Goal: Transaction & Acquisition: Purchase product/service

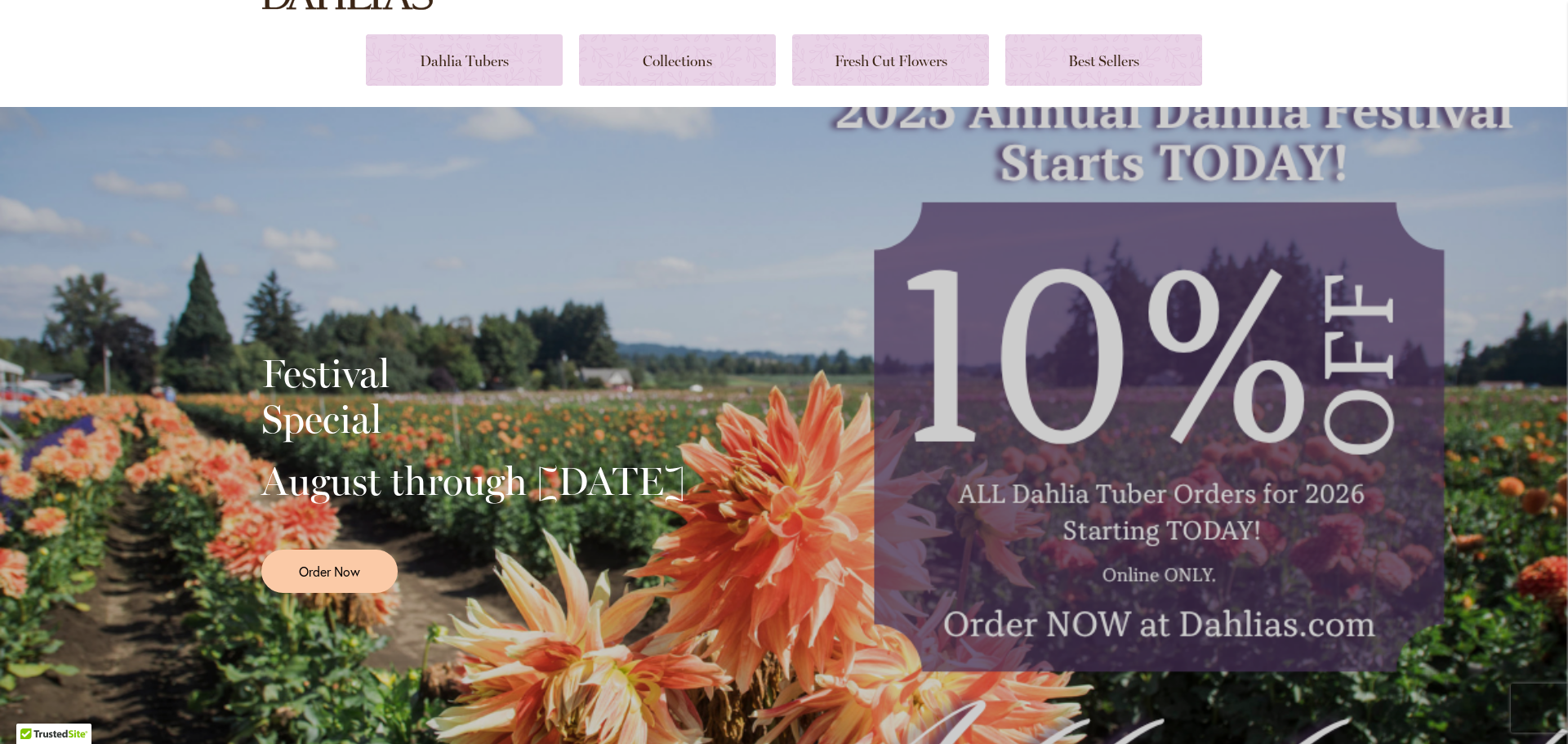
scroll to position [167, 0]
click at [316, 582] on link "Order Now" at bounding box center [329, 570] width 137 height 43
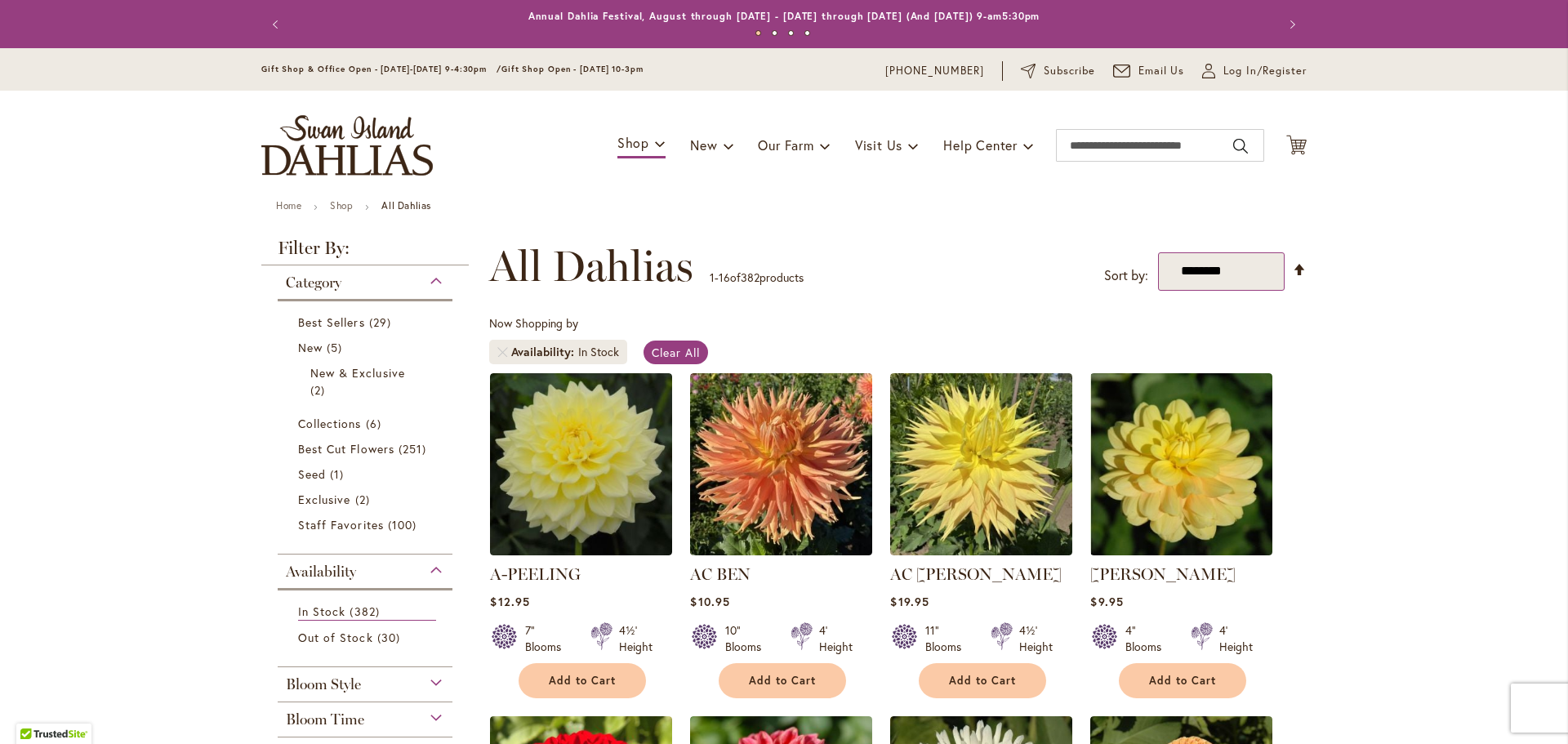
click at [1257, 275] on select "**********" at bounding box center [1220, 271] width 126 height 38
select select "*****"
click at [1158, 252] on select "**********" at bounding box center [1220, 271] width 126 height 38
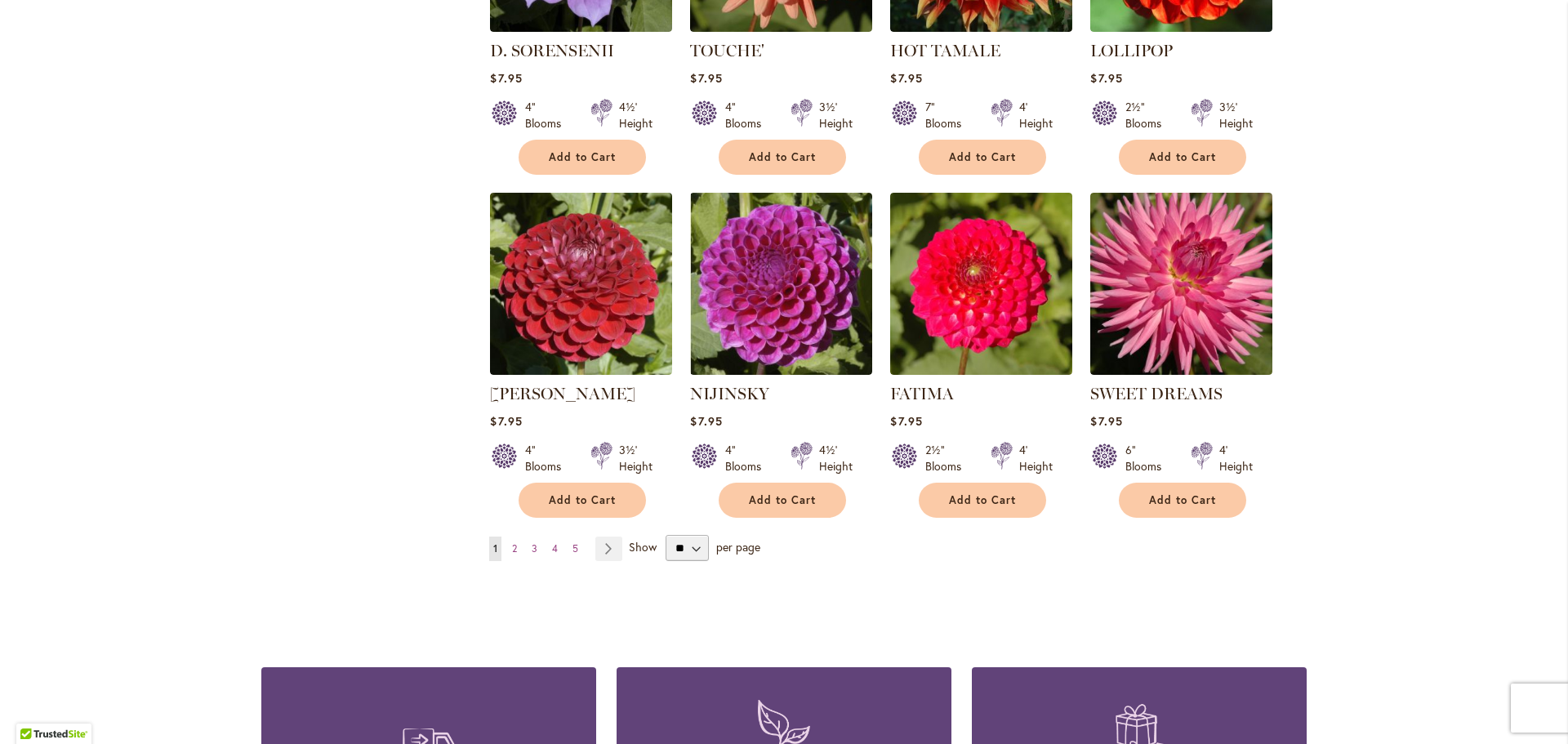
scroll to position [1210, 0]
click at [677, 542] on select "** ** ** **" at bounding box center [686, 547] width 43 height 26
select select "**"
click at [665, 534] on select "** ** ** **" at bounding box center [686, 547] width 43 height 26
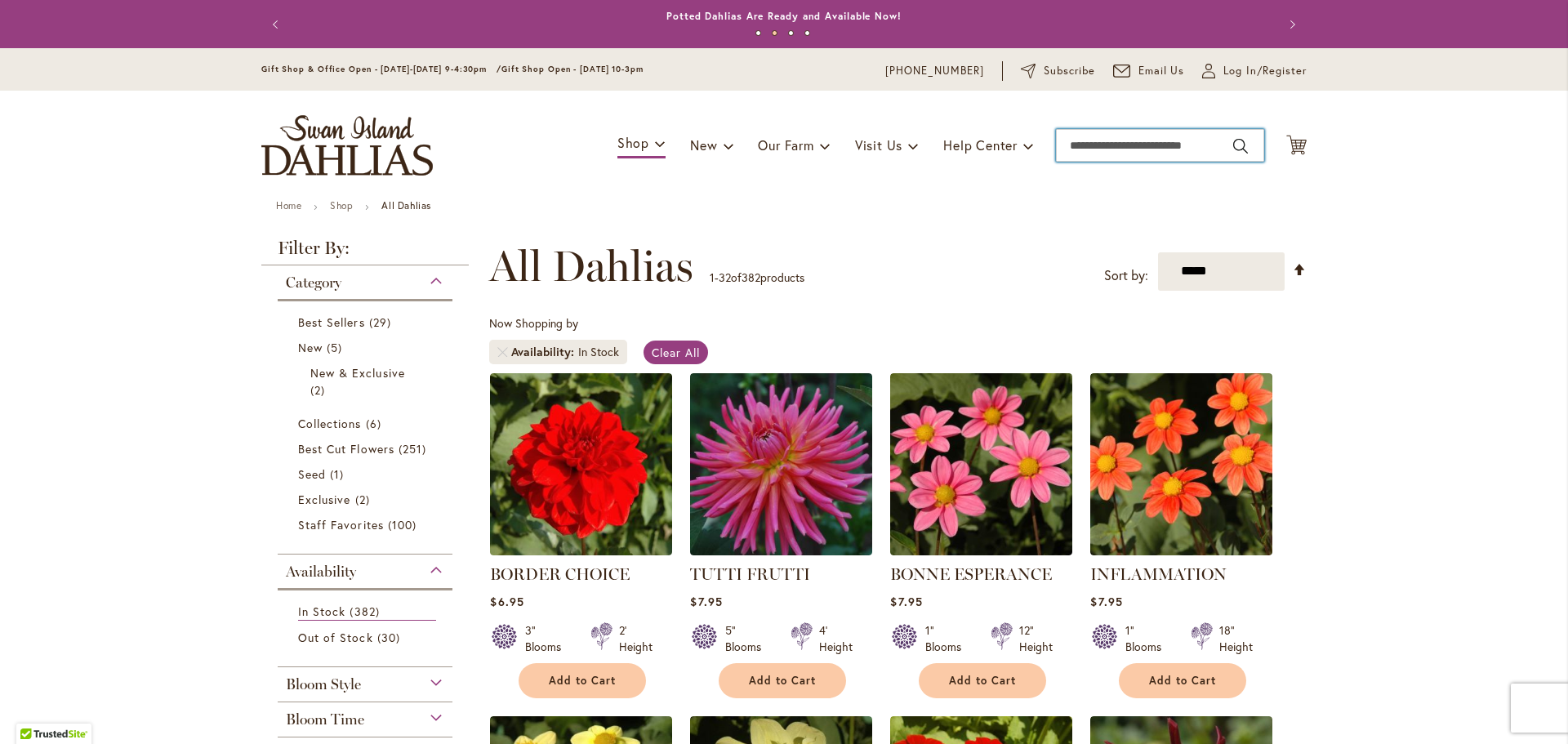
click at [1130, 149] on input "Search" at bounding box center [1159, 145] width 208 height 33
type input "*****"
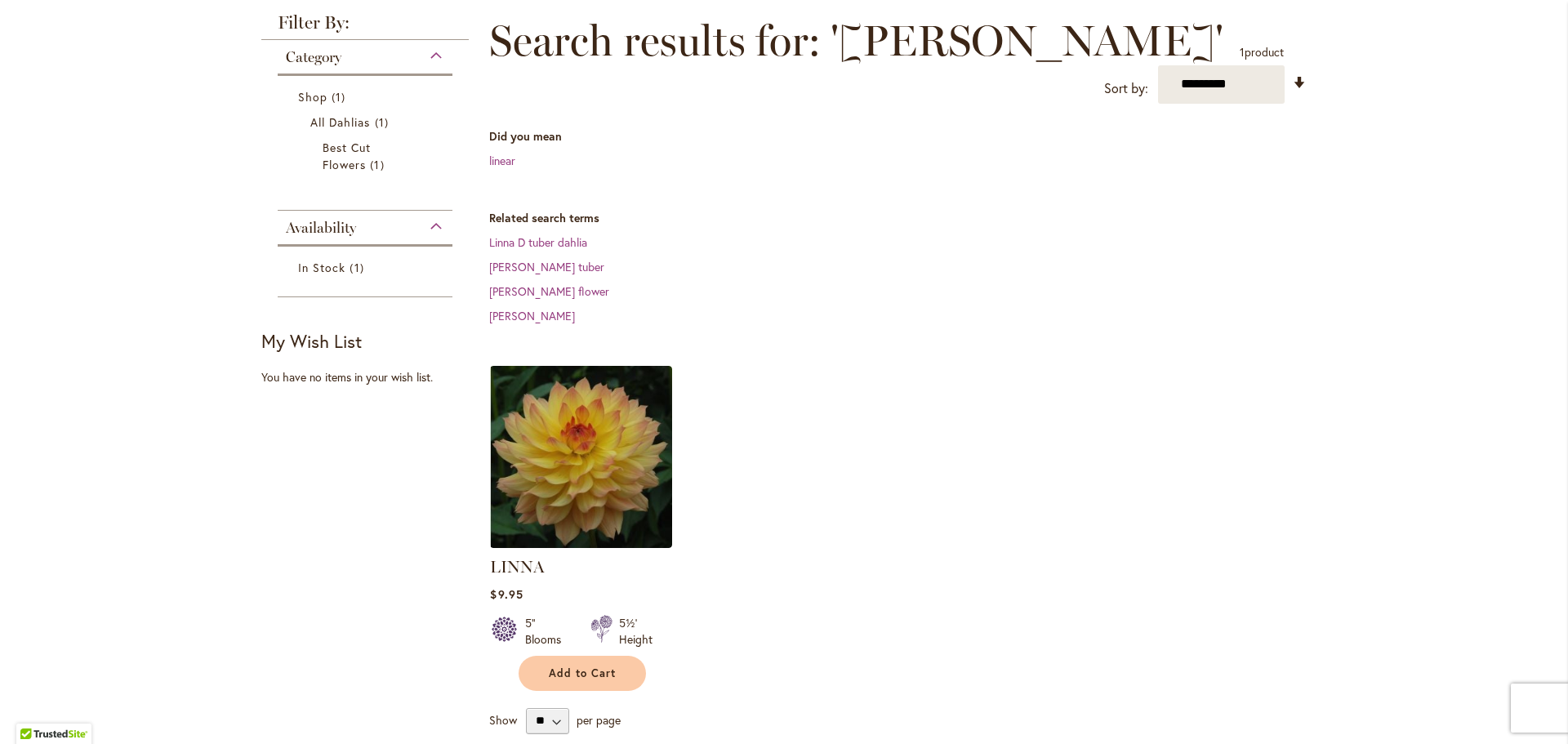
scroll to position [248, 0]
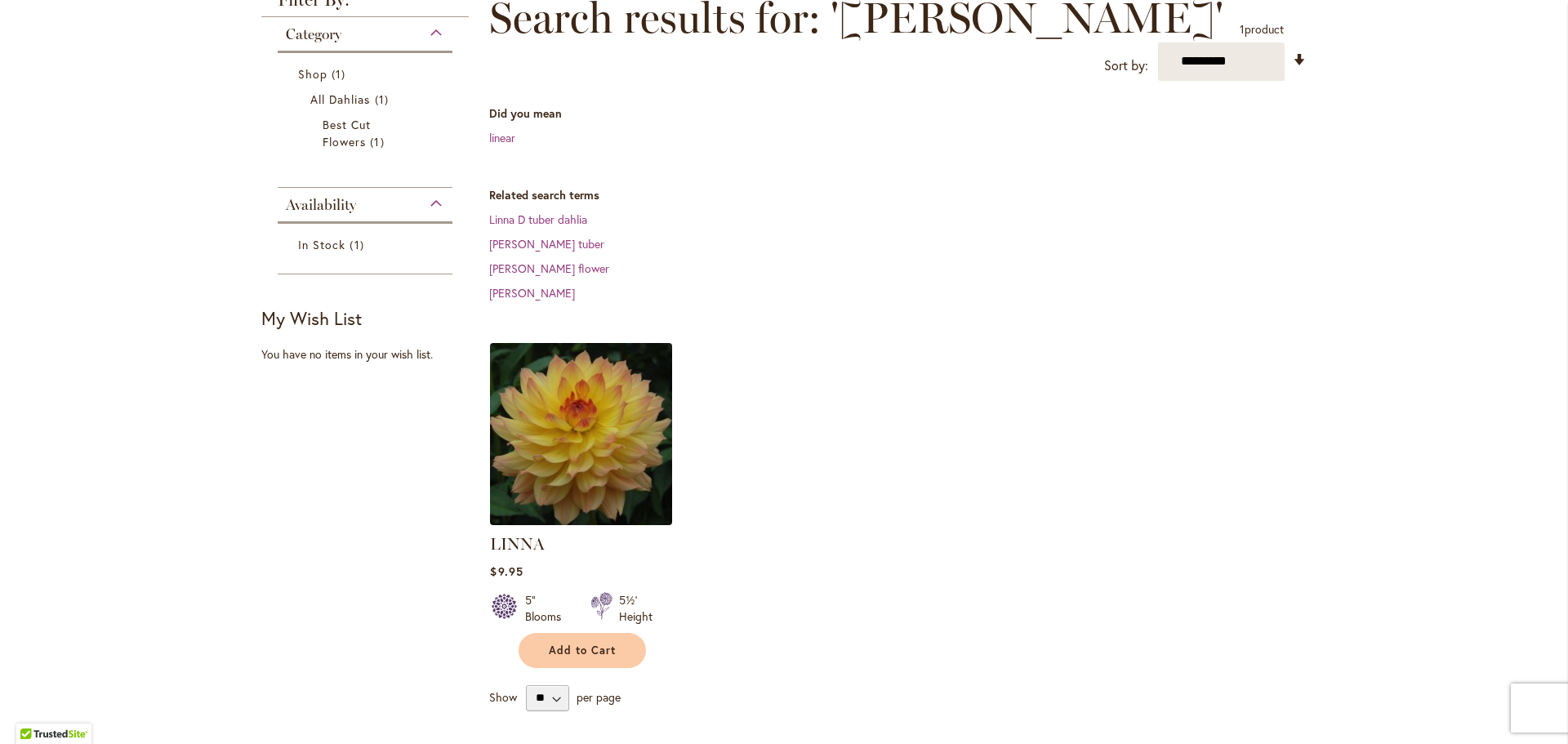
click at [618, 378] on img at bounding box center [581, 433] width 191 height 192
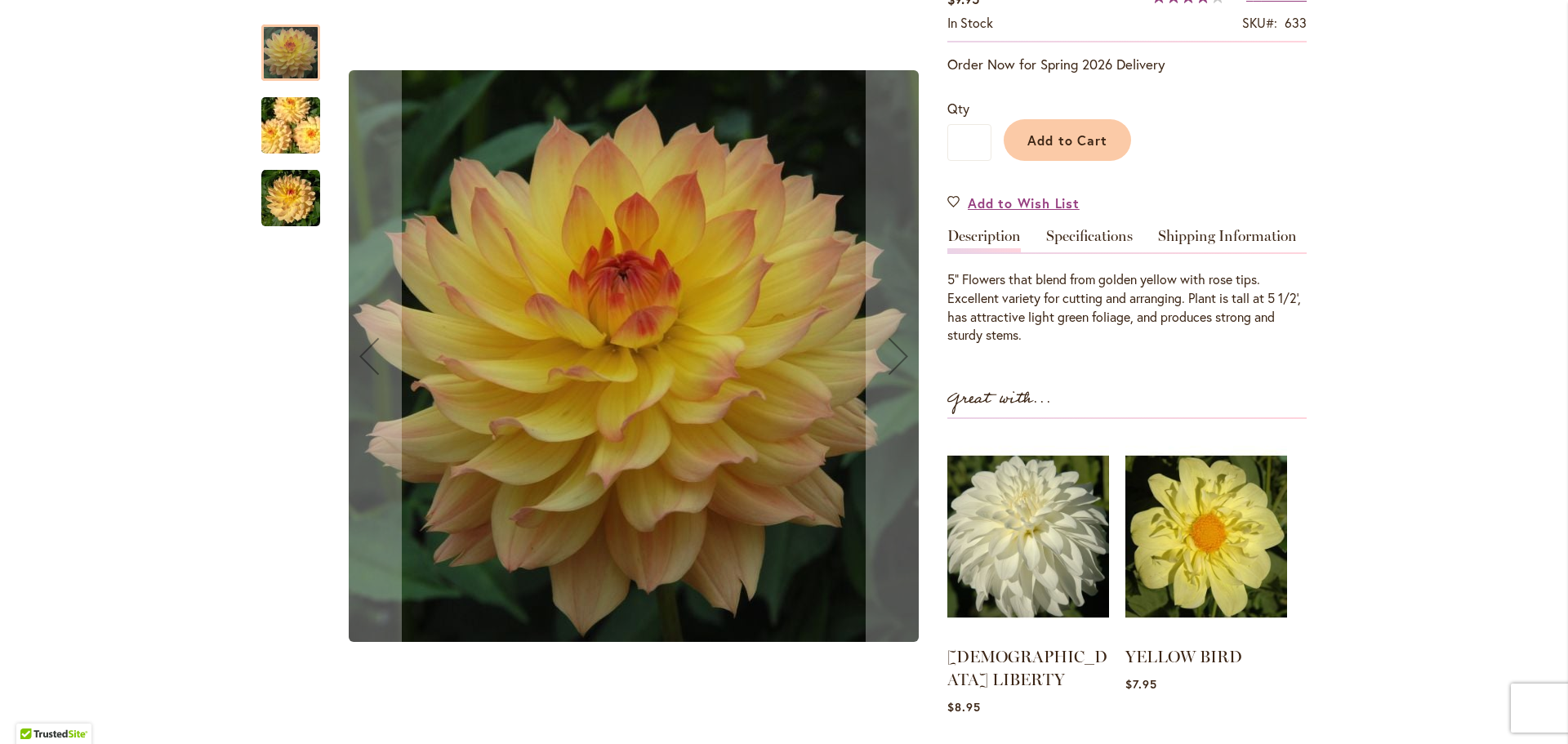
scroll to position [316, 0]
click at [295, 129] on img "LINNA" at bounding box center [290, 125] width 117 height 79
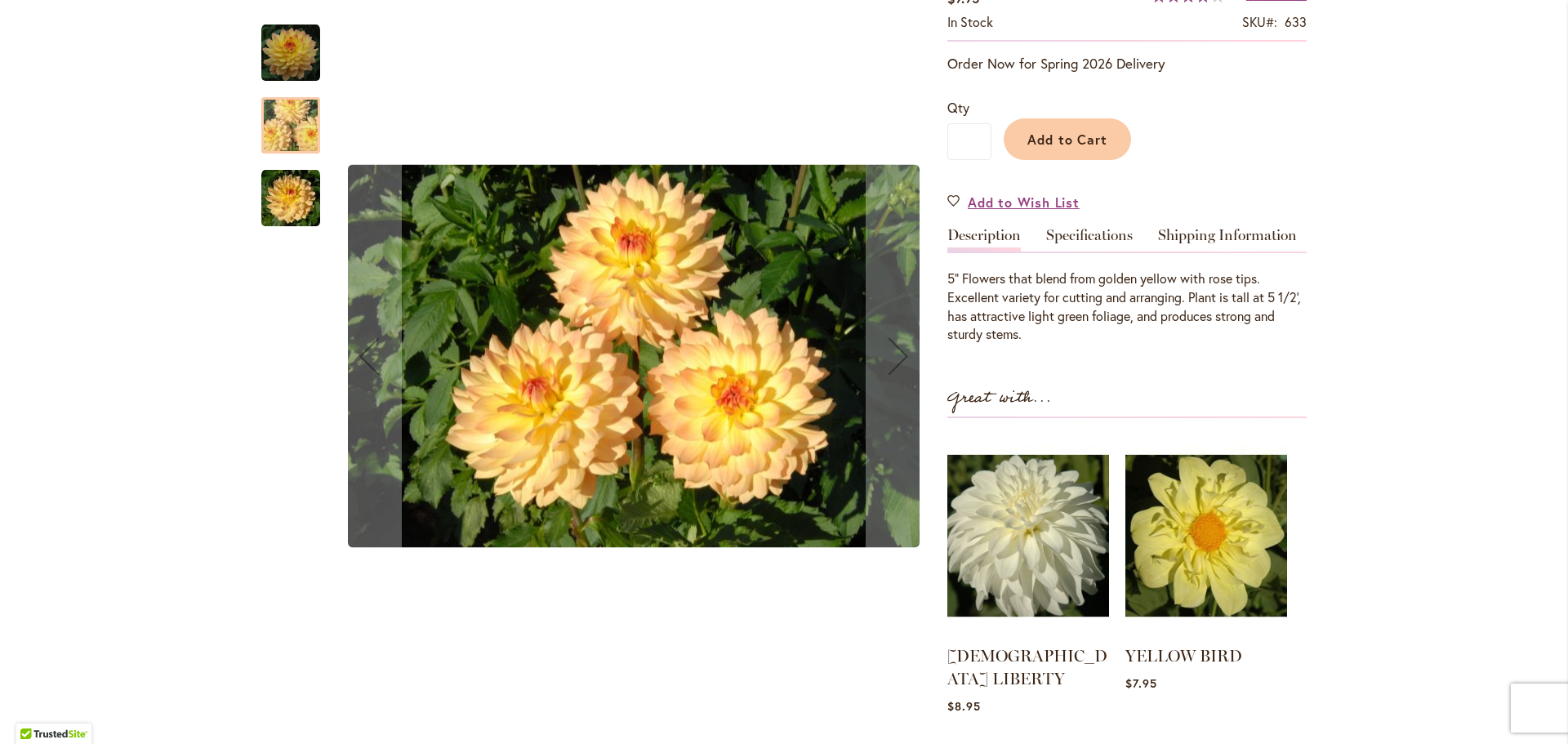
click at [289, 202] on img "LINNA" at bounding box center [290, 199] width 59 height 59
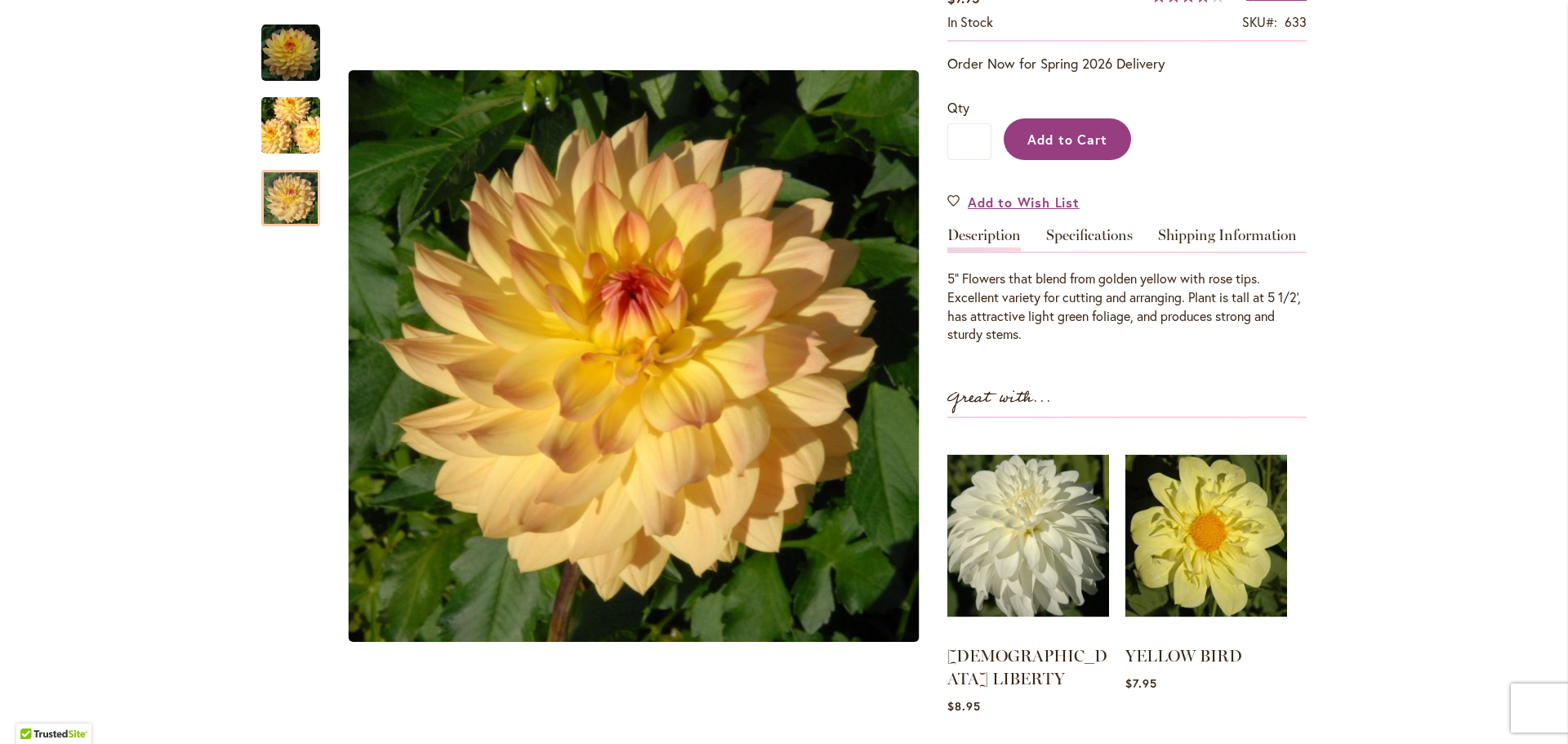
click at [1090, 154] on button "Add to Cart" at bounding box center [1067, 139] width 127 height 41
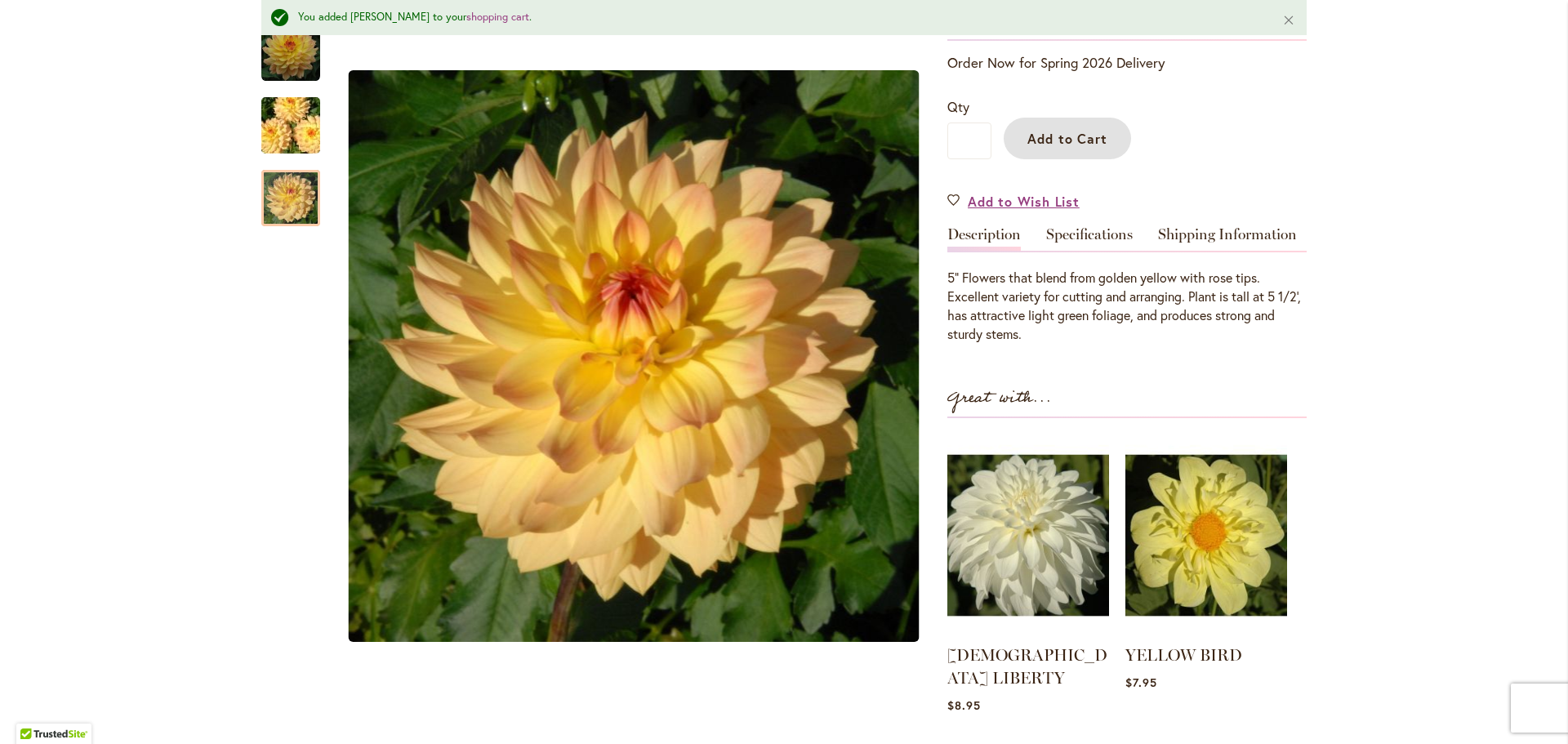
scroll to position [0, 0]
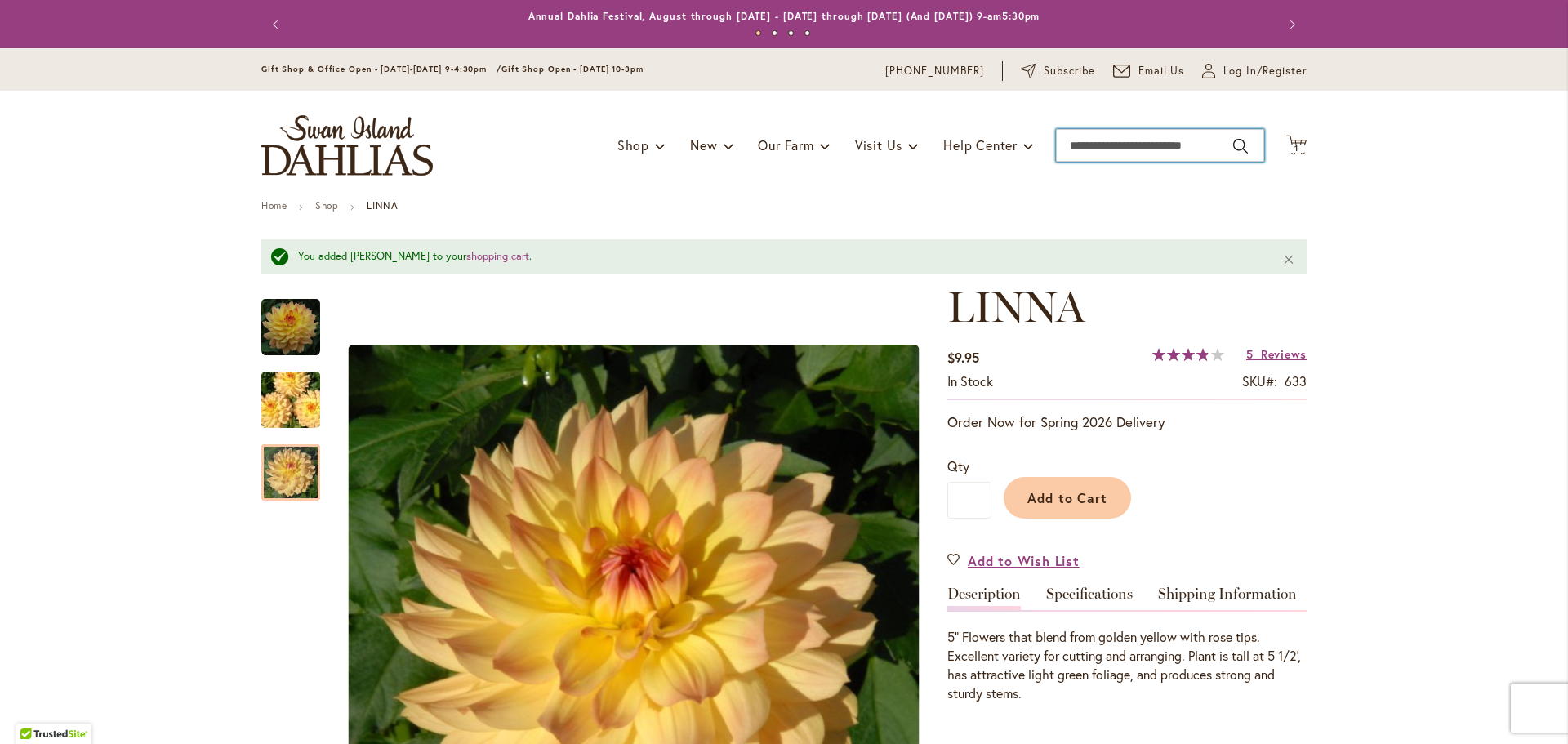
click at [1114, 140] on input "Search" at bounding box center [1159, 145] width 208 height 33
type input "******"
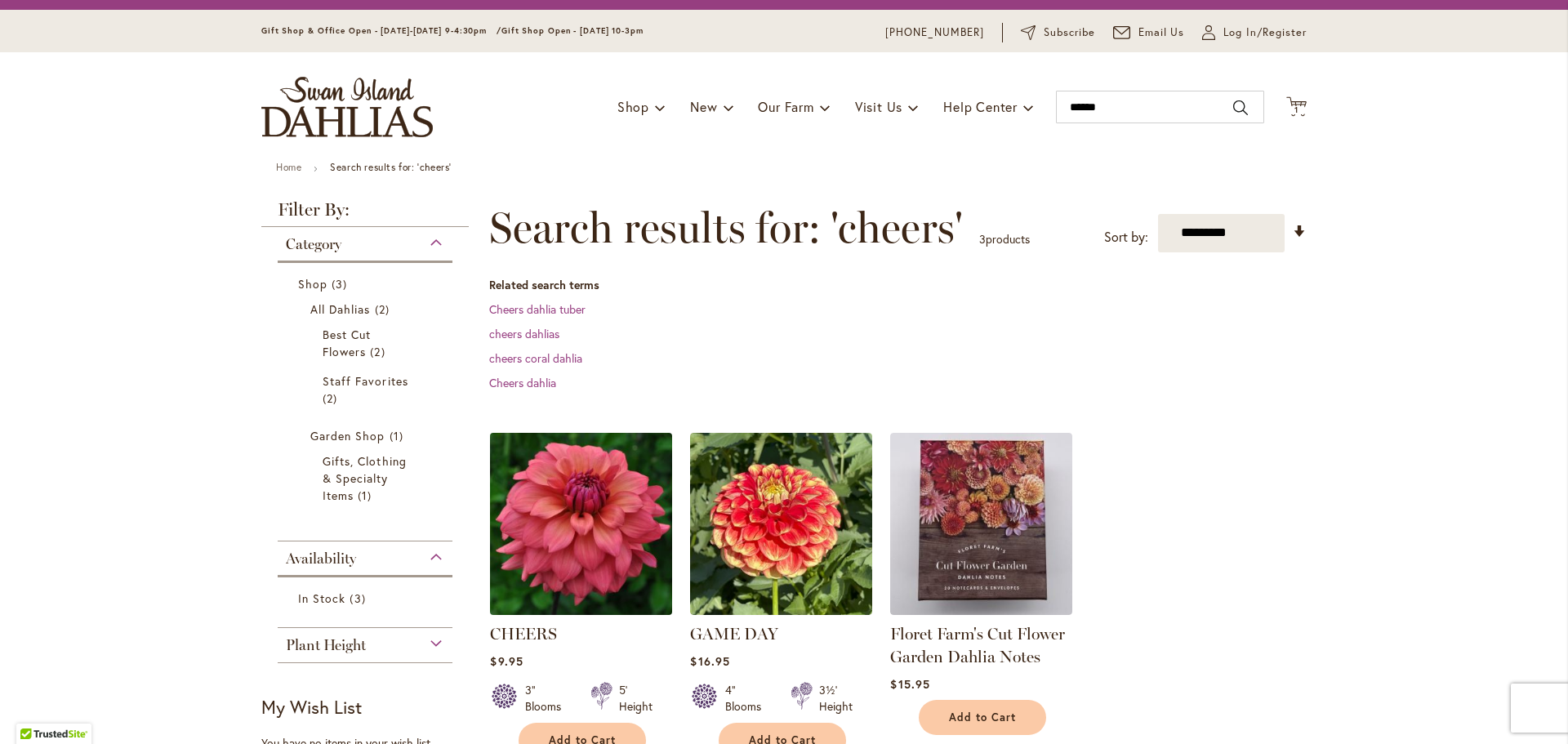
scroll to position [39, 0]
click at [607, 538] on img at bounding box center [581, 522] width 191 height 192
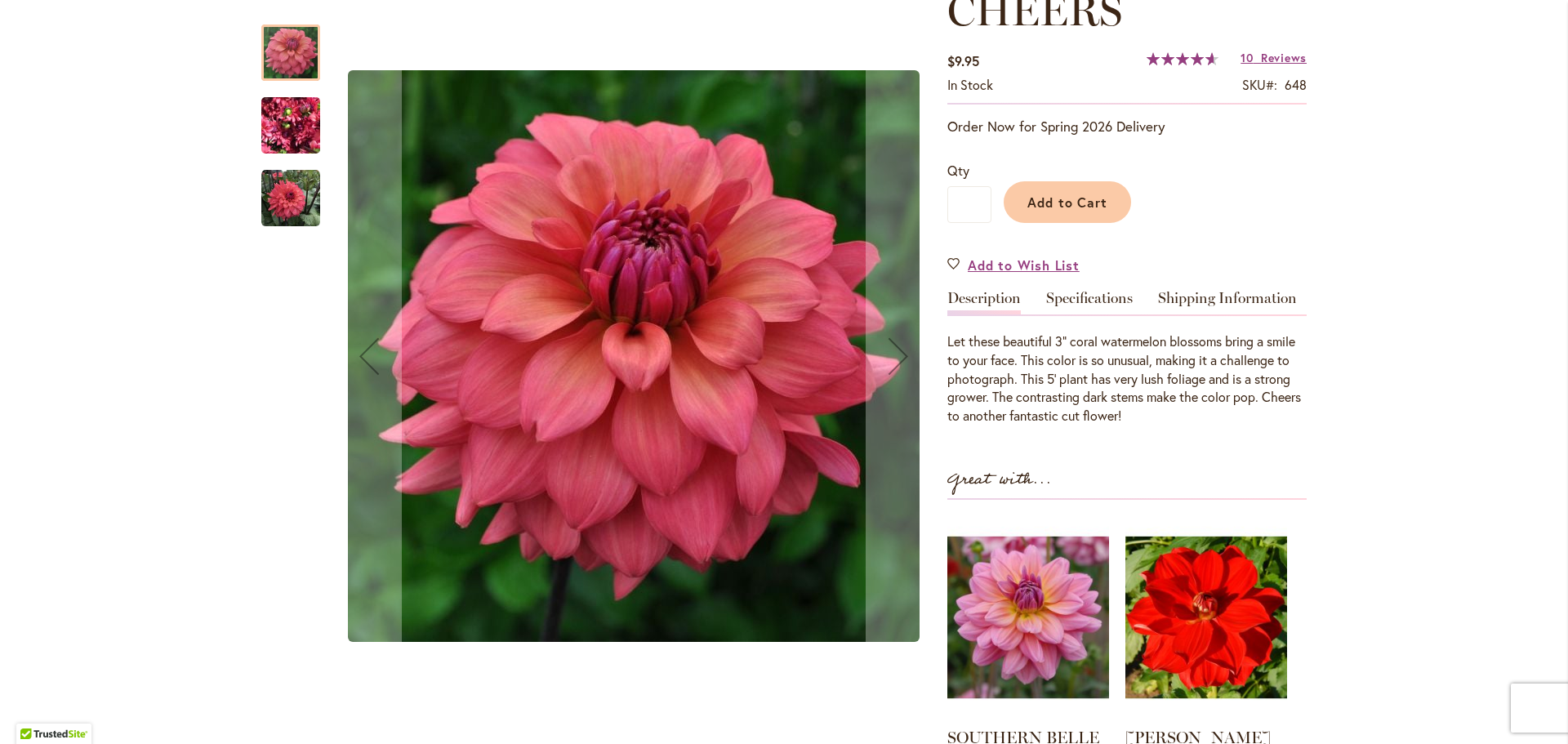
scroll to position [283, 0]
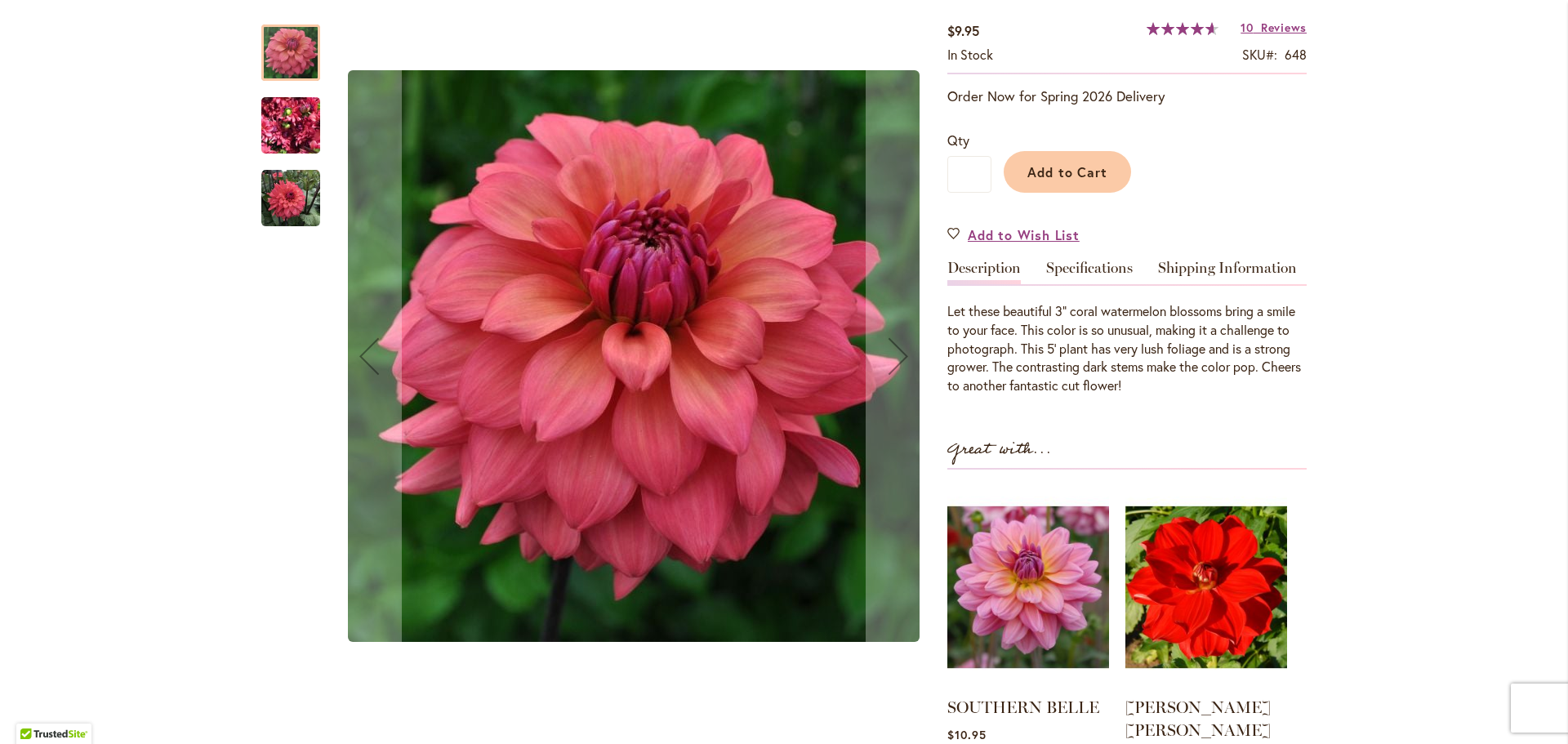
click at [281, 190] on img "CHEERS" at bounding box center [290, 199] width 59 height 59
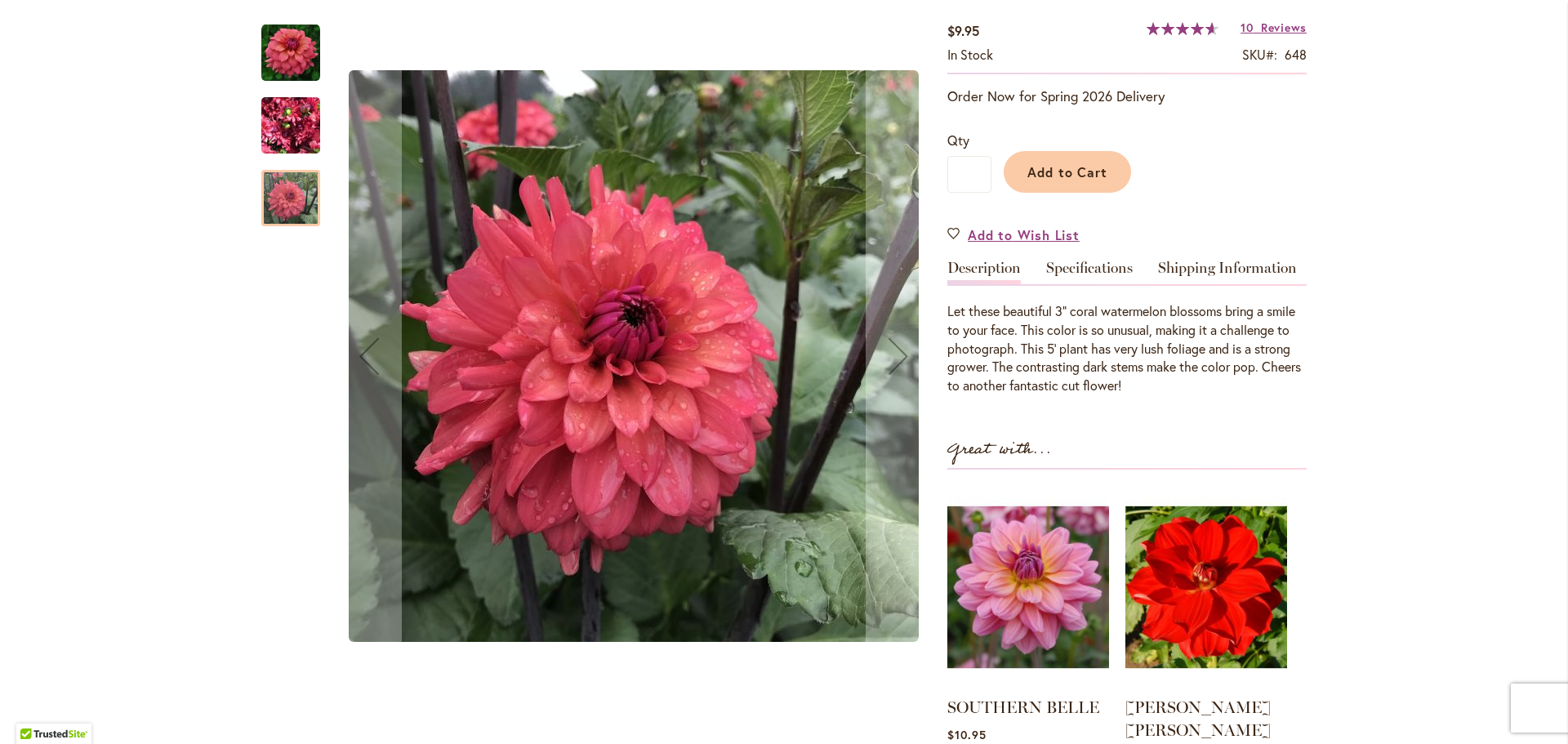
click at [279, 116] on img "CHEERS" at bounding box center [290, 125] width 59 height 79
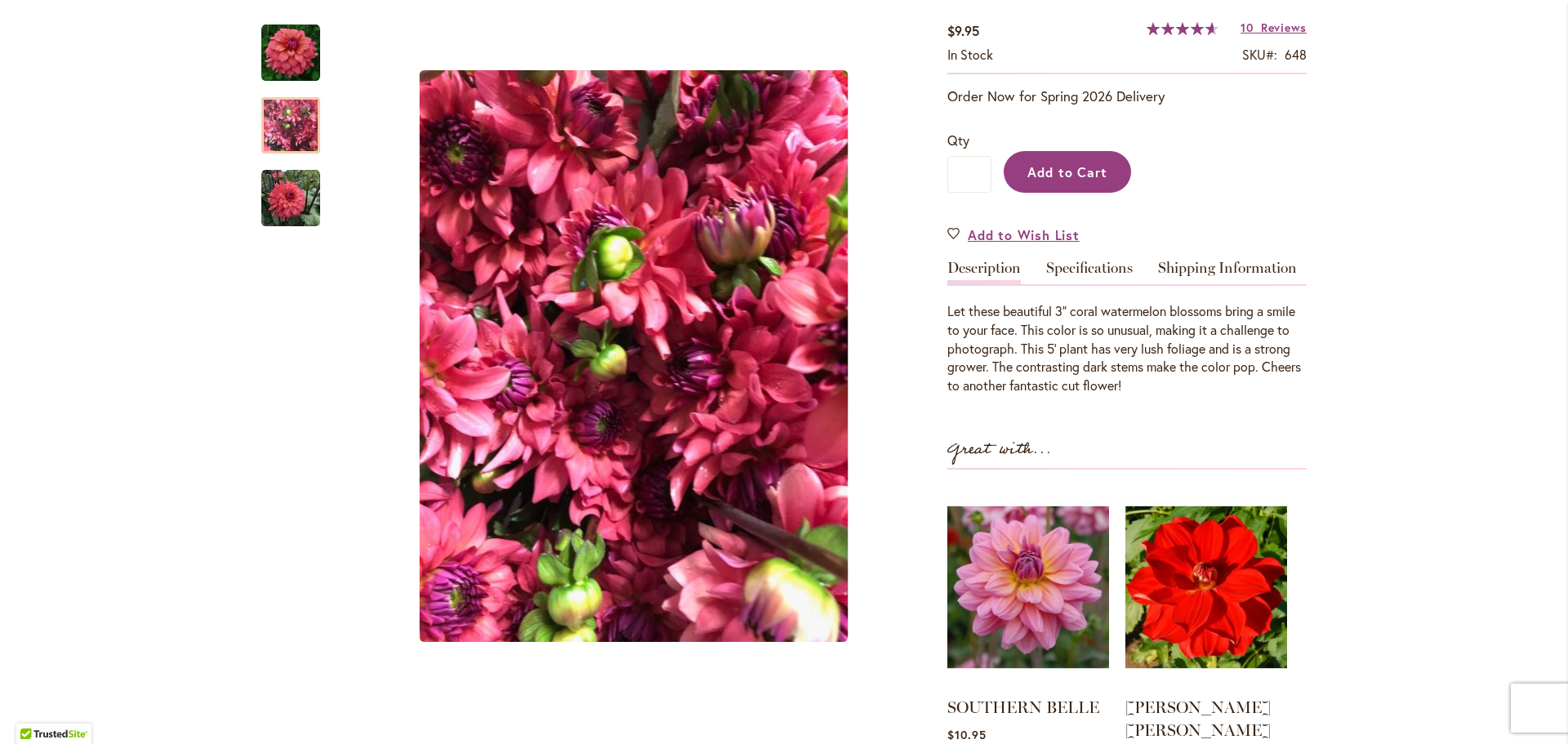
click at [1097, 164] on span "Add to Cart" at bounding box center [1068, 171] width 81 height 17
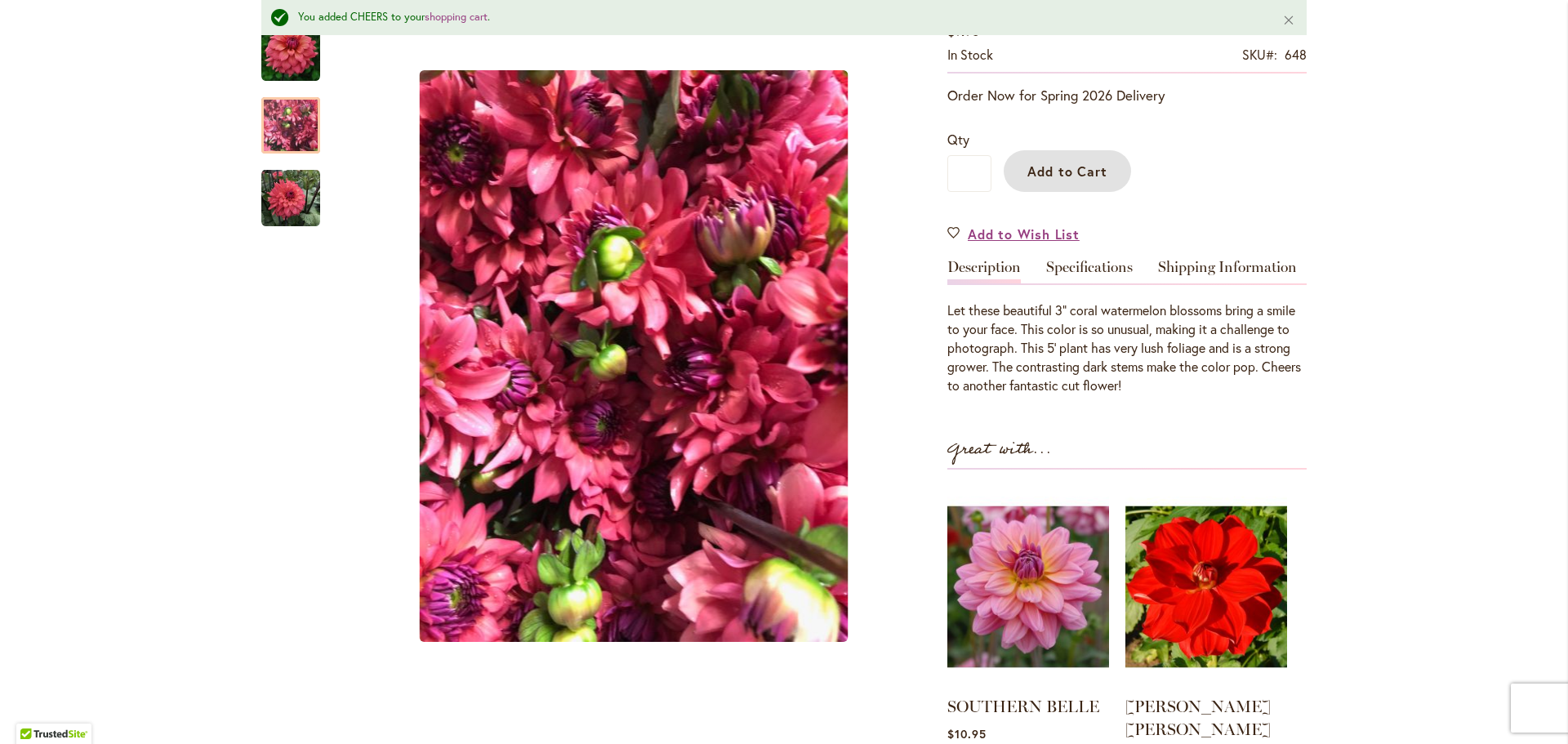
scroll to position [0, 0]
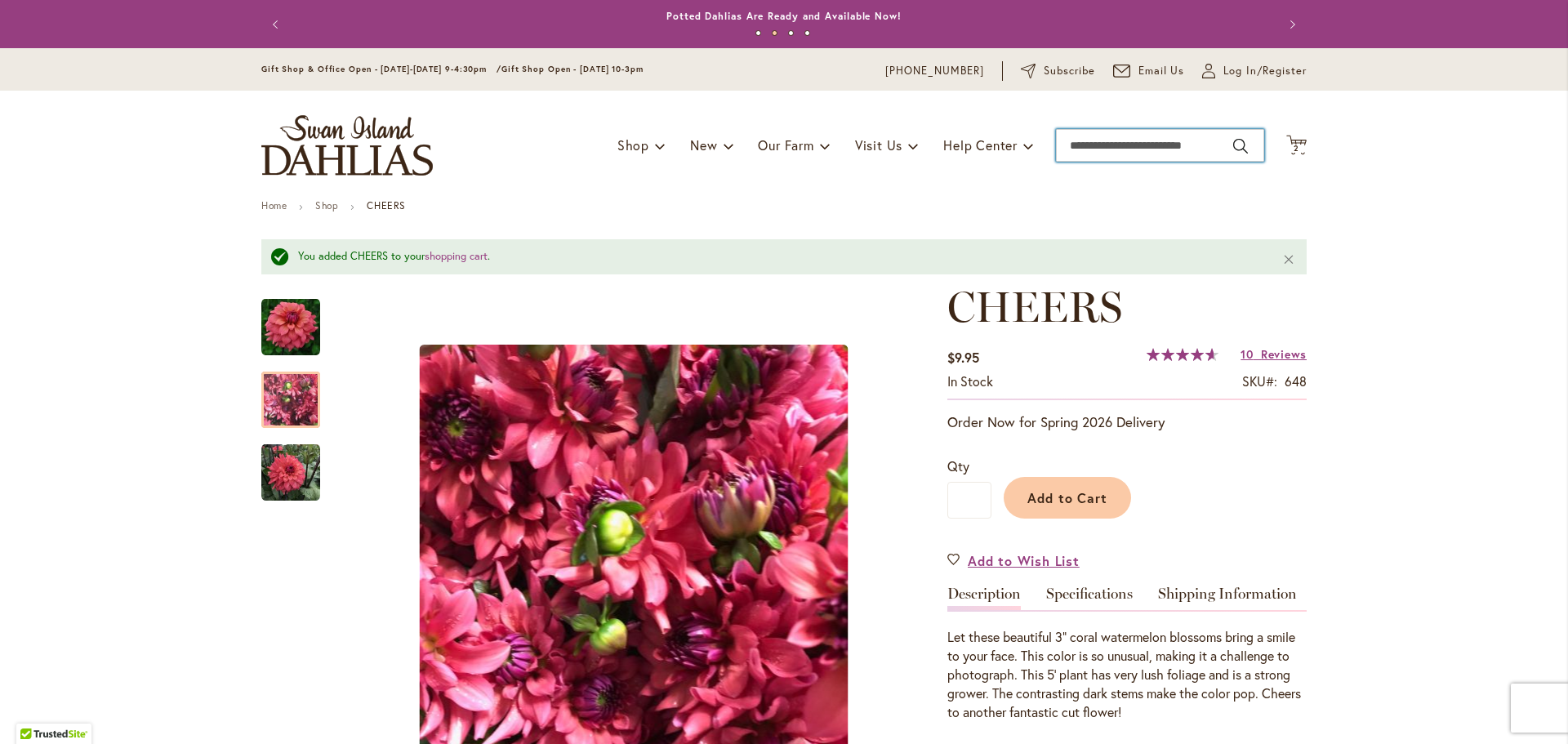
click at [1170, 133] on input "Search" at bounding box center [1159, 145] width 208 height 33
type input "*******"
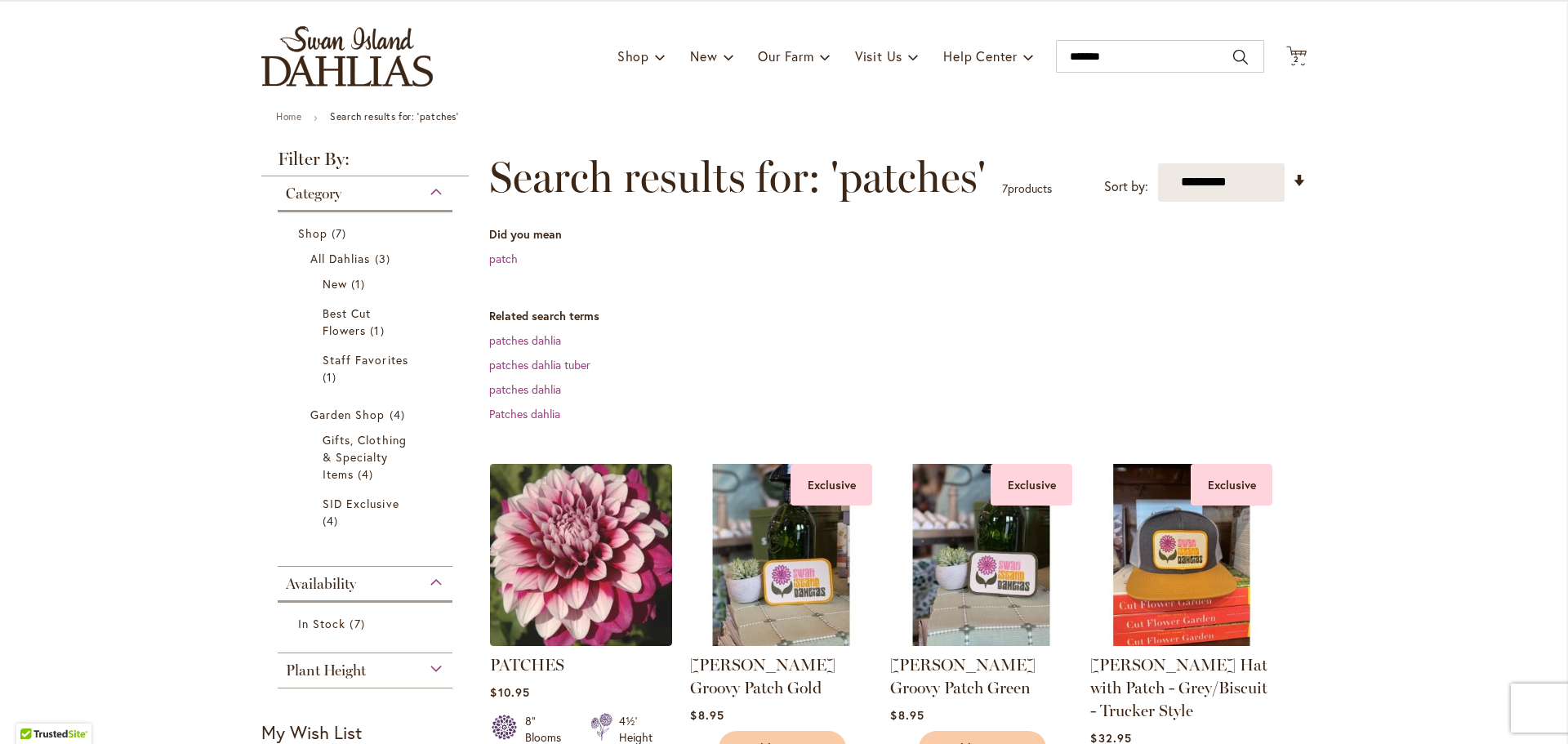
scroll to position [98, 0]
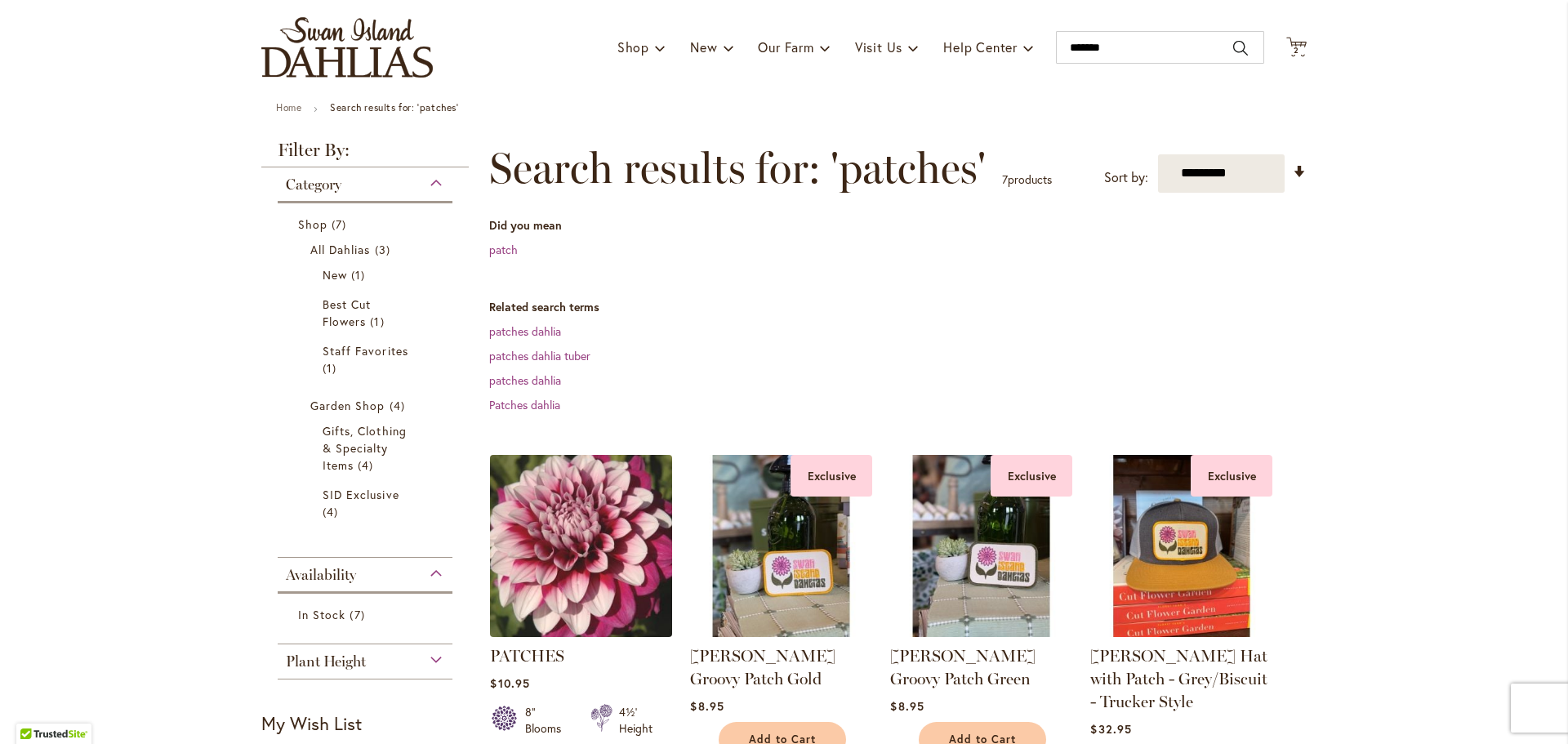
click at [598, 510] on img at bounding box center [581, 545] width 191 height 192
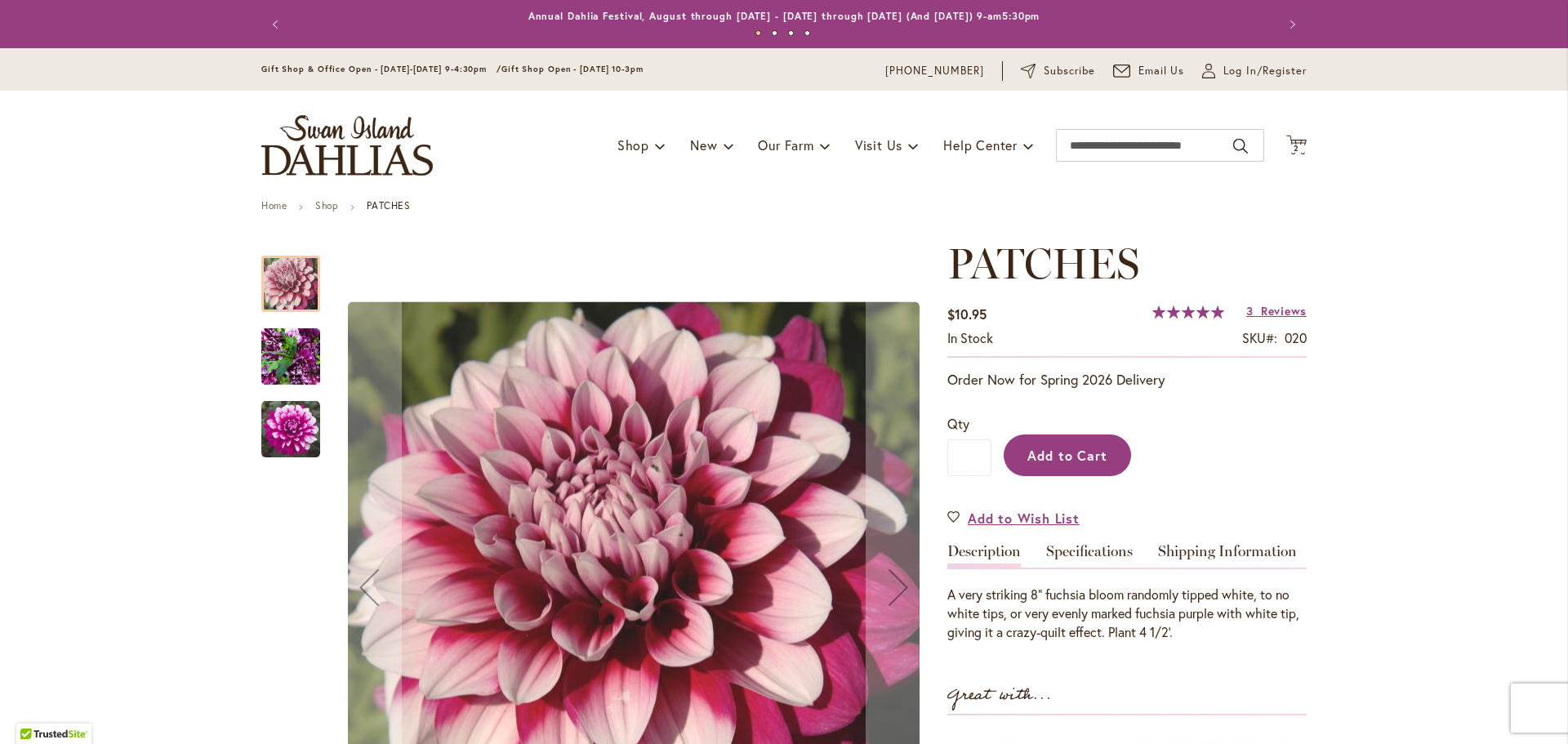
click at [1050, 458] on span "Add to Cart" at bounding box center [1068, 455] width 81 height 17
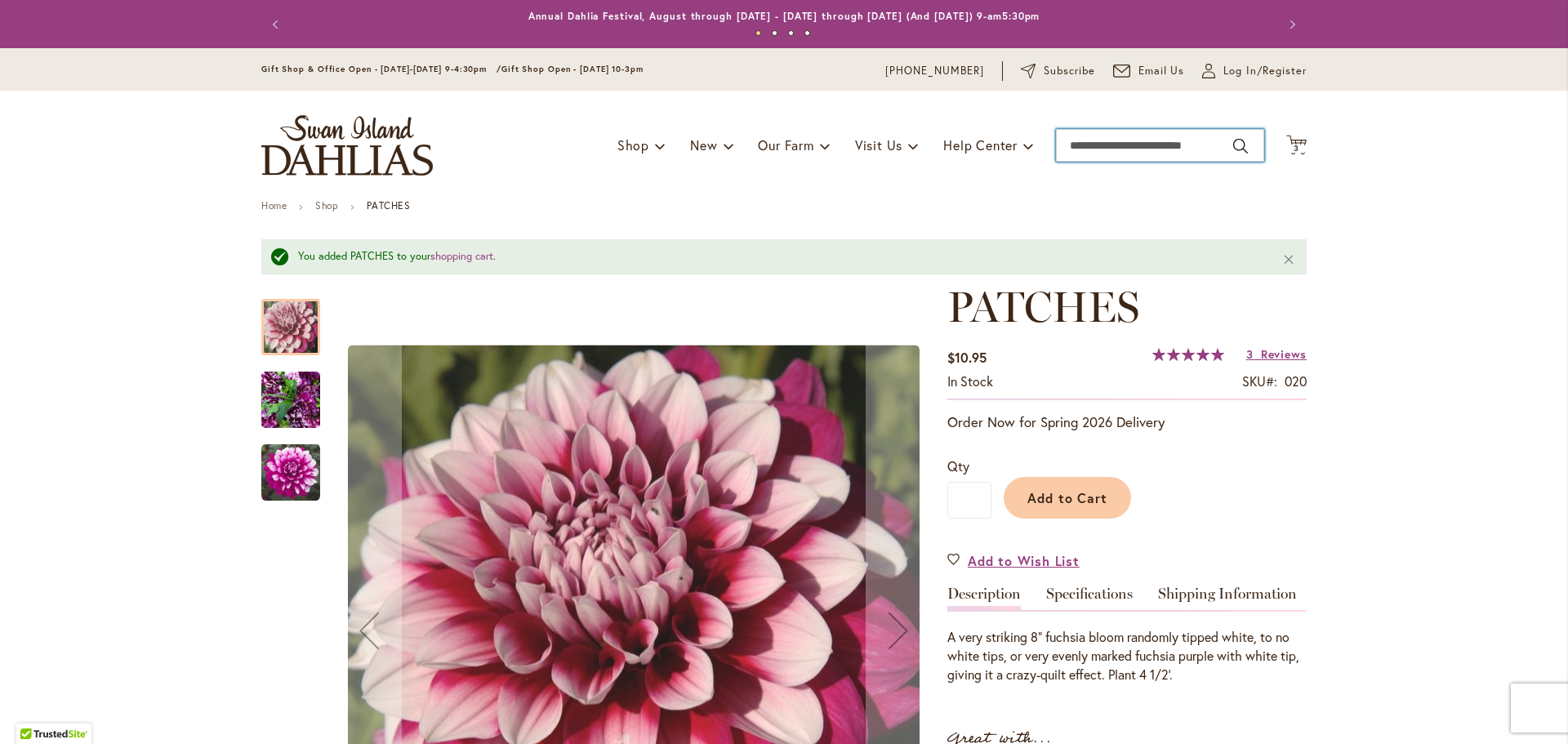
click at [1167, 144] on input "Search" at bounding box center [1159, 145] width 208 height 33
type input "********"
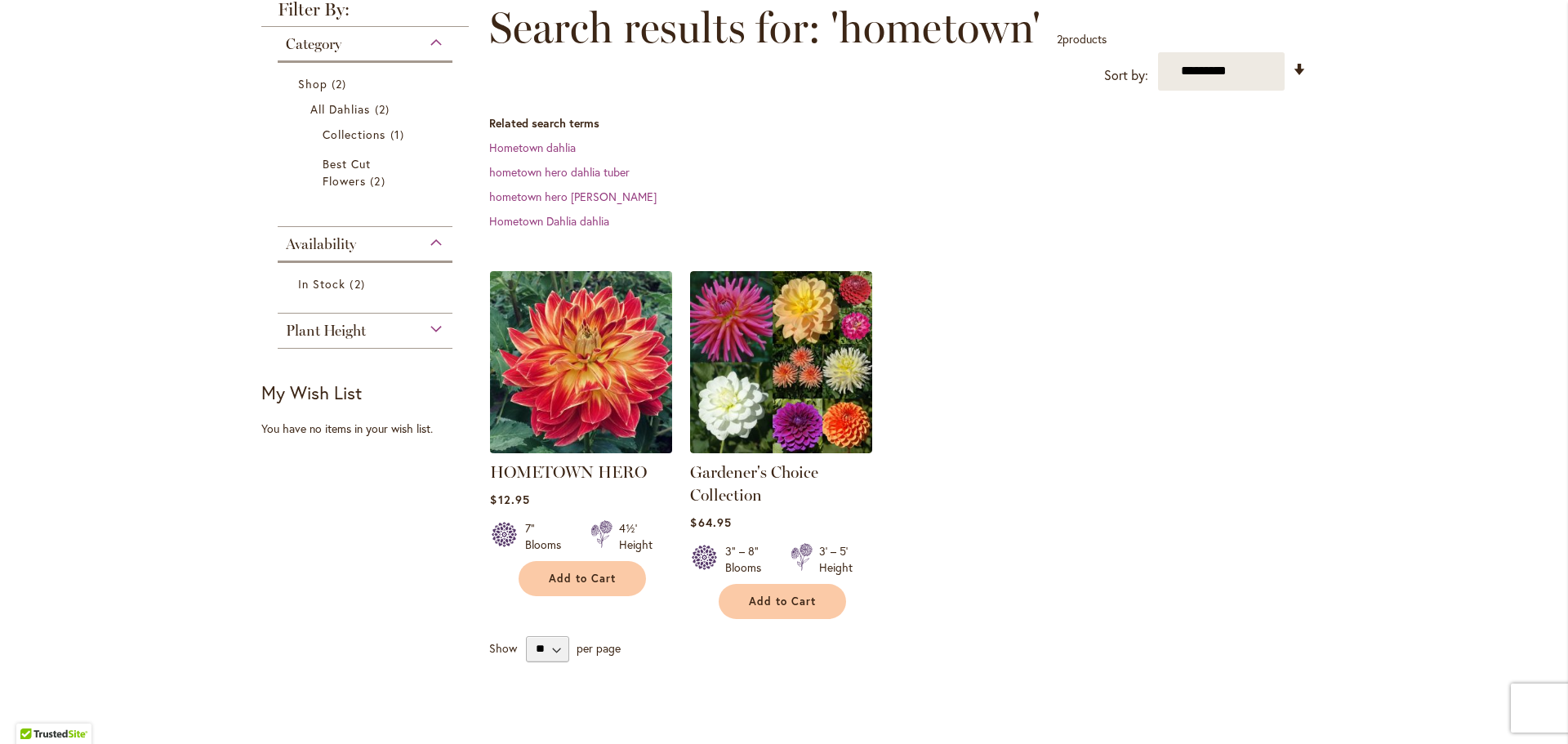
scroll to position [285, 0]
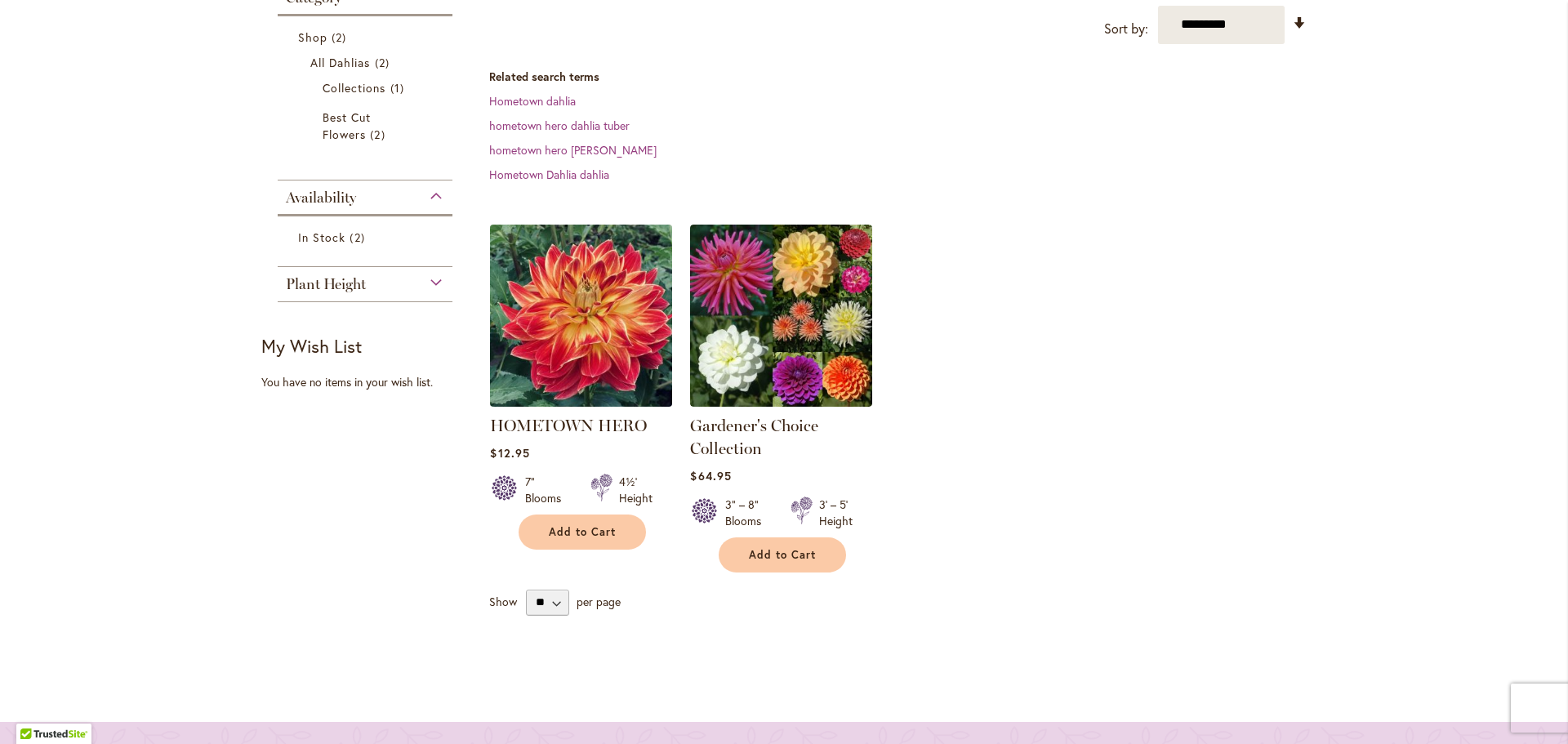
click at [581, 314] on img at bounding box center [581, 315] width 191 height 192
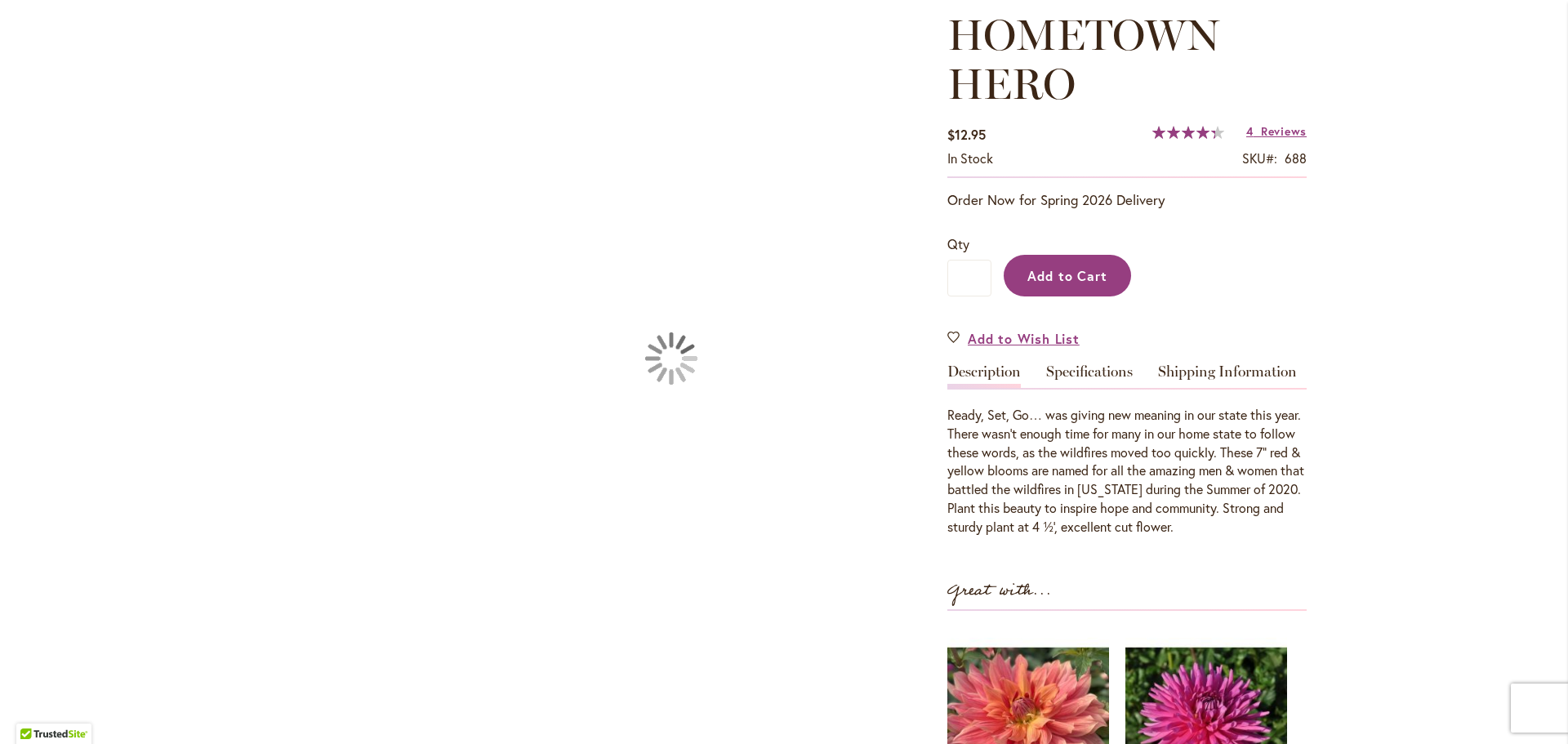
scroll to position [259, 0]
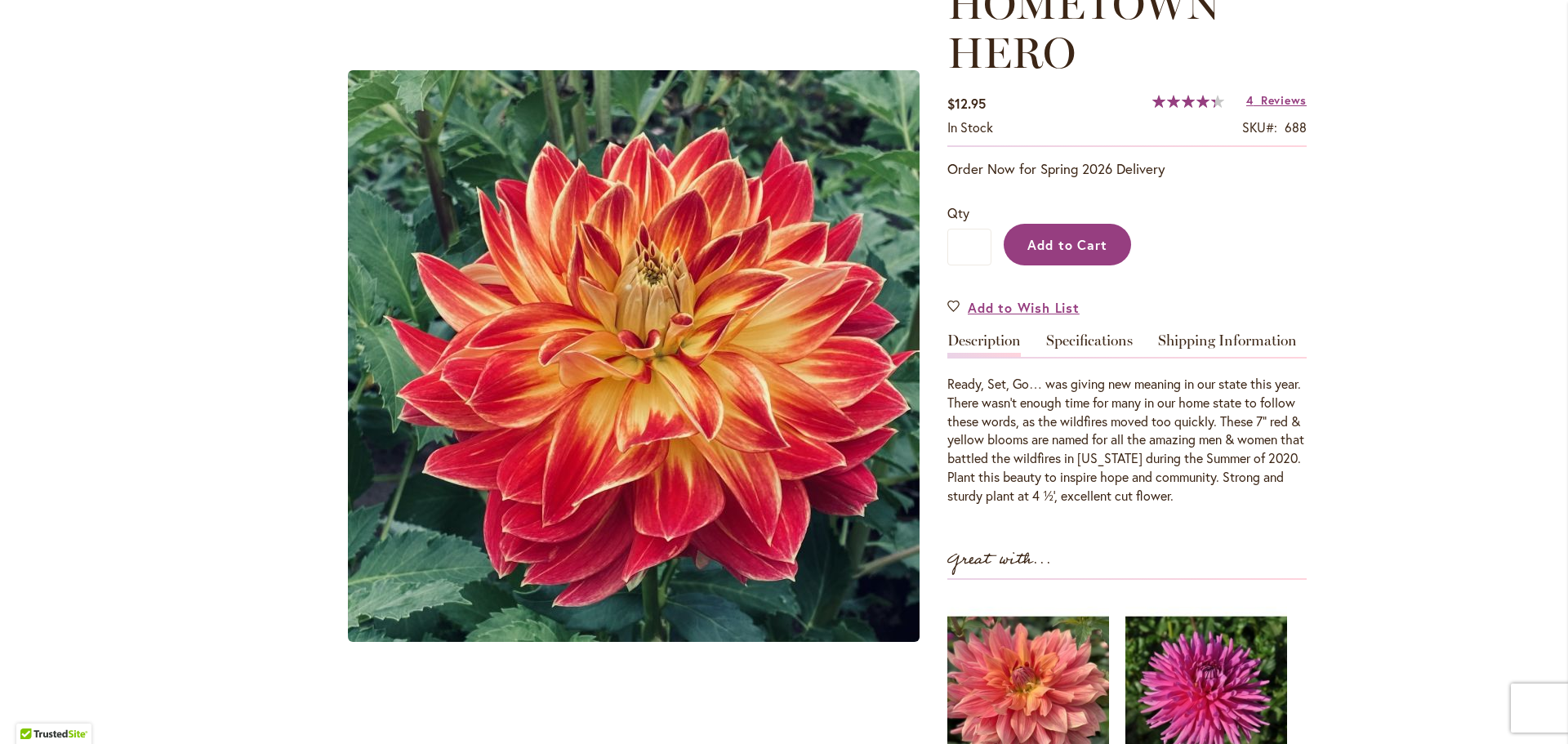
click at [1102, 240] on span "Add to Cart" at bounding box center [1068, 244] width 81 height 17
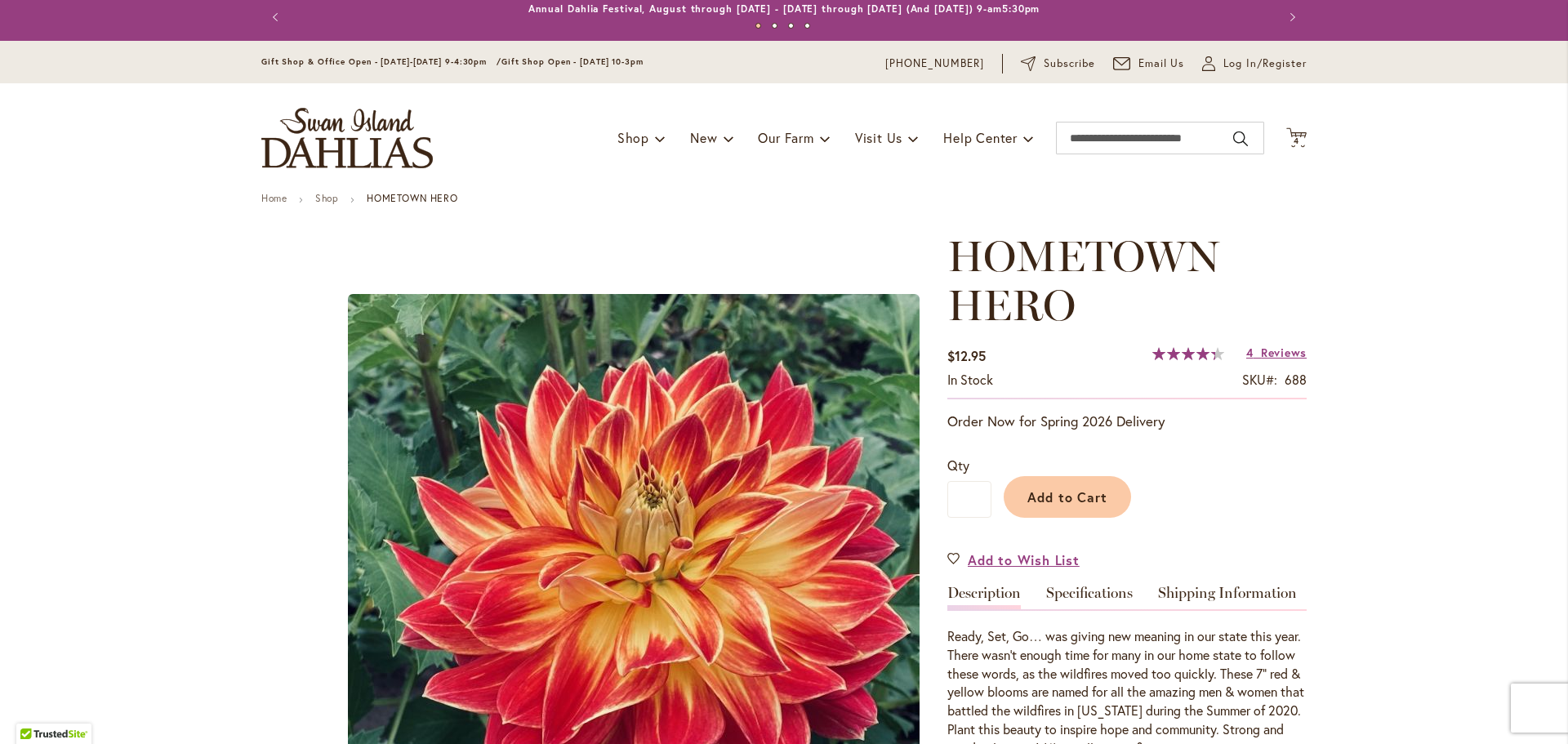
click at [1194, 160] on div "Toggle Nav Shop Dahlia Tubers Collections Fresh Cut Dahlias Gardening Supplies …" at bounding box center [784, 138] width 1077 height 109
click at [1190, 155] on div "Toggle Nav Shop Dahlia Tubers Collections Fresh Cut Dahlias Gardening Supplies …" at bounding box center [784, 138] width 1077 height 109
click at [1184, 137] on input "Search" at bounding box center [1159, 138] width 208 height 33
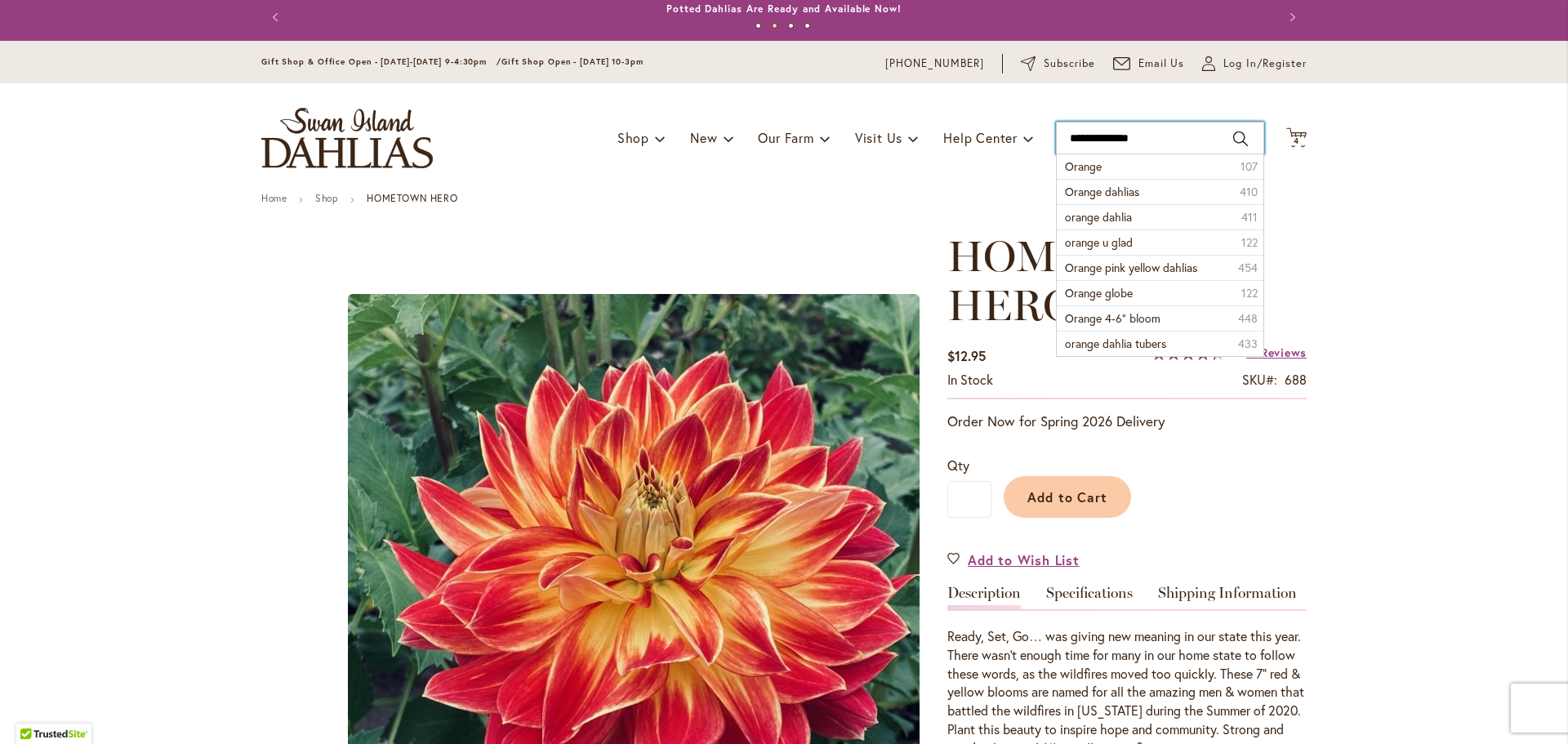
type input "**********"
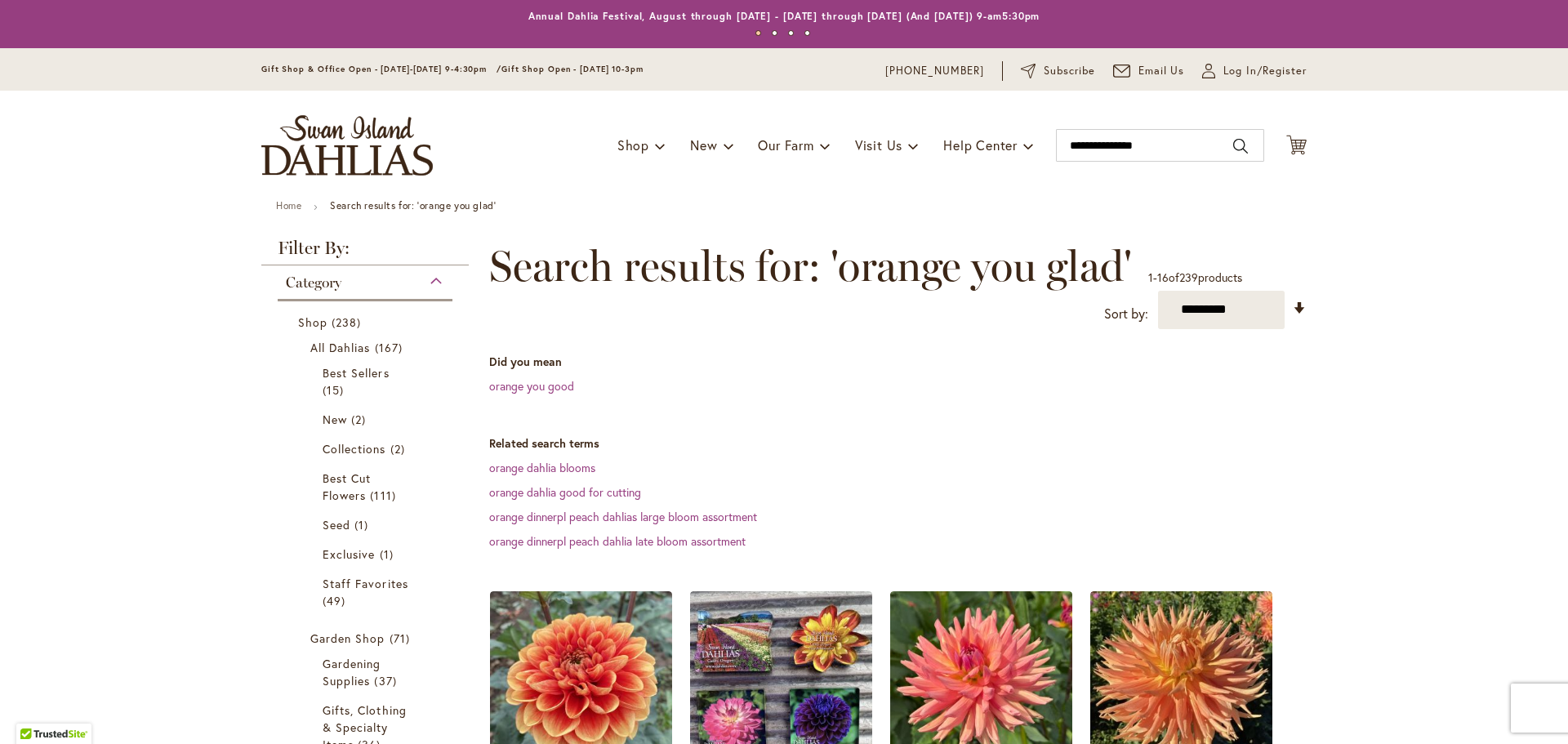
scroll to position [345, 0]
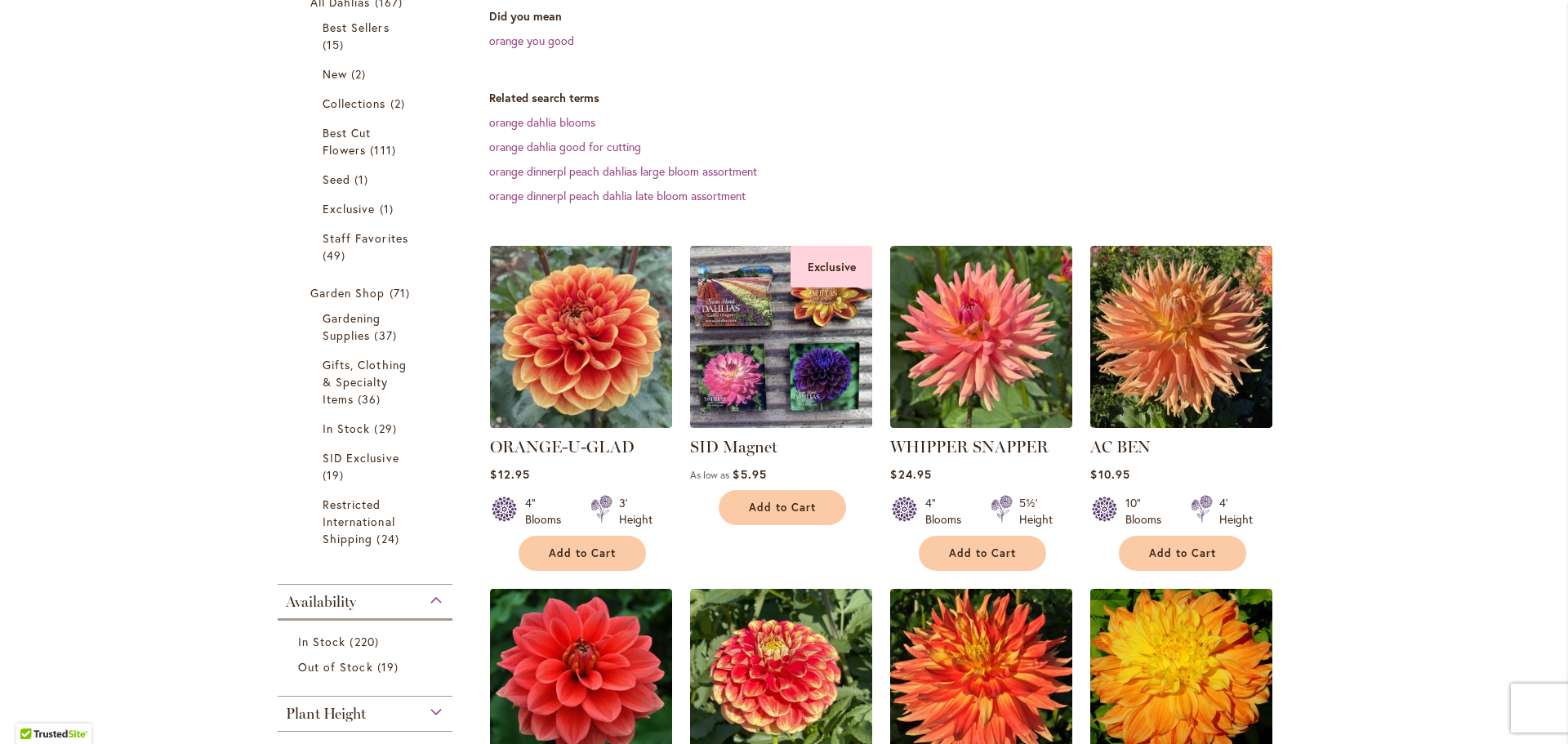
click at [619, 330] on img at bounding box center [581, 336] width 191 height 192
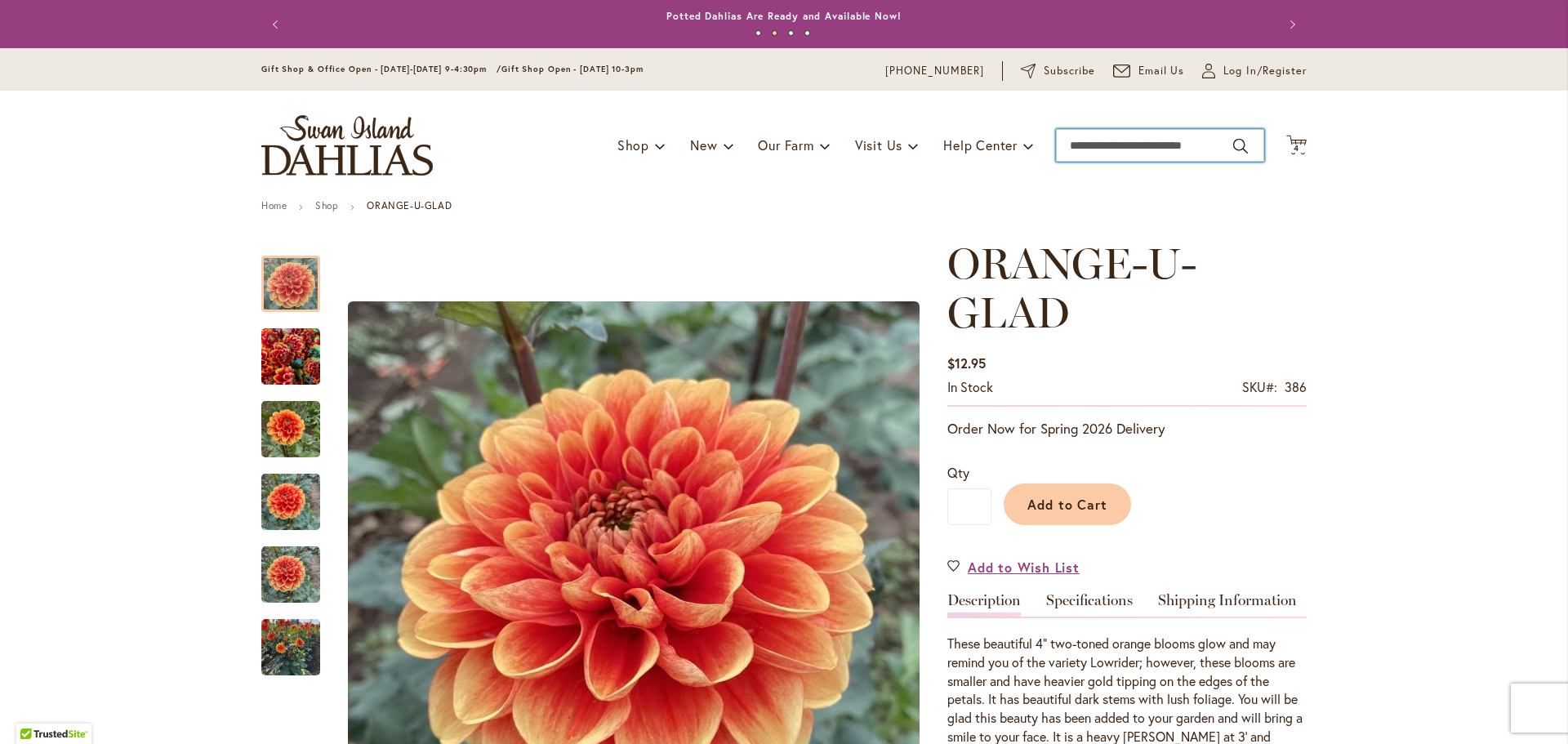
click at [1164, 150] on input "Search" at bounding box center [1159, 145] width 208 height 33
type input "*"
type input "**********"
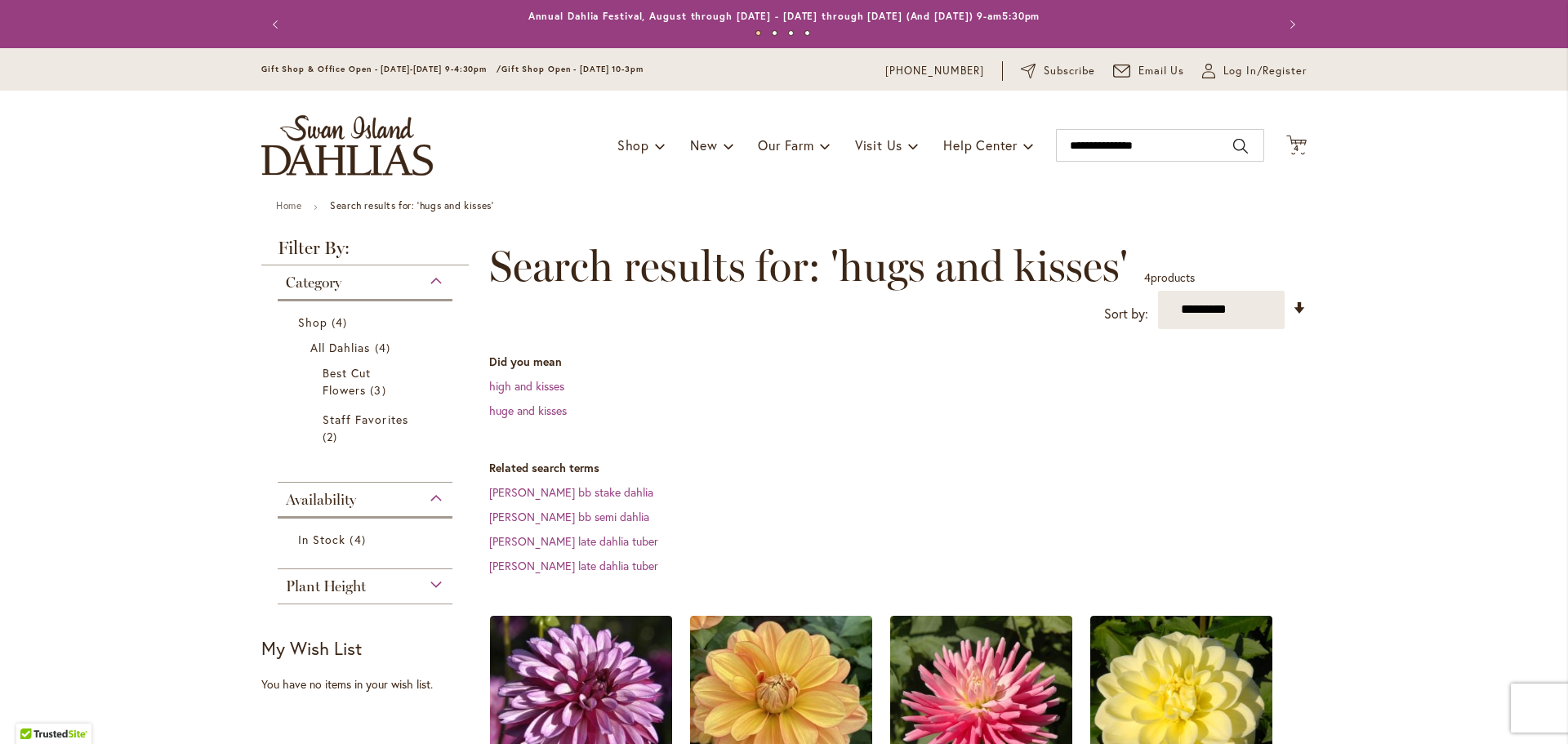
scroll to position [97, 0]
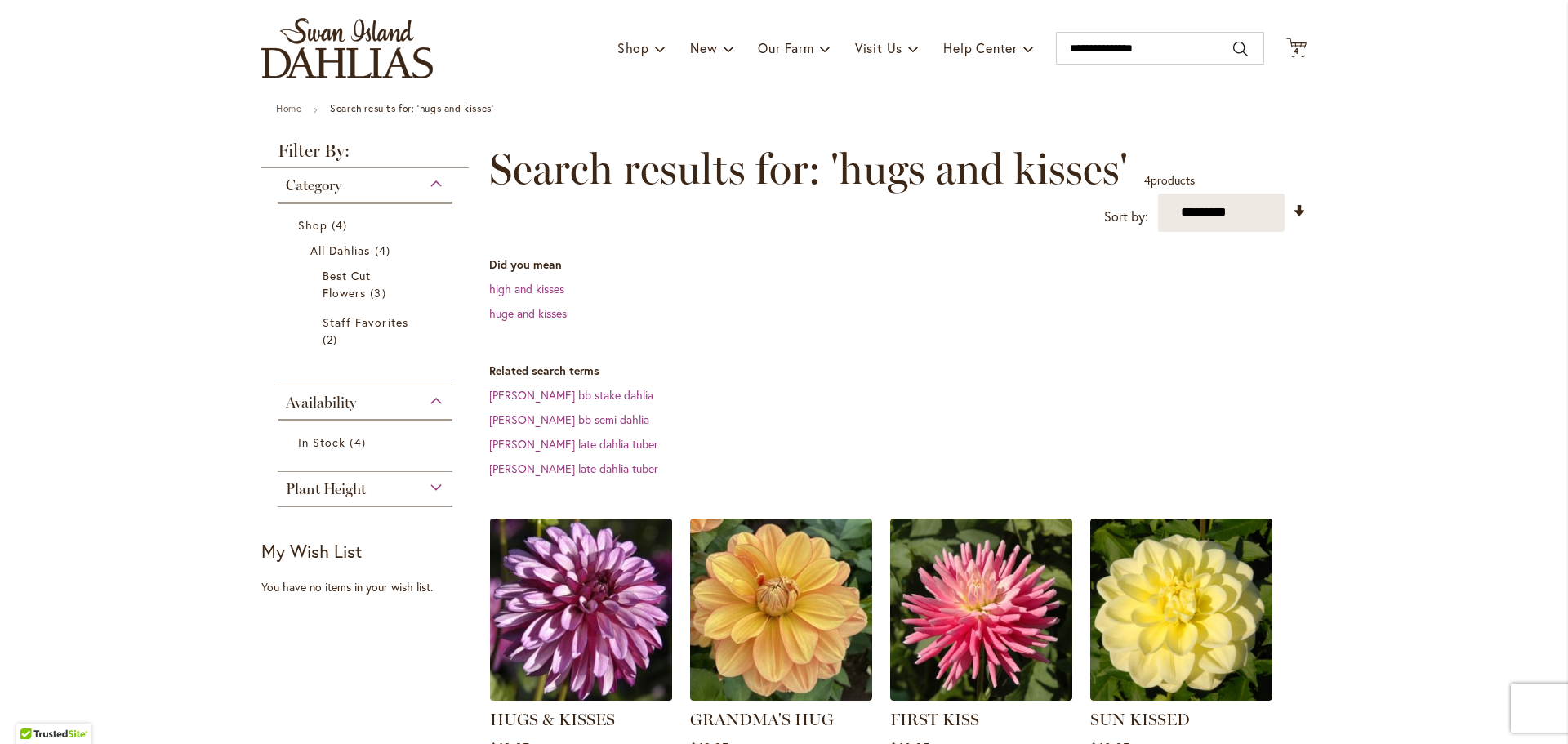
click at [587, 601] on img at bounding box center [581, 609] width 191 height 192
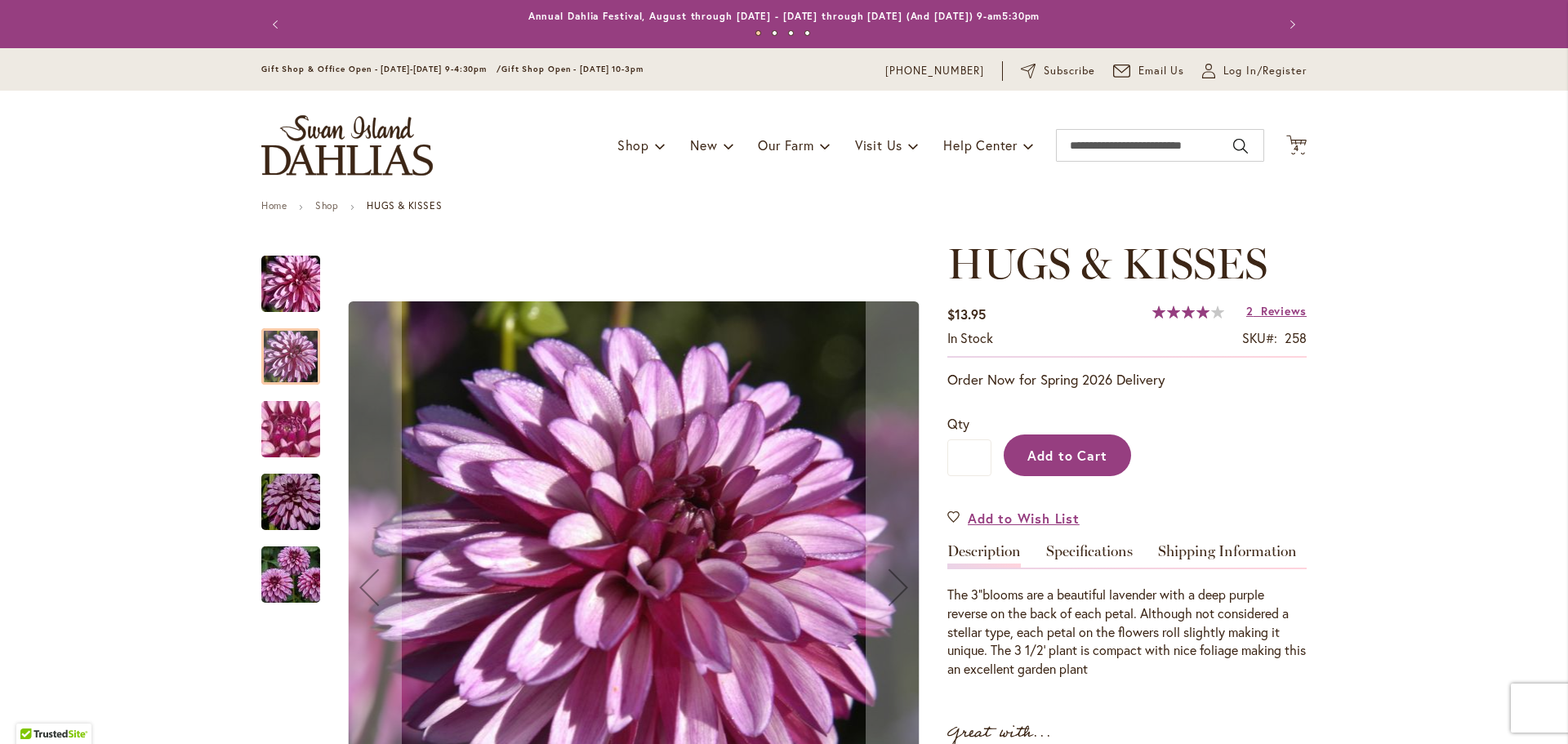
click at [1059, 447] on span "Add to Cart" at bounding box center [1068, 455] width 81 height 17
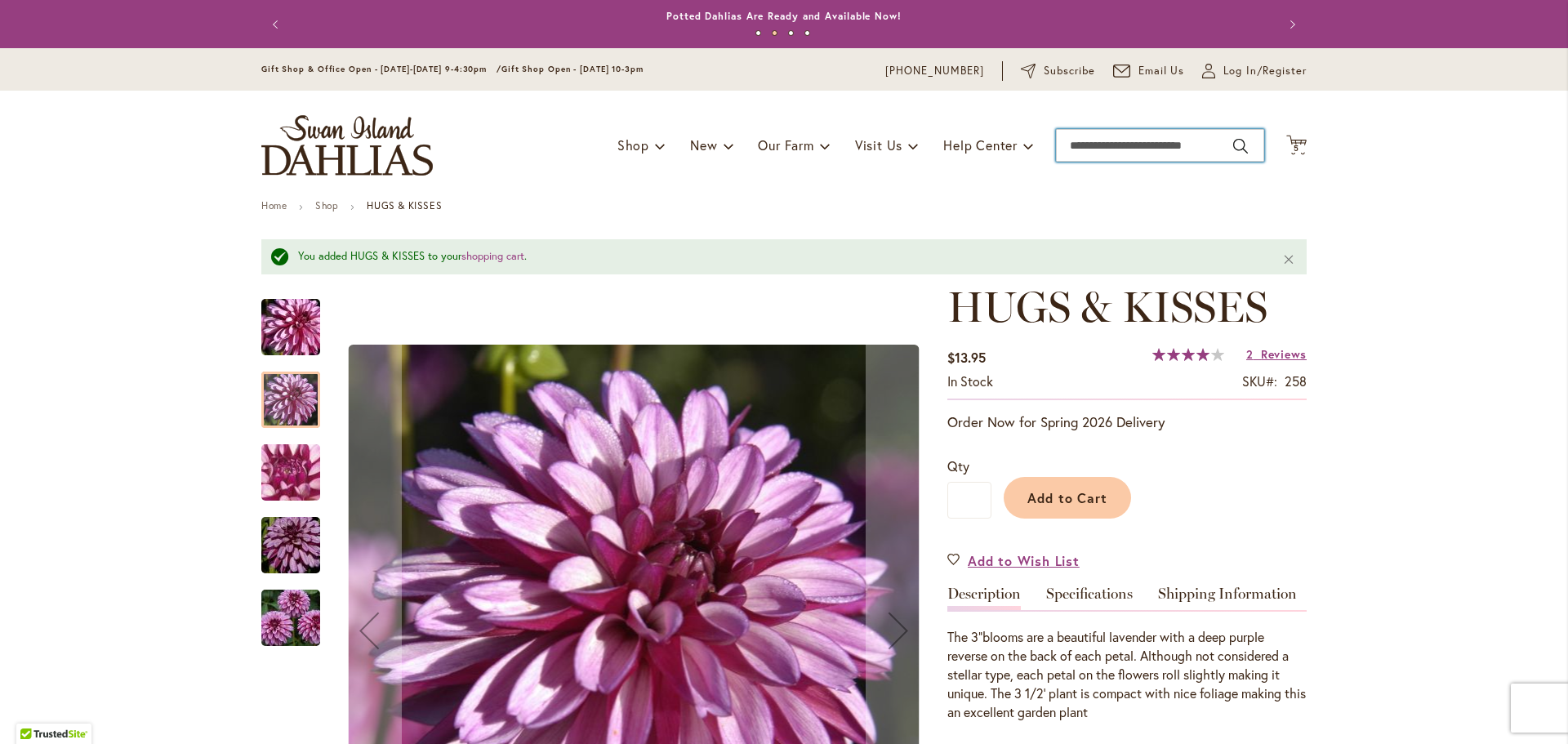
click at [1129, 159] on input "Search" at bounding box center [1159, 145] width 208 height 33
type input "*"
type input "********"
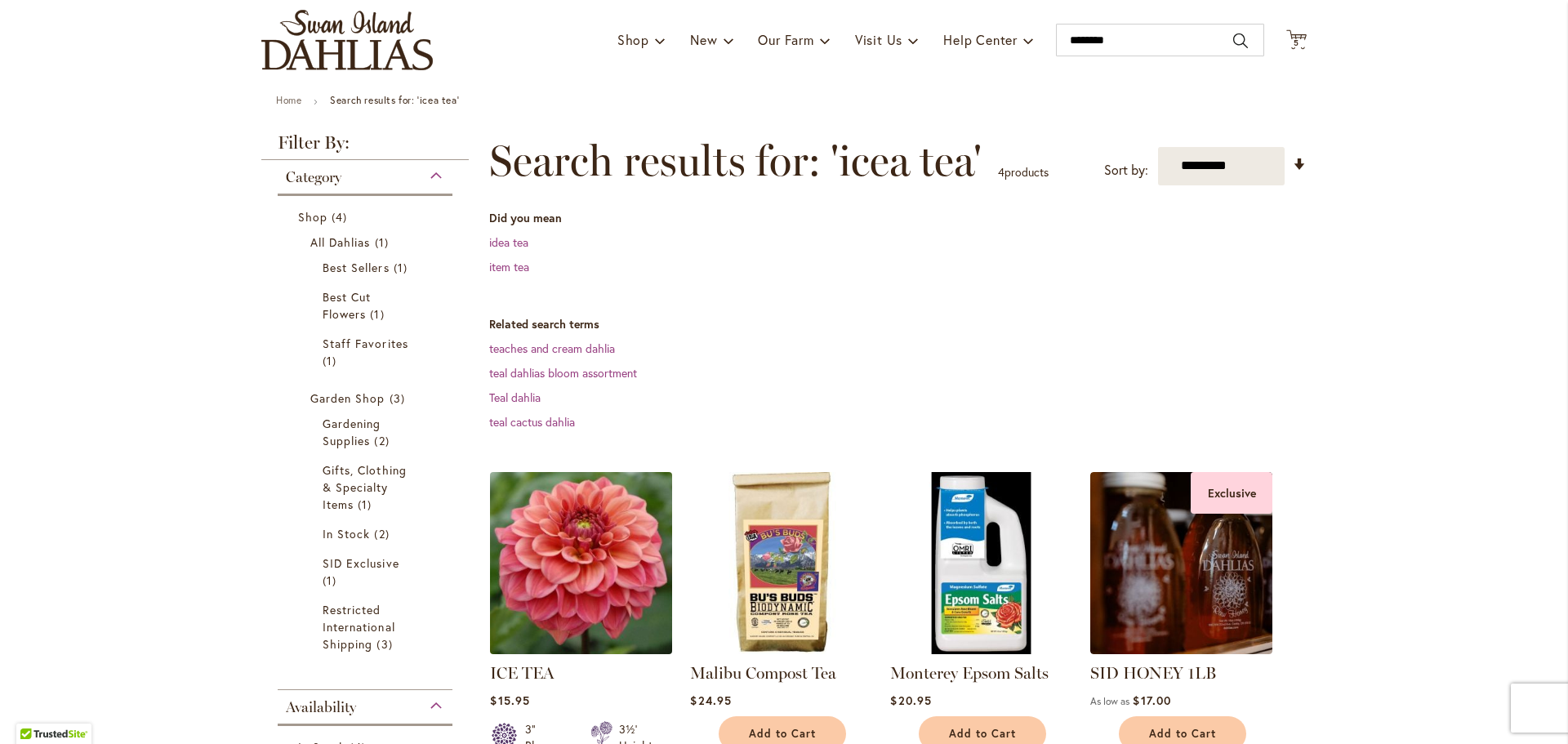
scroll to position [174, 0]
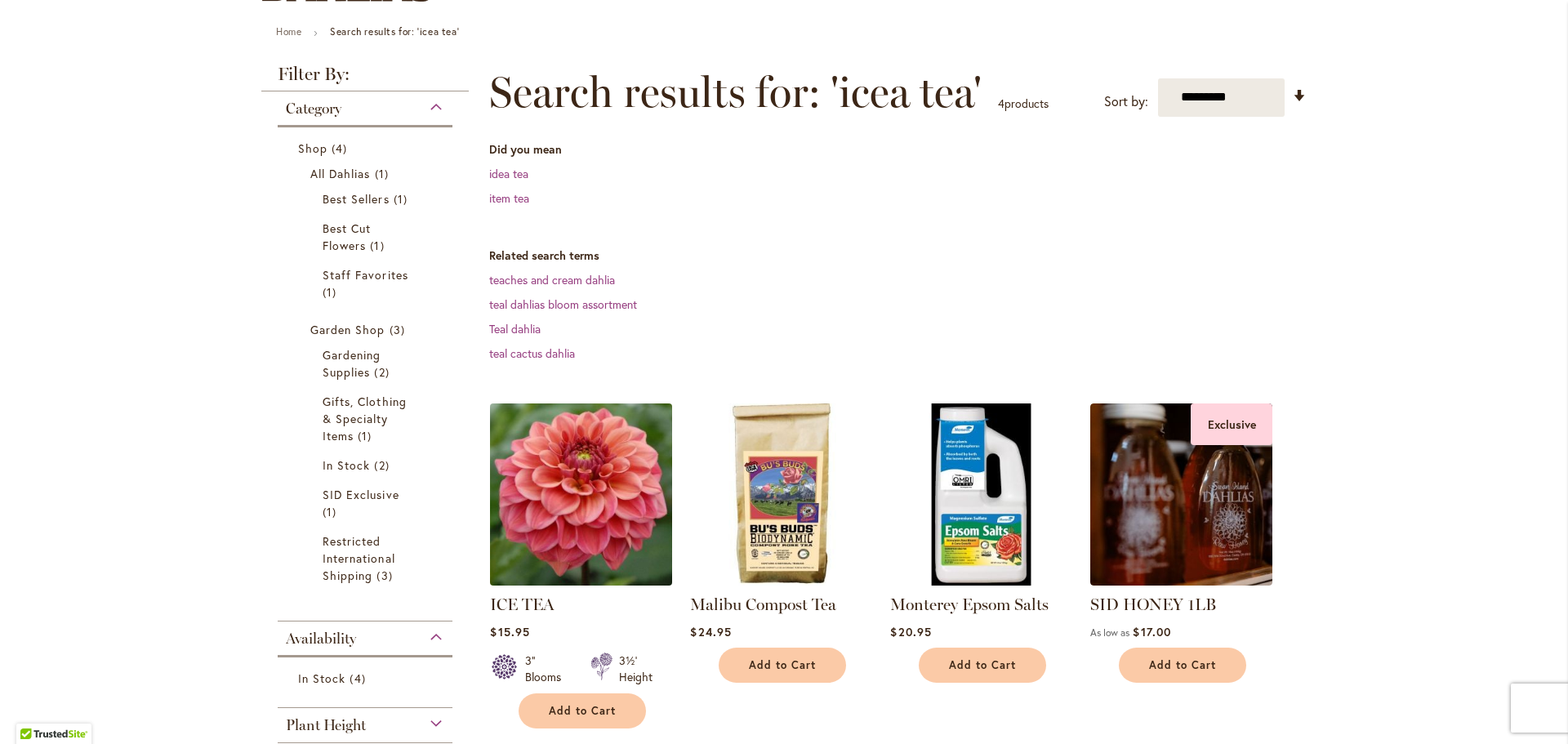
click at [587, 495] on img at bounding box center [581, 494] width 191 height 192
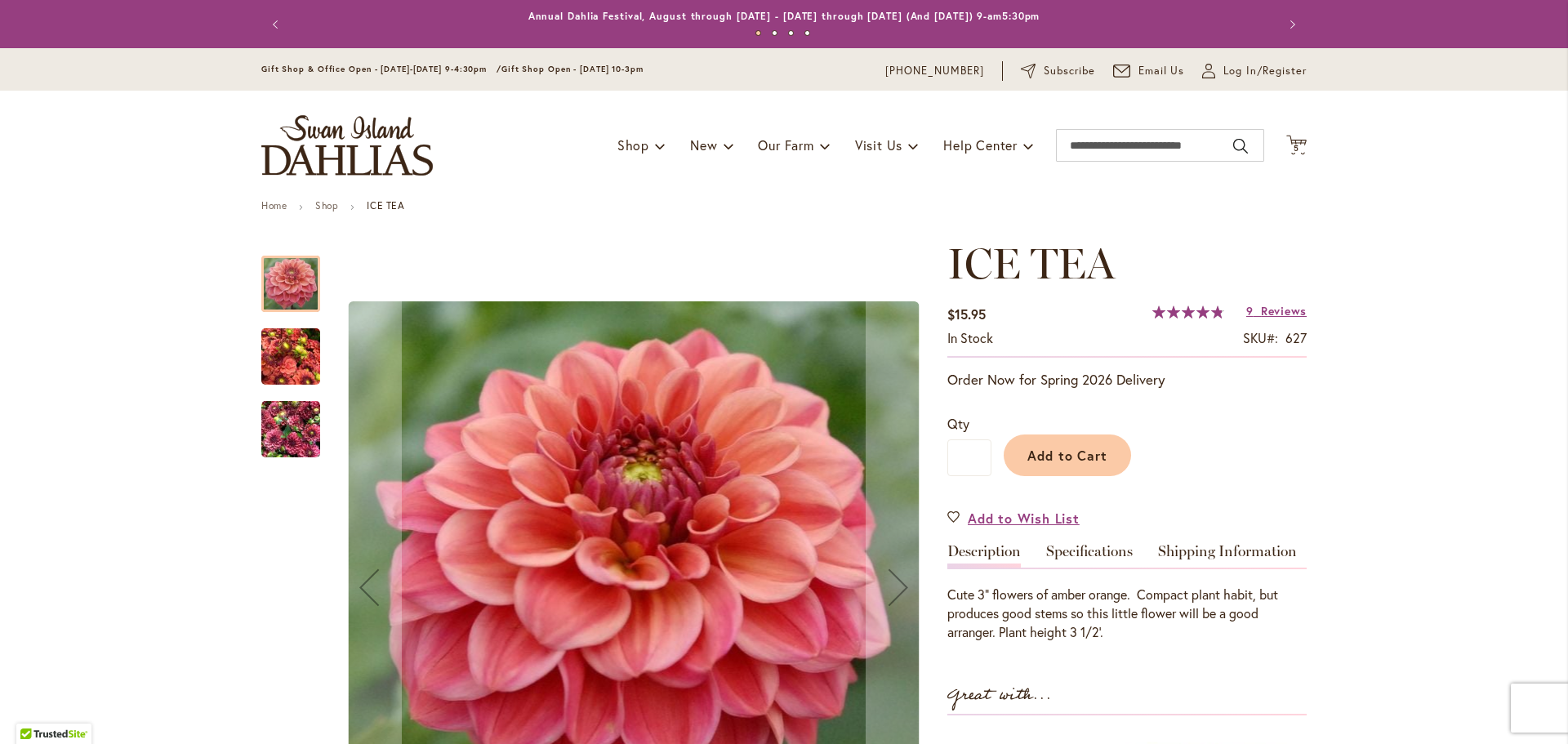
click at [311, 434] on img "ICE TEA" at bounding box center [290, 429] width 59 height 79
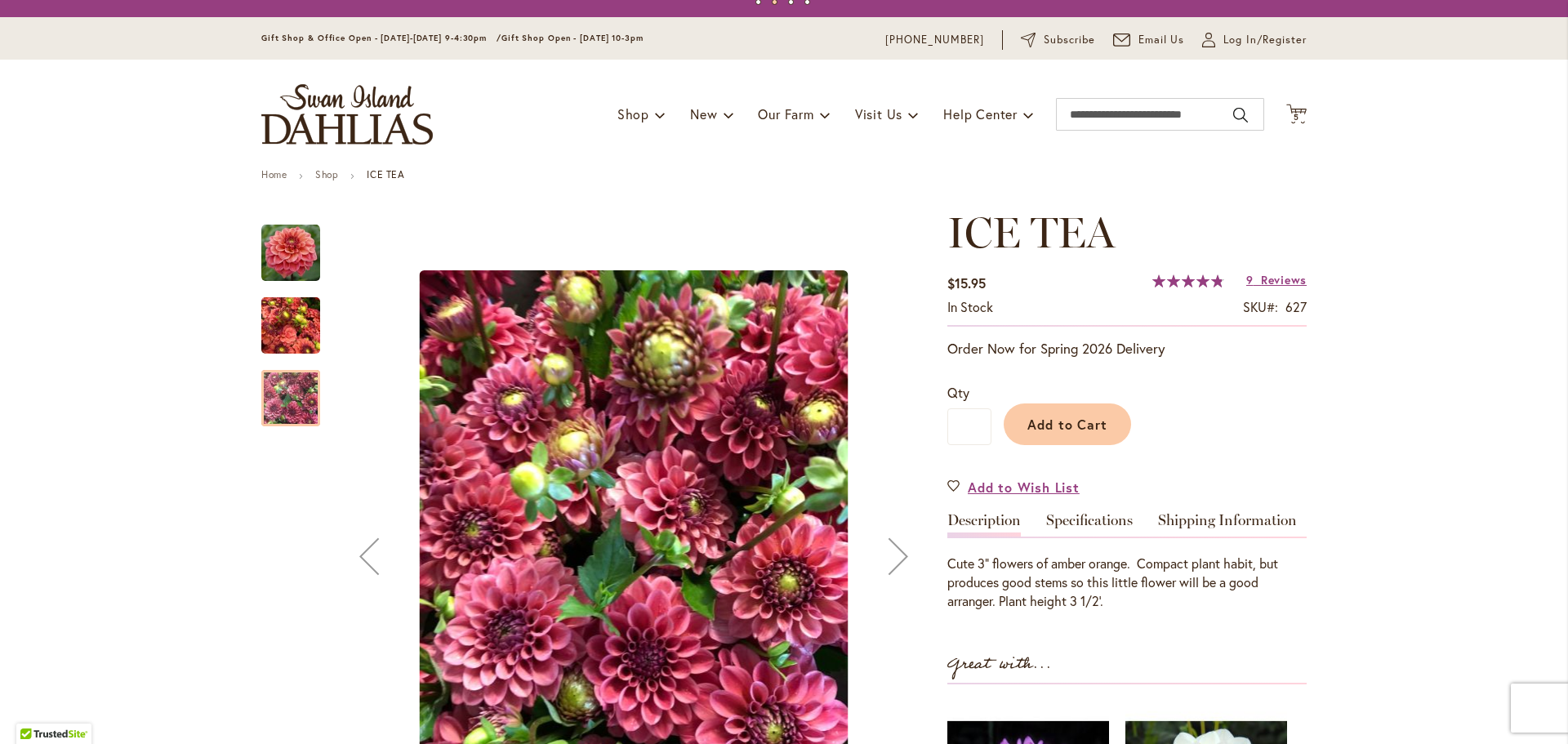
scroll to position [34, 0]
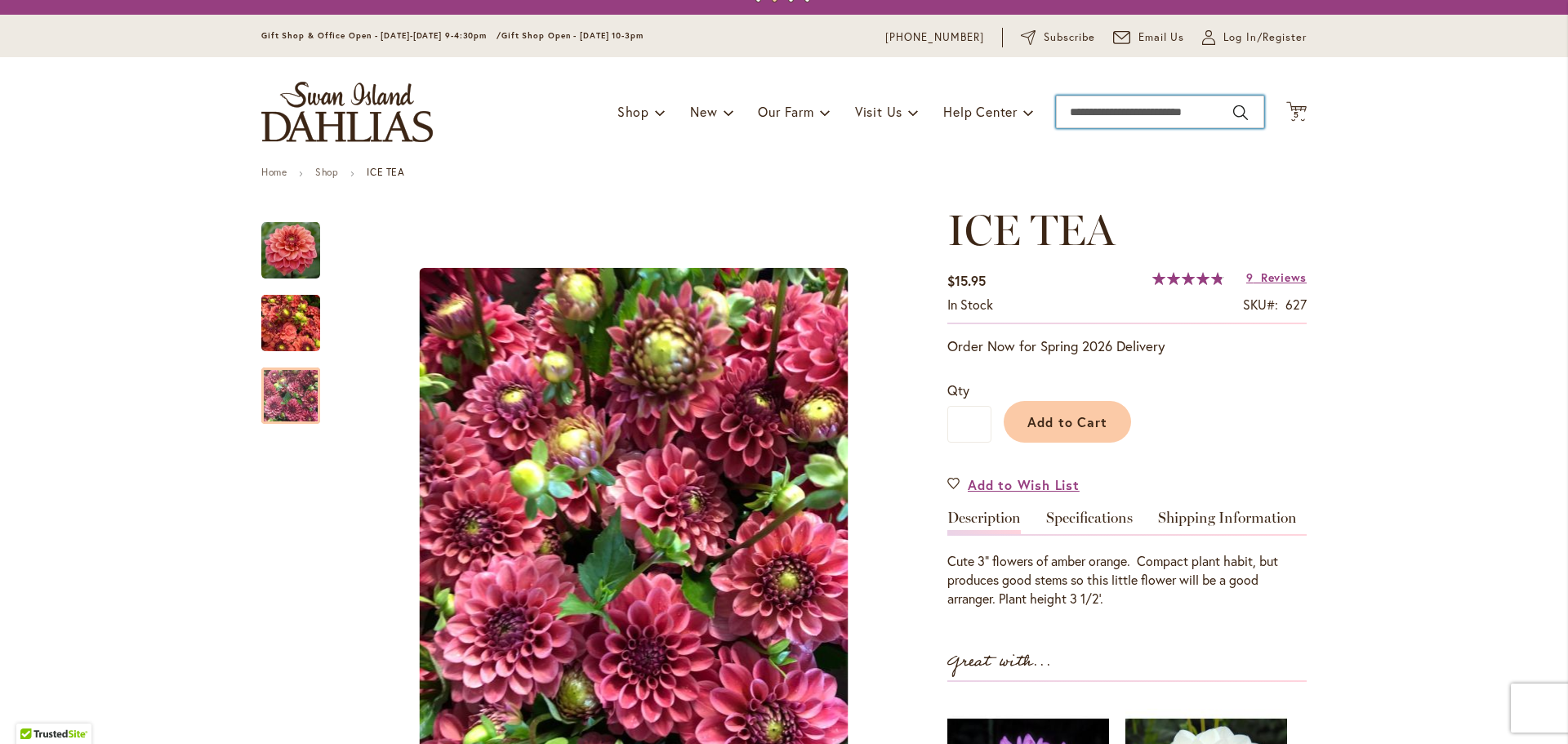
click at [1106, 122] on input "Search" at bounding box center [1159, 111] width 208 height 33
type input "******"
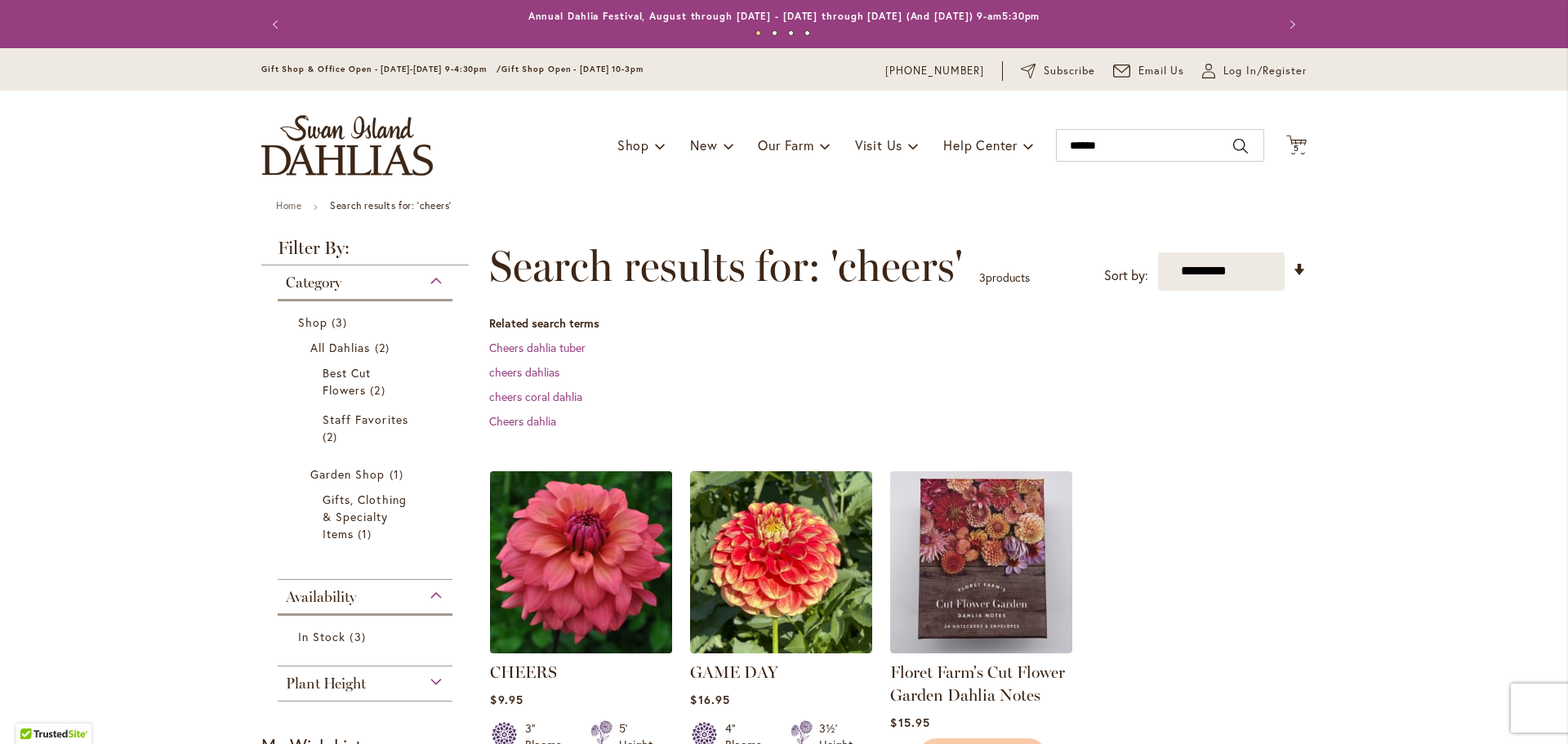
click at [610, 534] on img at bounding box center [581, 561] width 191 height 192
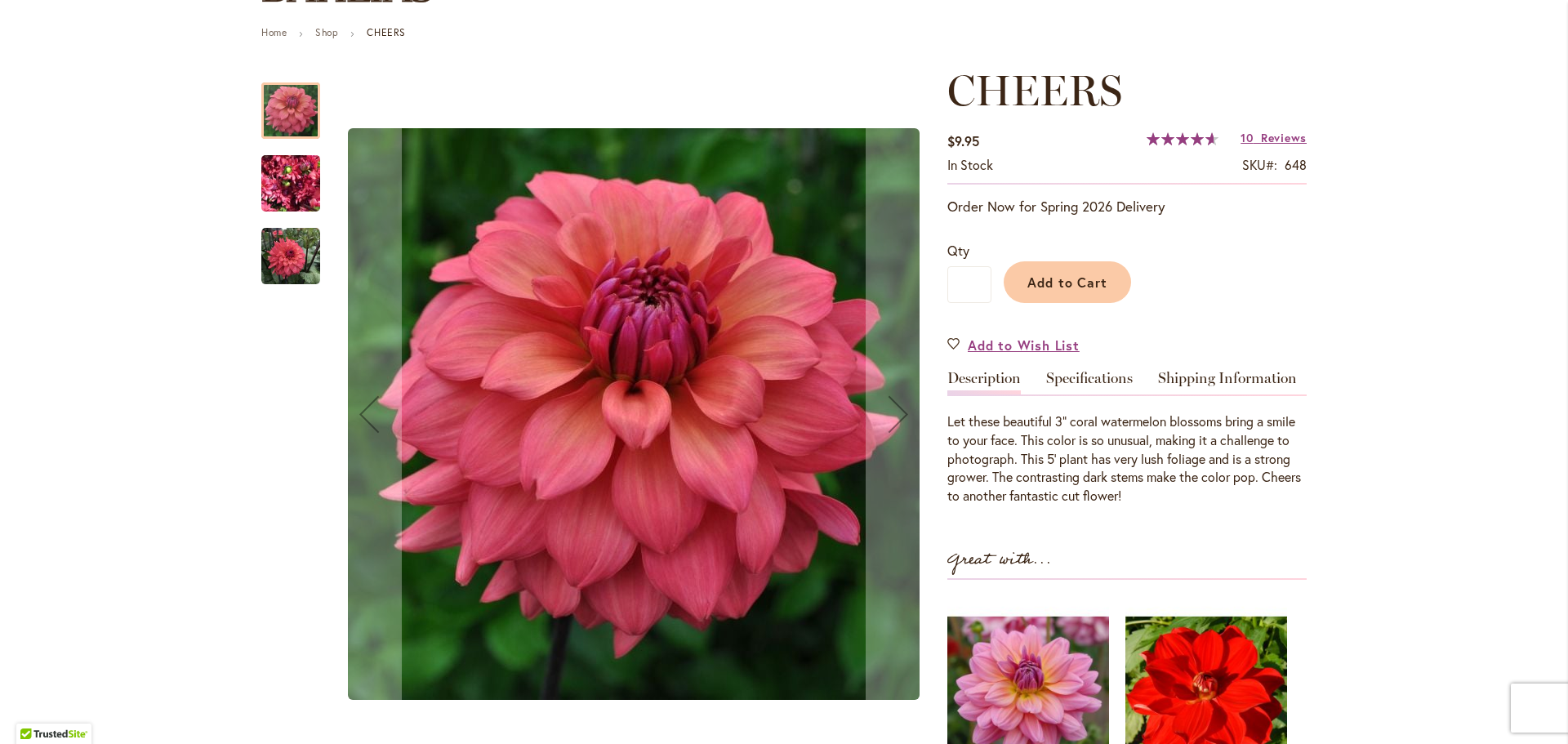
scroll to position [197, 0]
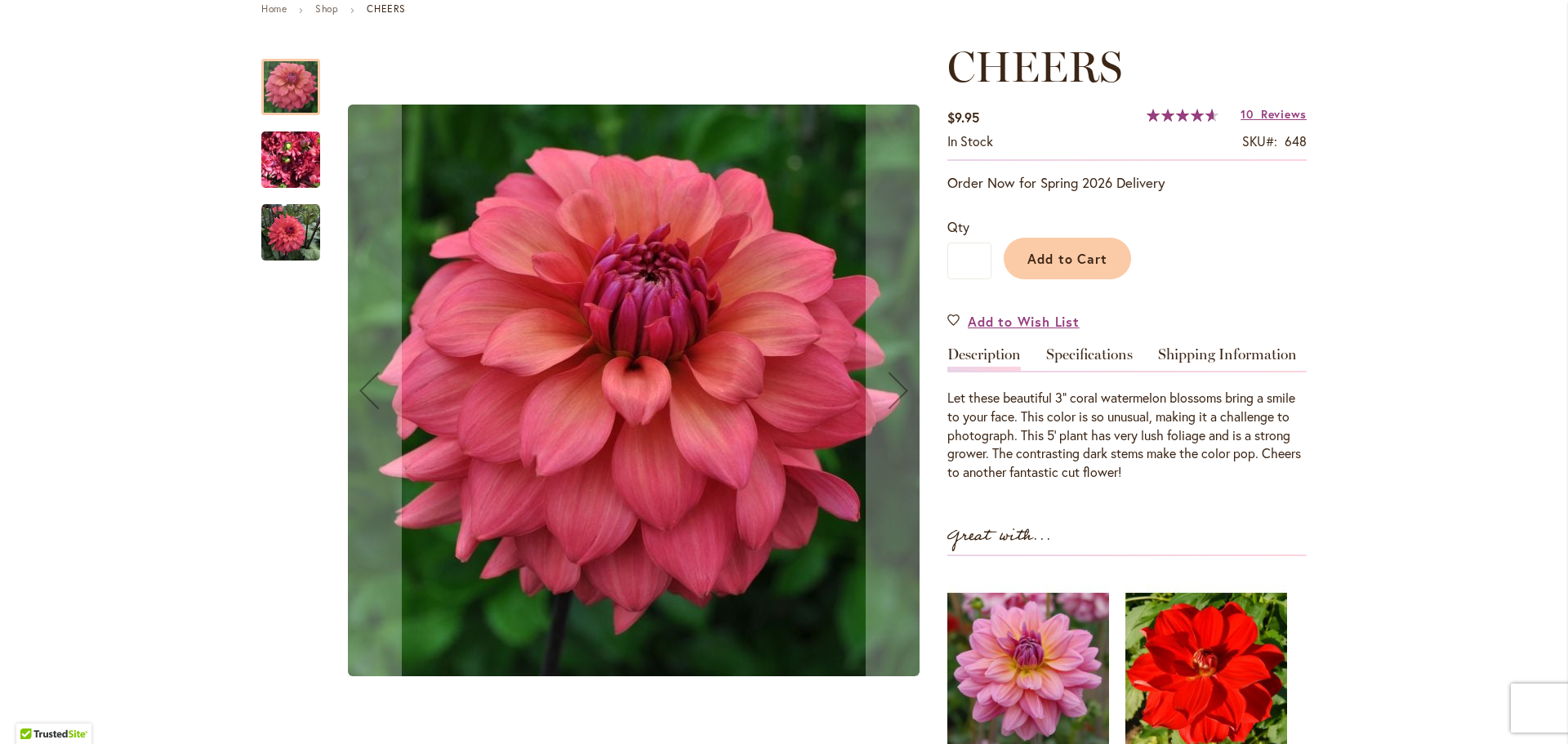
click at [281, 161] on img "CHEERS" at bounding box center [290, 160] width 59 height 79
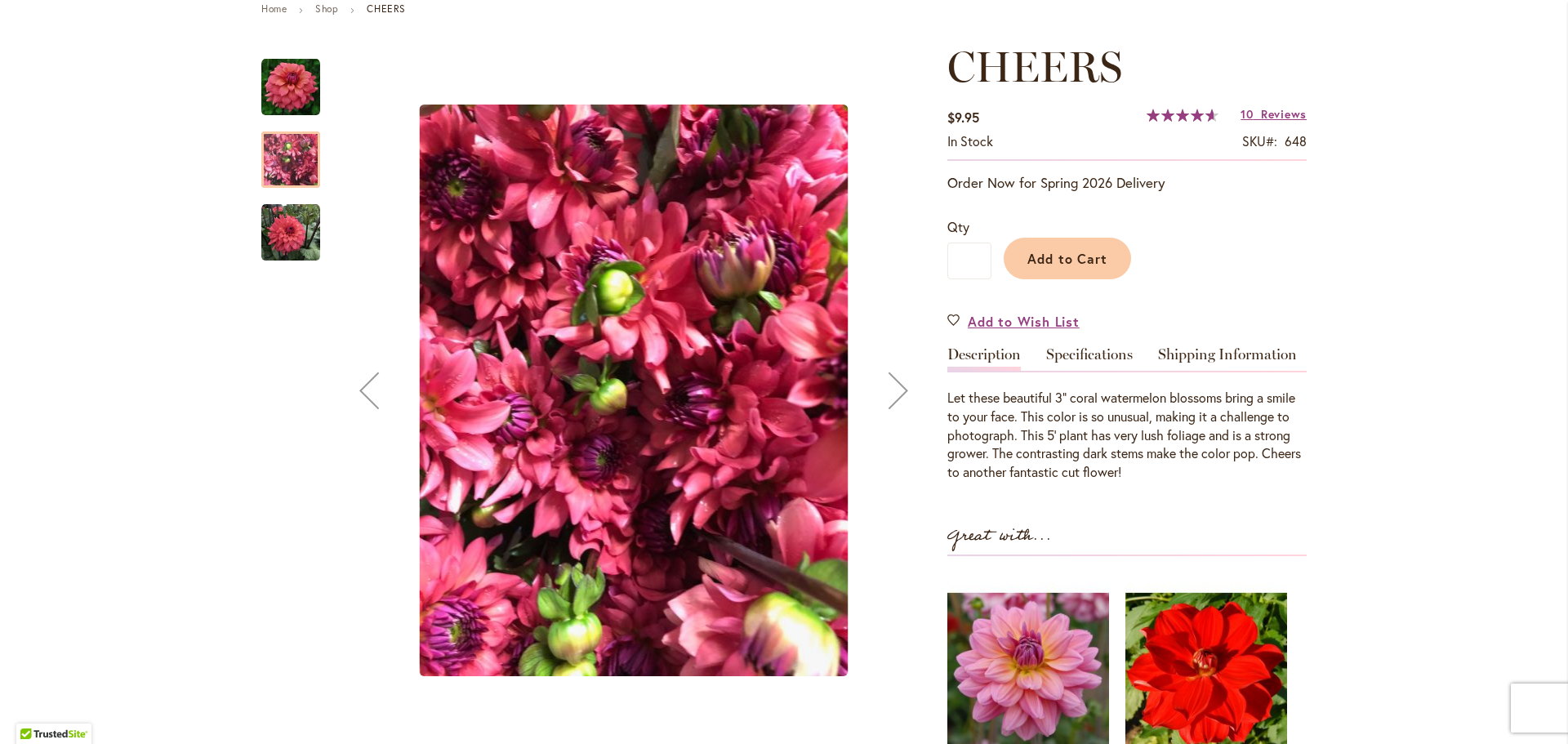
click at [287, 217] on img "CHEERS" at bounding box center [290, 232] width 59 height 59
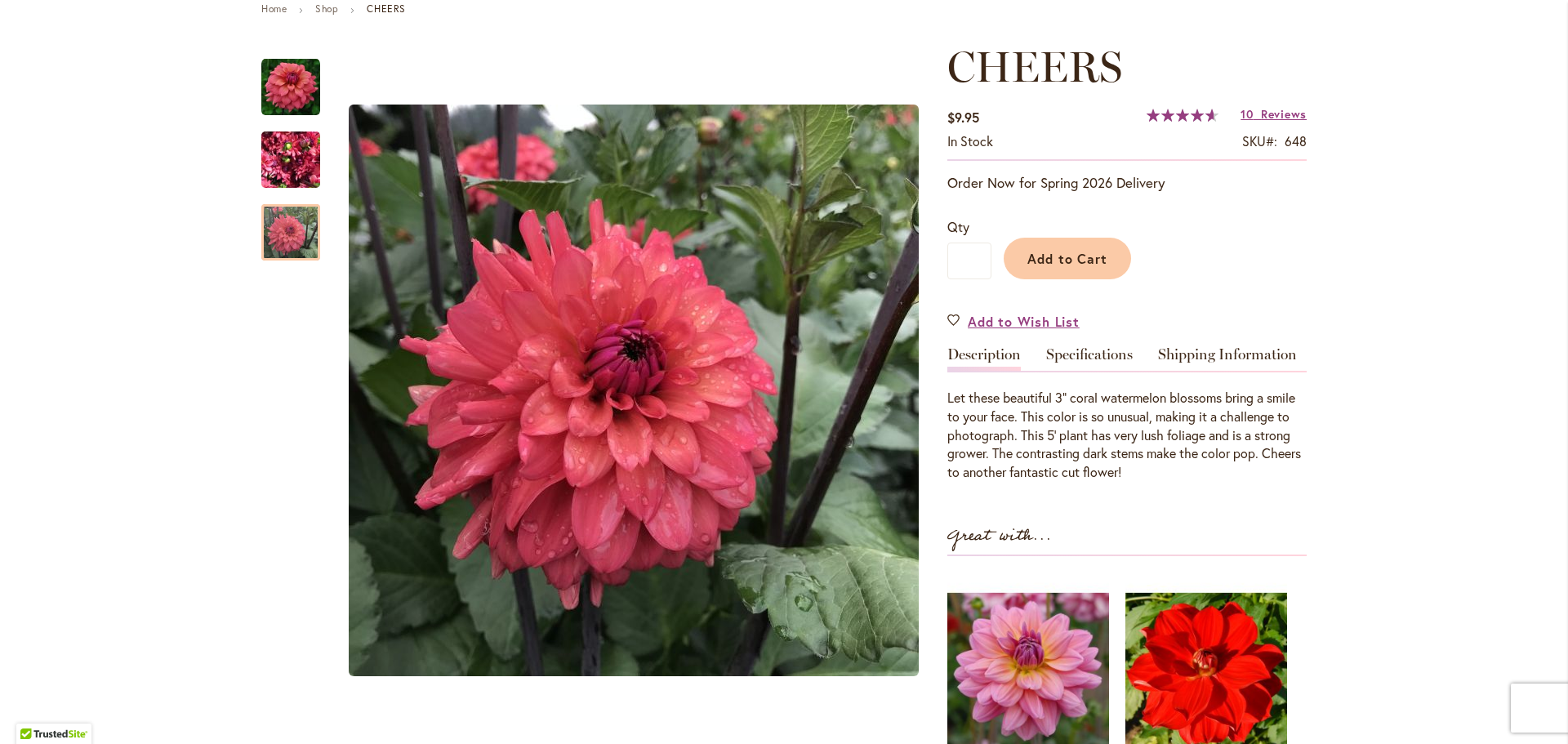
scroll to position [0, 0]
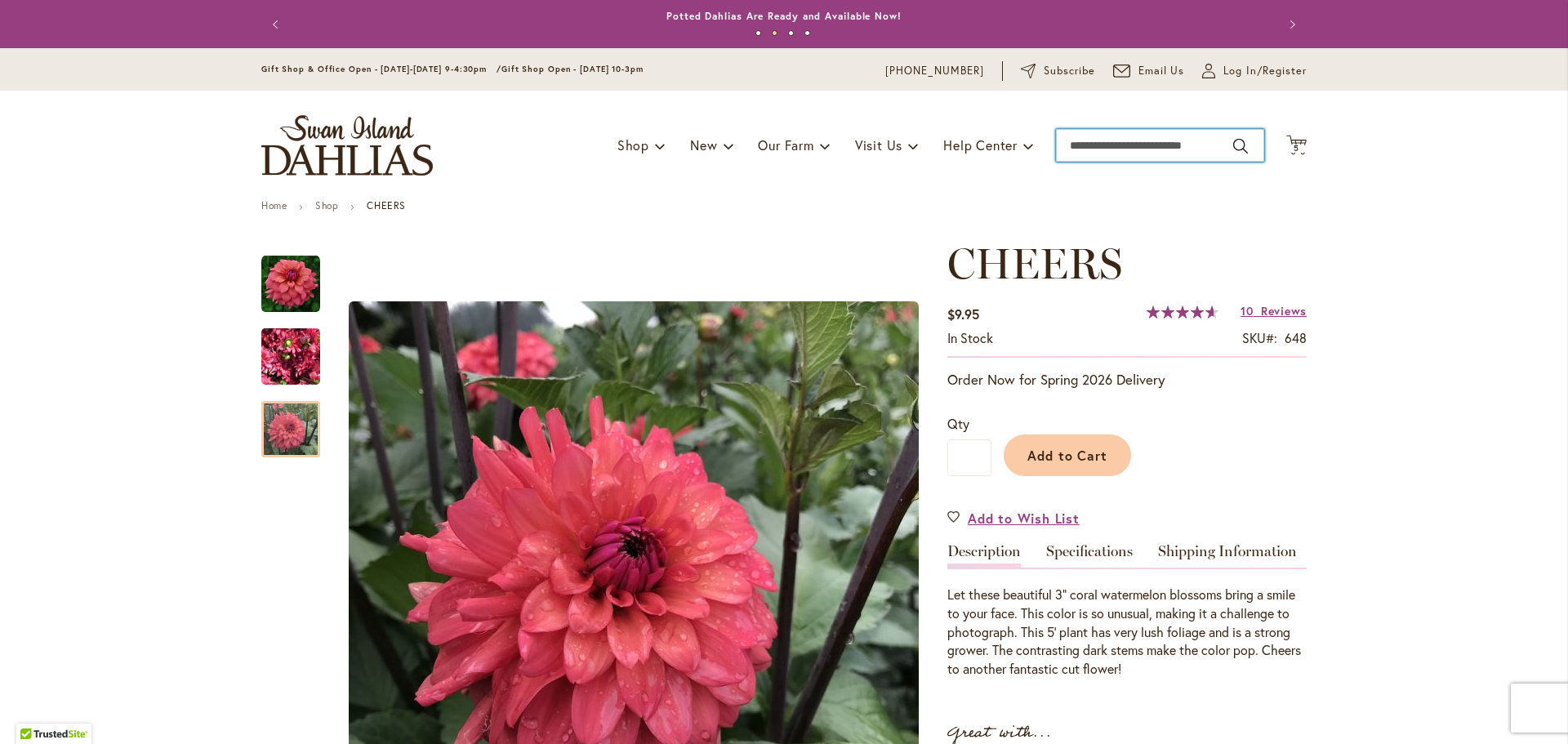
click at [1144, 148] on input "Search" at bounding box center [1159, 145] width 208 height 33
type input "*******"
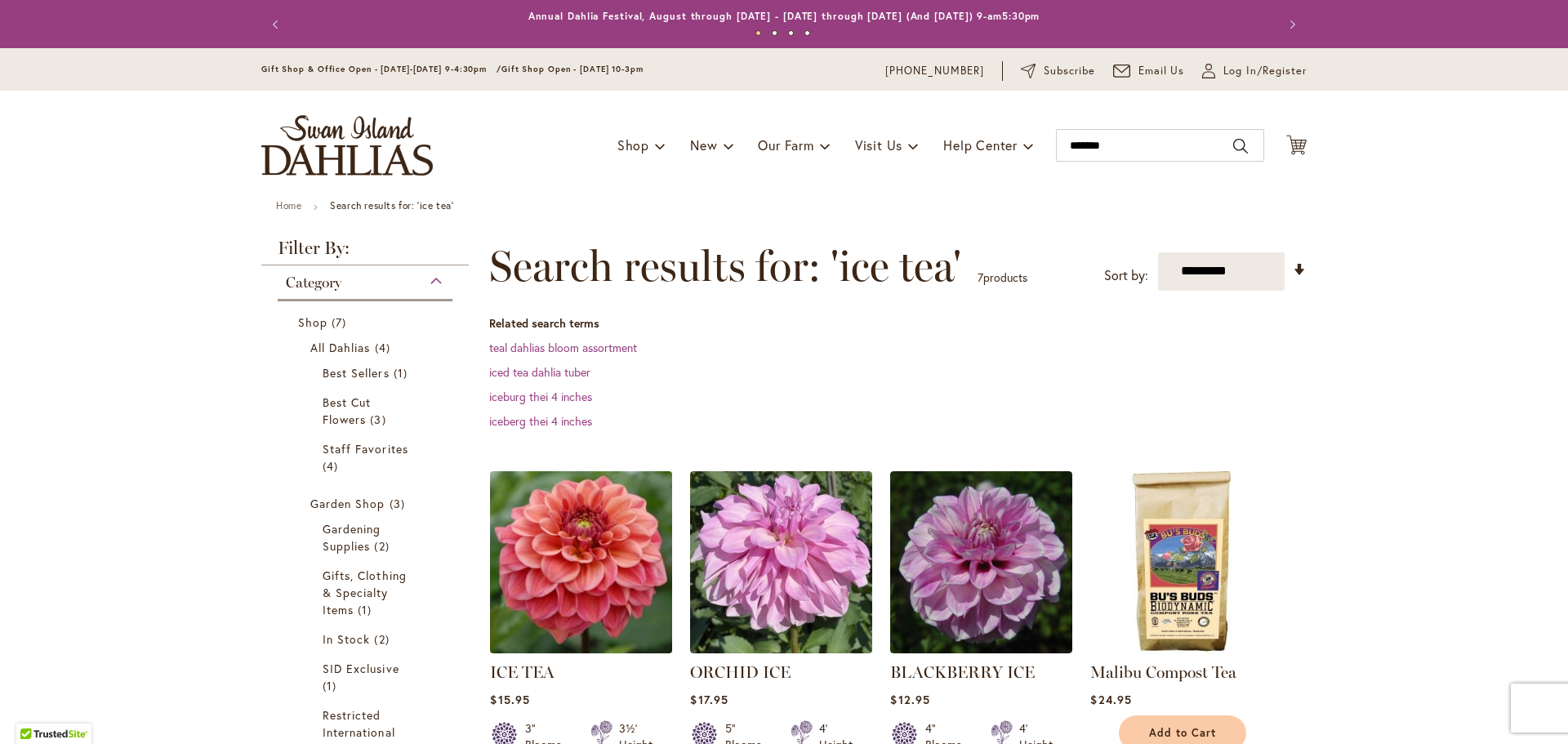
click at [557, 536] on img at bounding box center [581, 561] width 191 height 192
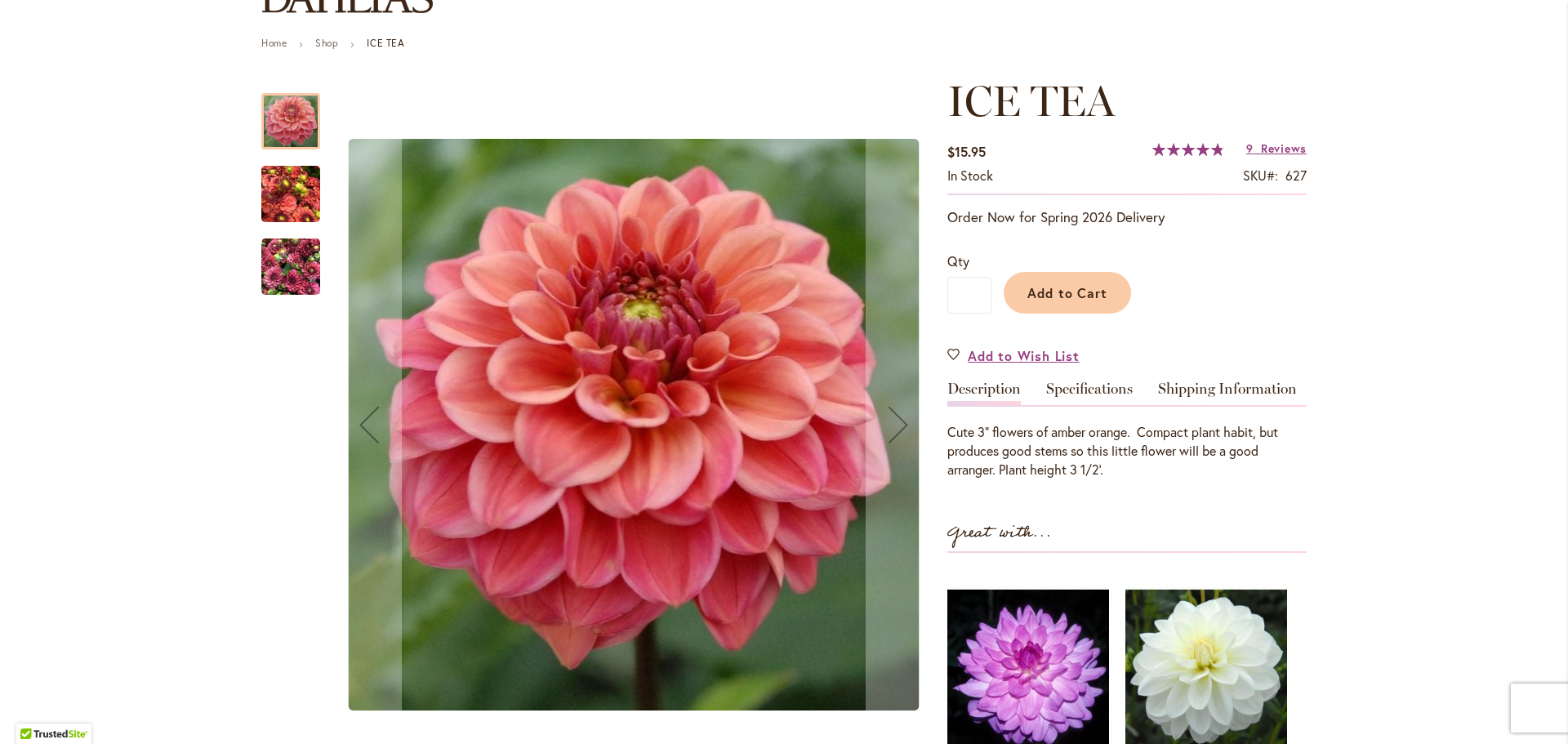
scroll to position [163, 0]
click at [295, 187] on img "ICE TEA" at bounding box center [290, 193] width 59 height 79
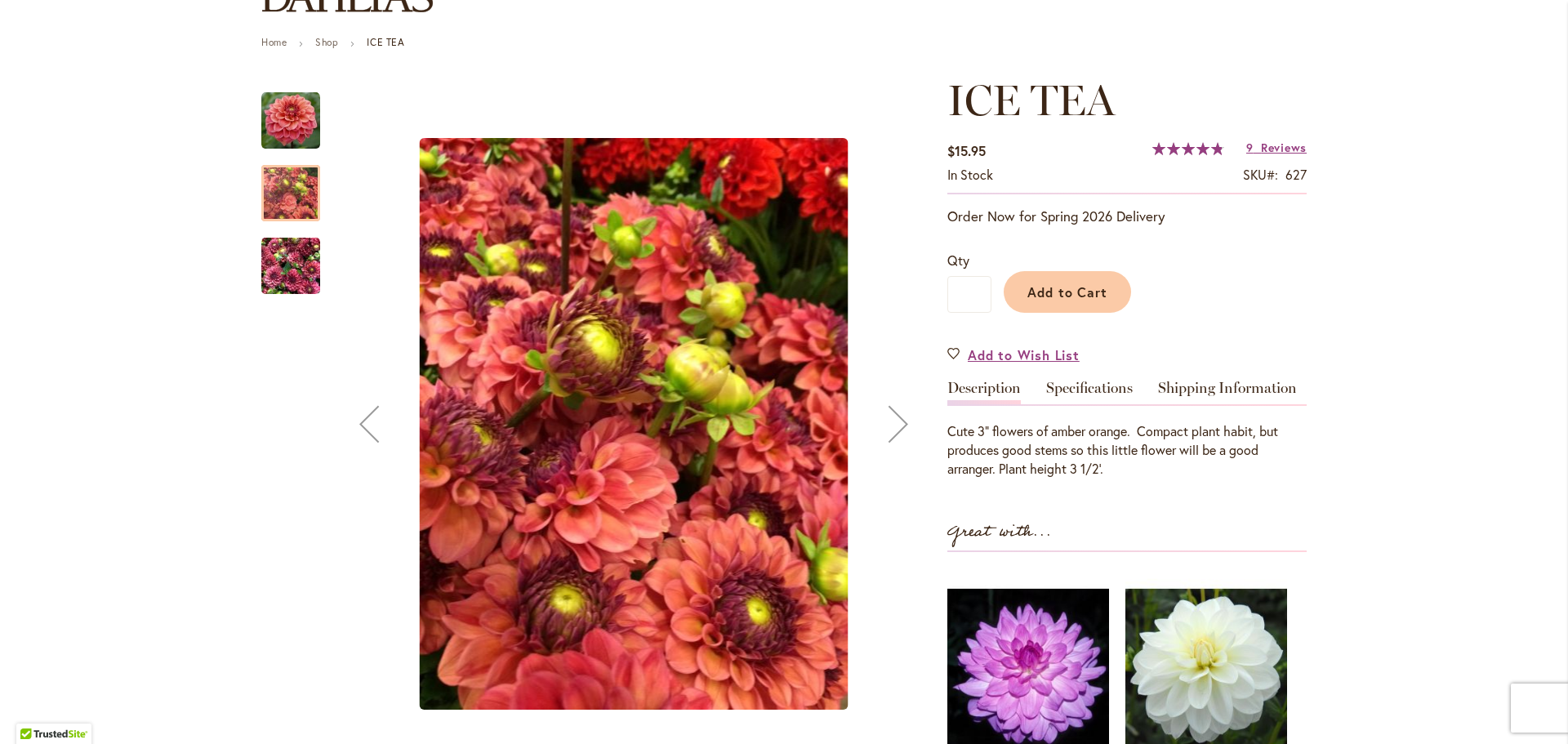
click at [295, 212] on div at bounding box center [290, 193] width 59 height 56
click at [289, 230] on div "ICE TEA" at bounding box center [290, 258] width 59 height 72
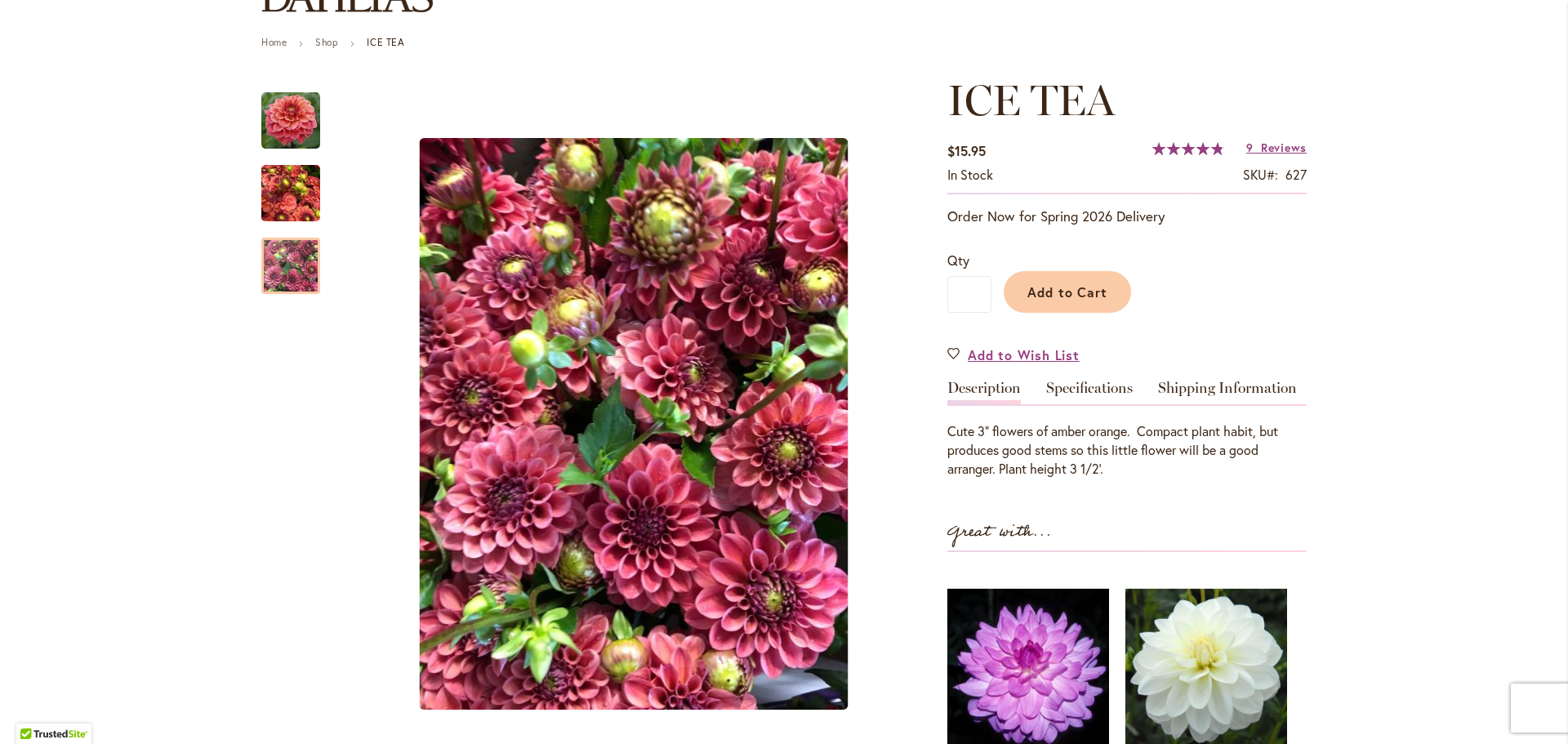
scroll to position [0, 0]
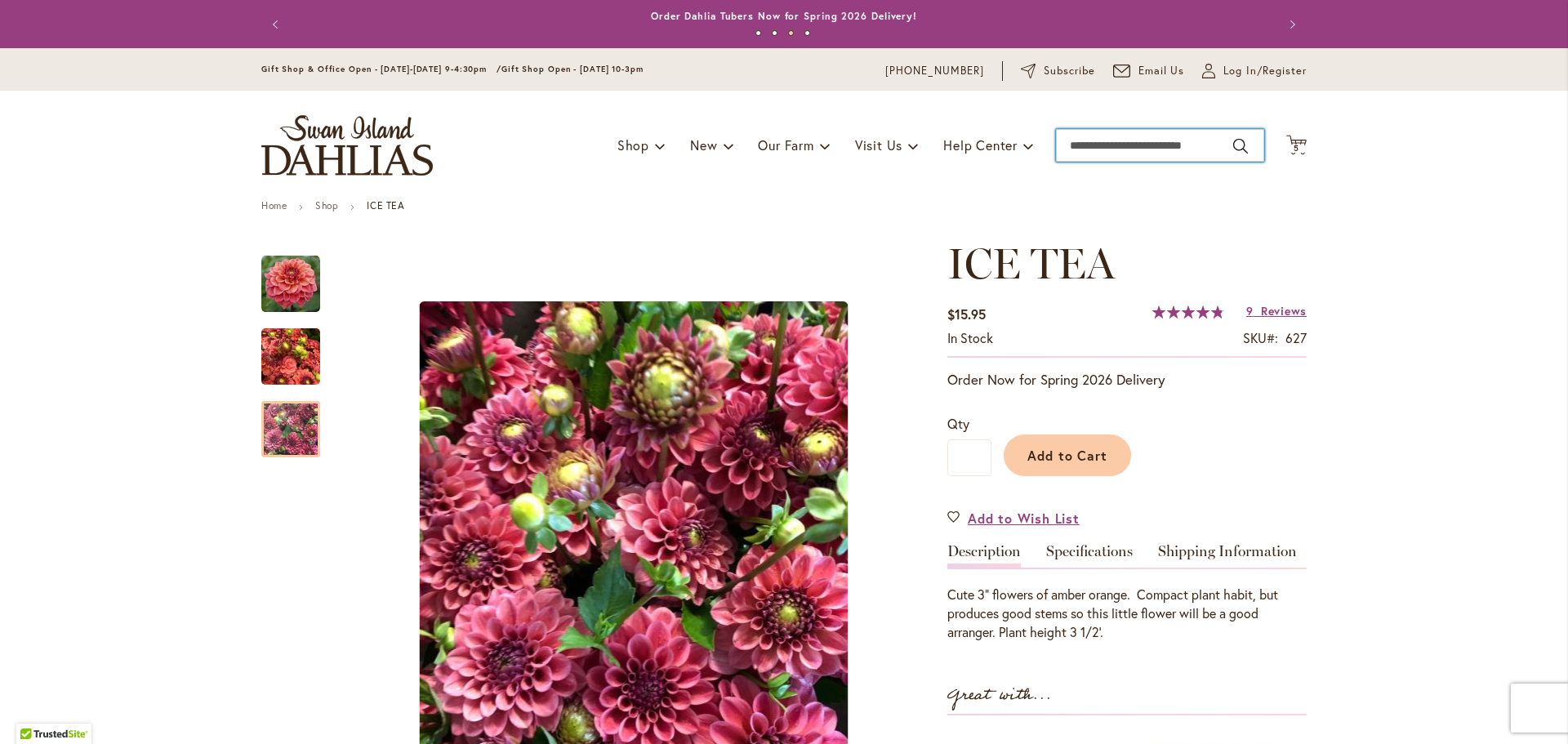
click at [1132, 156] on input "Search" at bounding box center [1159, 145] width 208 height 33
type input "********"
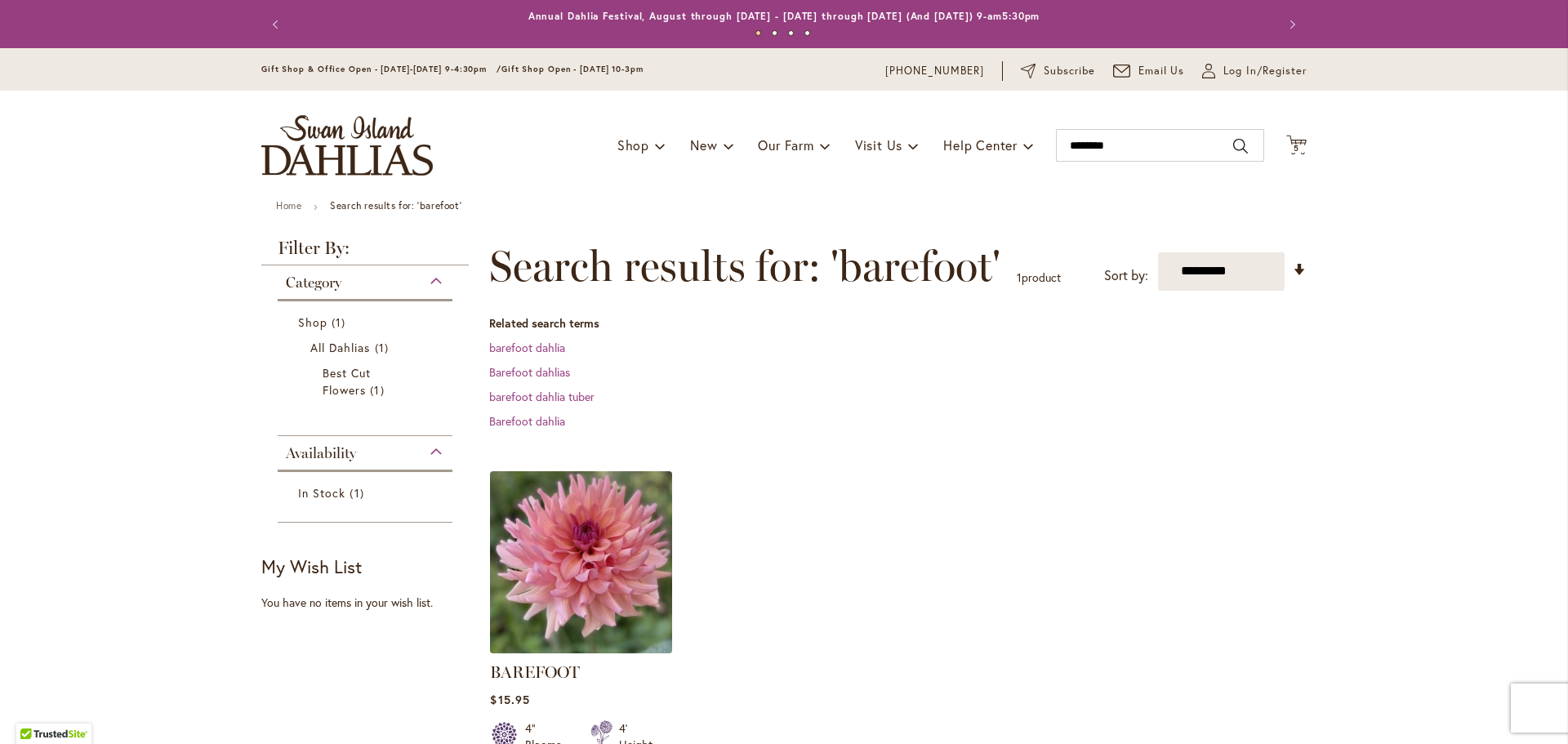
click at [575, 530] on img at bounding box center [581, 561] width 191 height 192
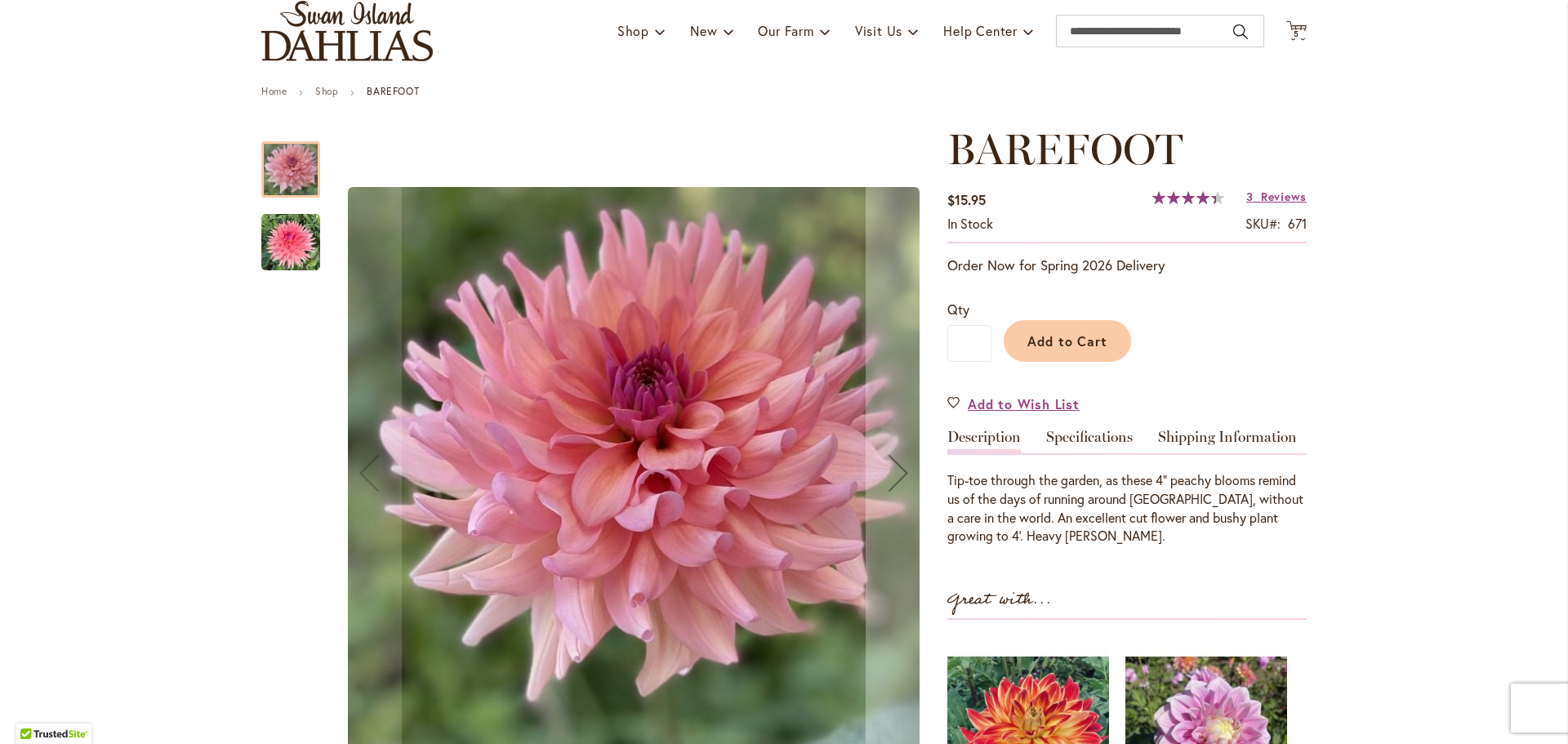
scroll to position [115, 0]
click at [279, 244] on img "BAREFOOT" at bounding box center [290, 242] width 59 height 59
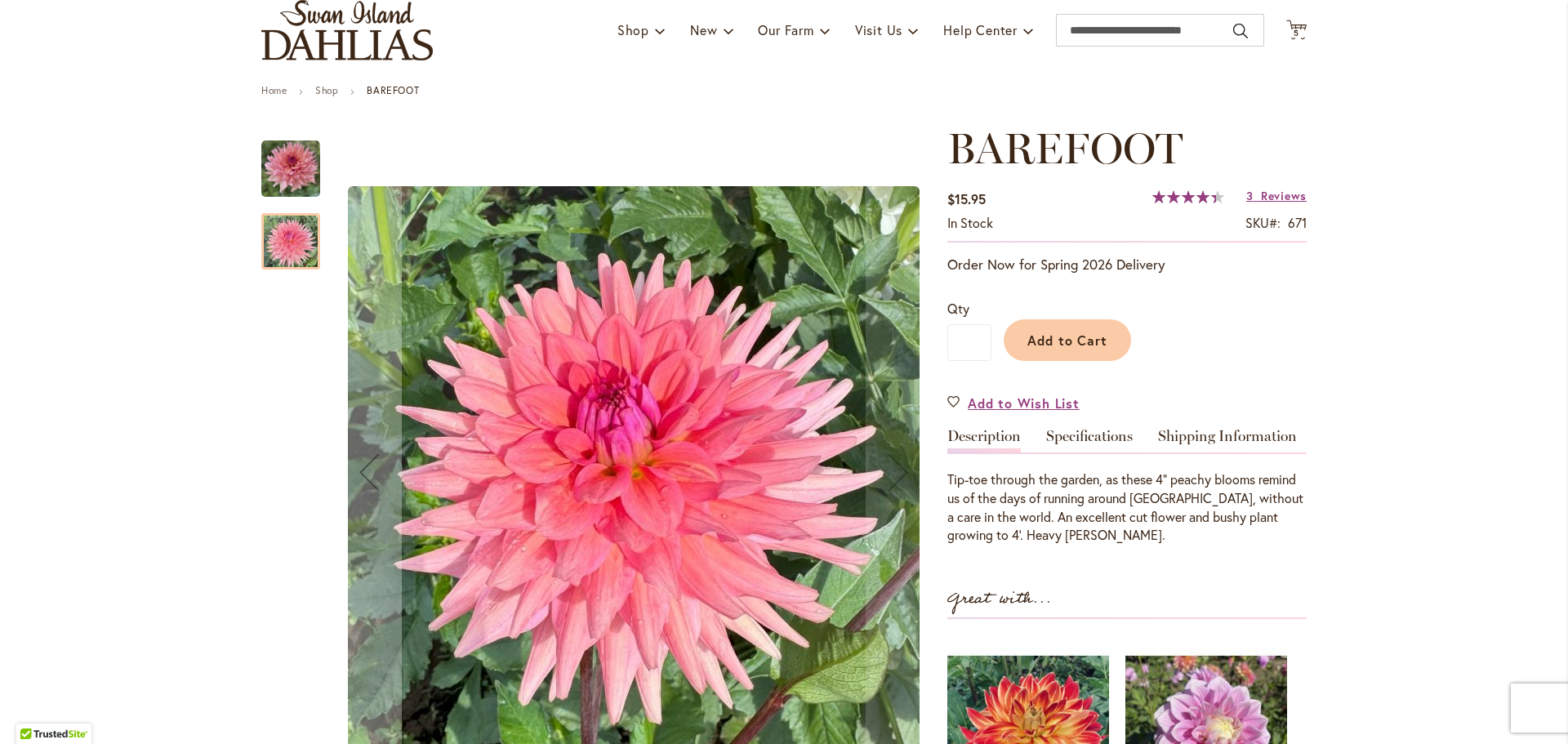
click at [279, 244] on img "BAREFOOT" at bounding box center [290, 242] width 59 height 59
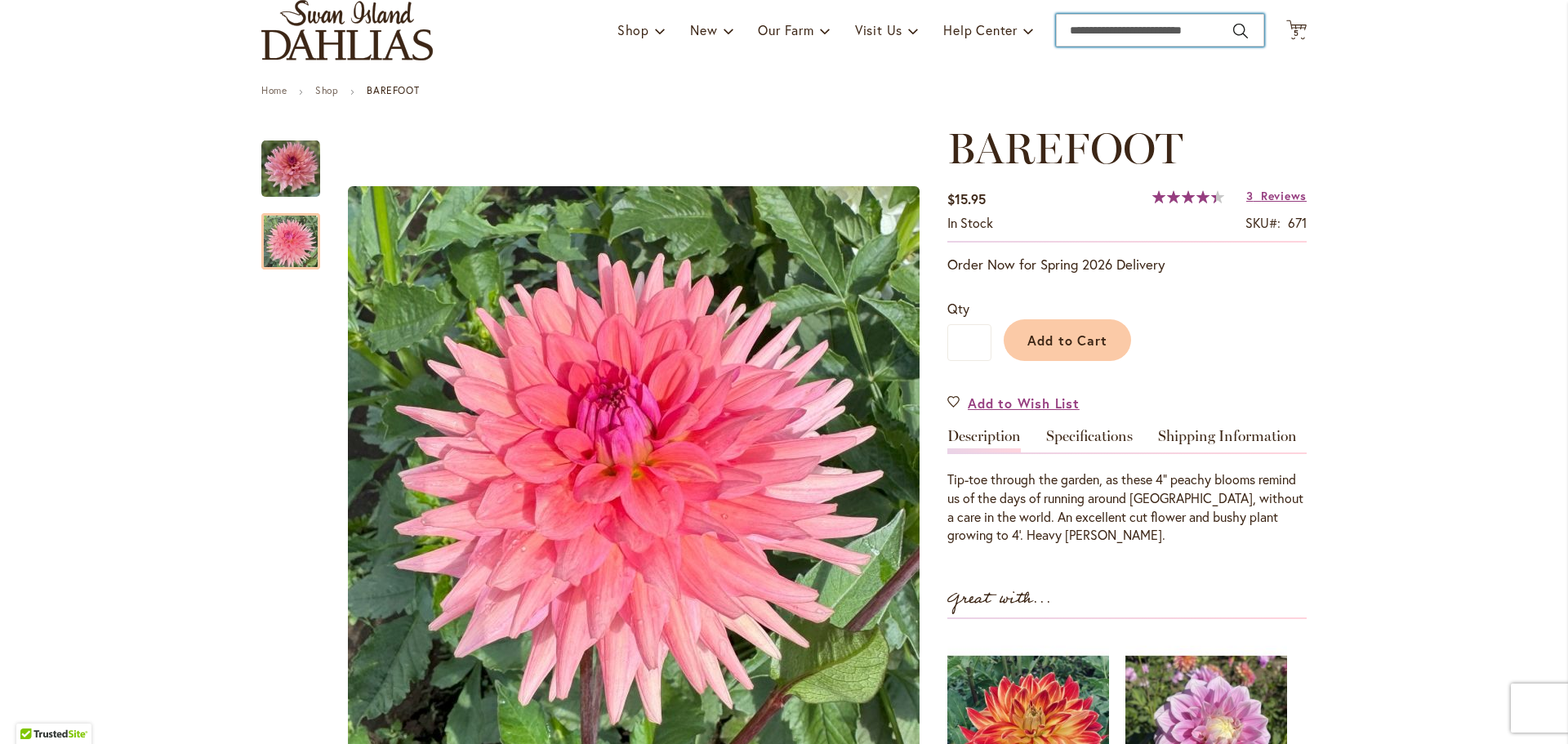
click at [1166, 32] on input "Search" at bounding box center [1159, 30] width 208 height 33
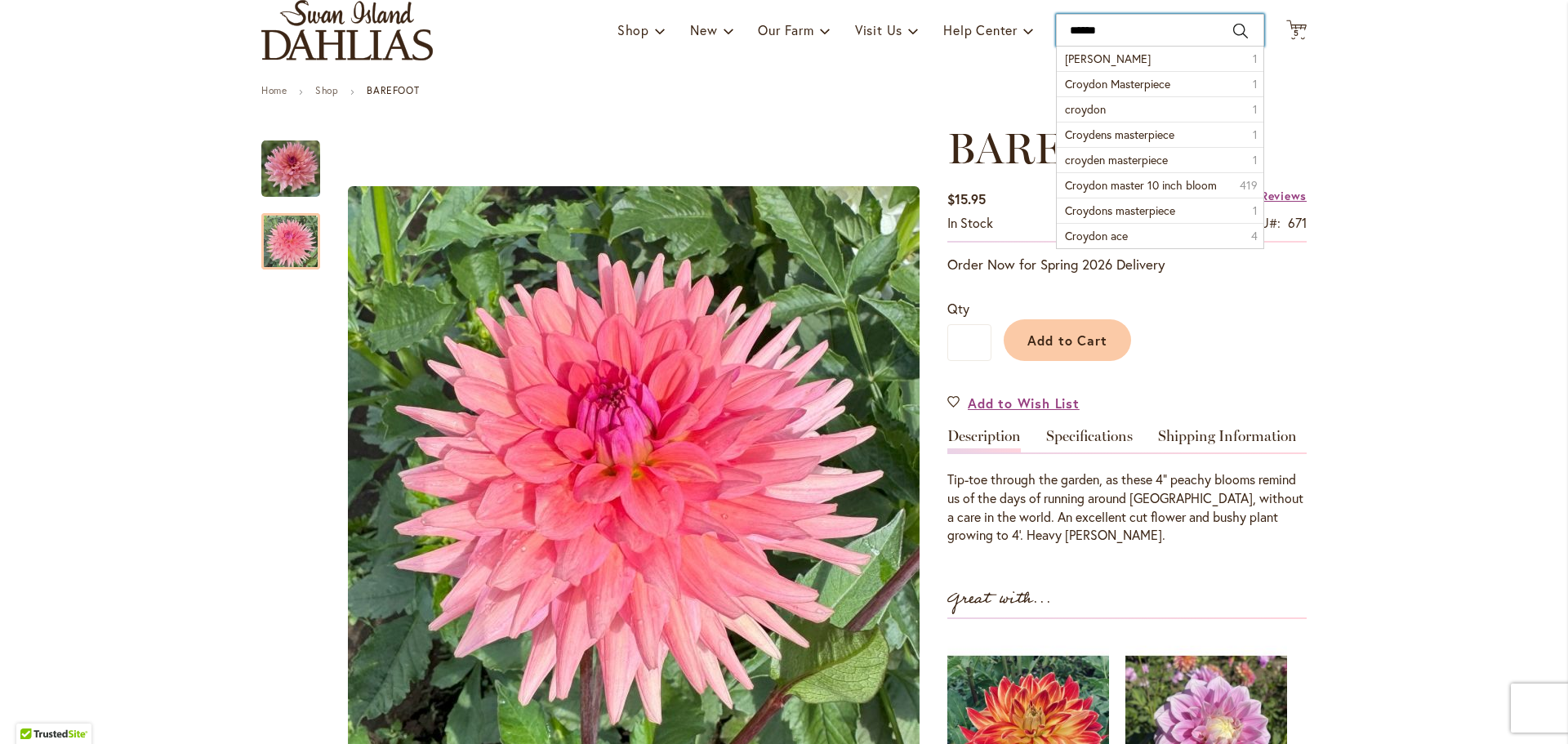
type input "*******"
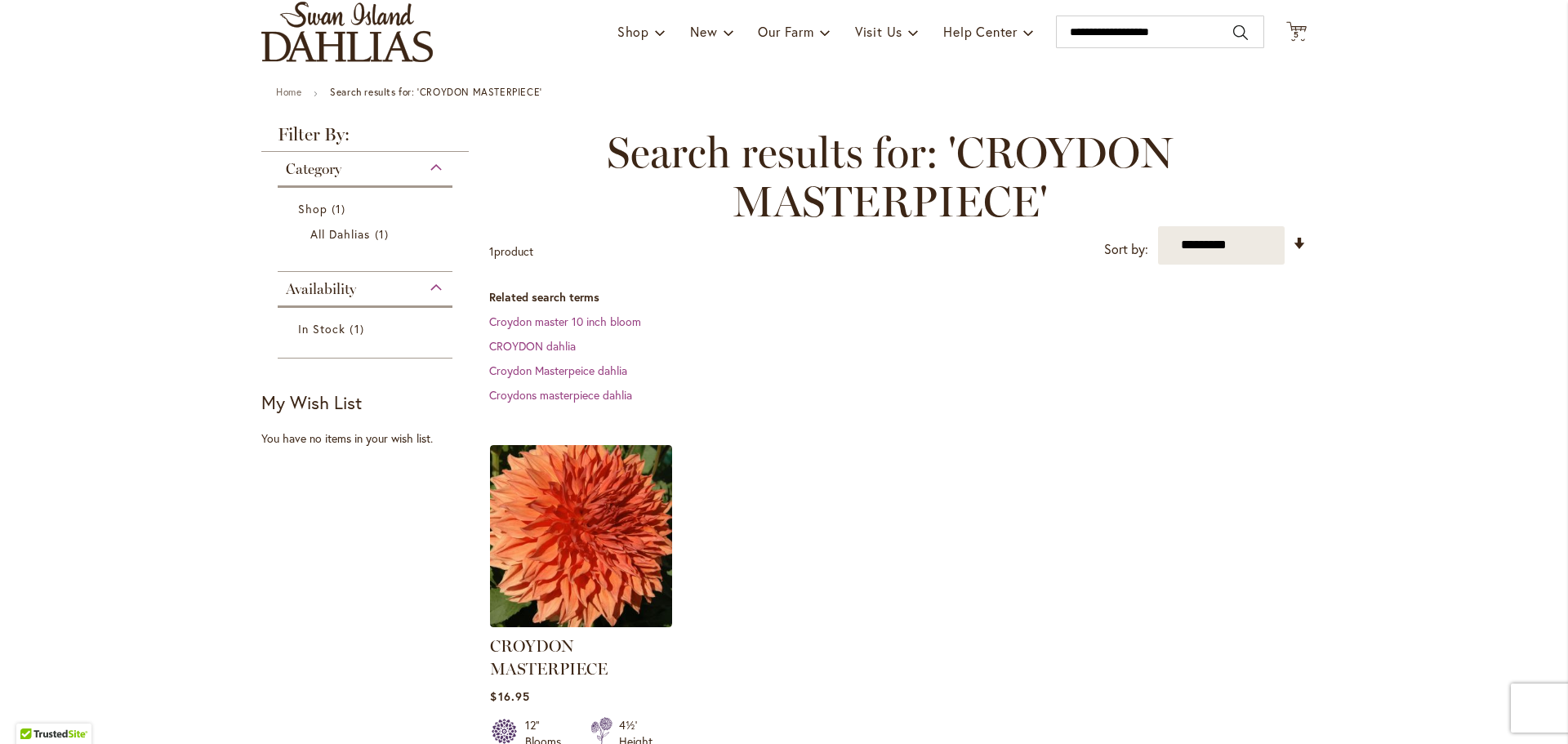
scroll to position [112, 0]
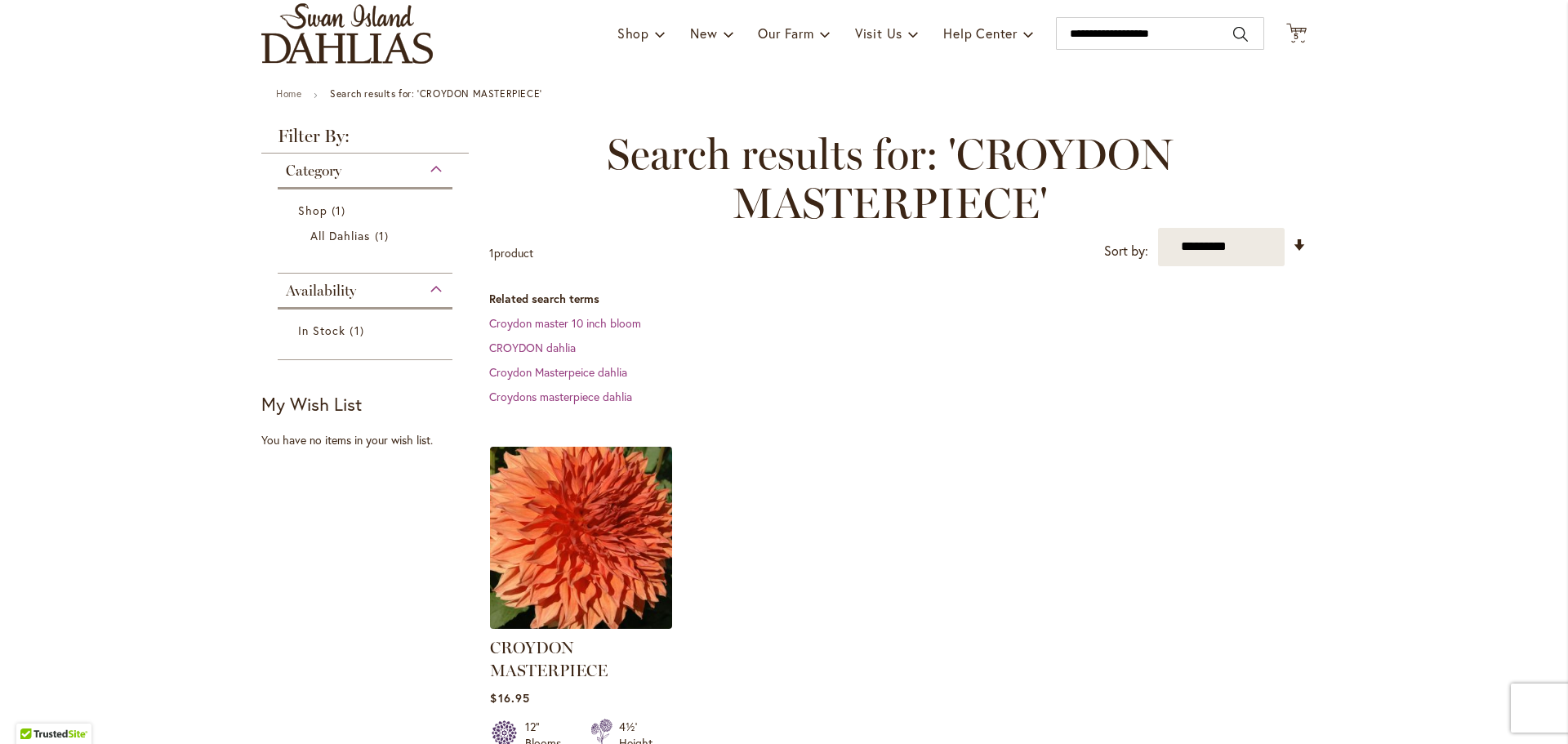
click at [564, 567] on img at bounding box center [581, 537] width 191 height 192
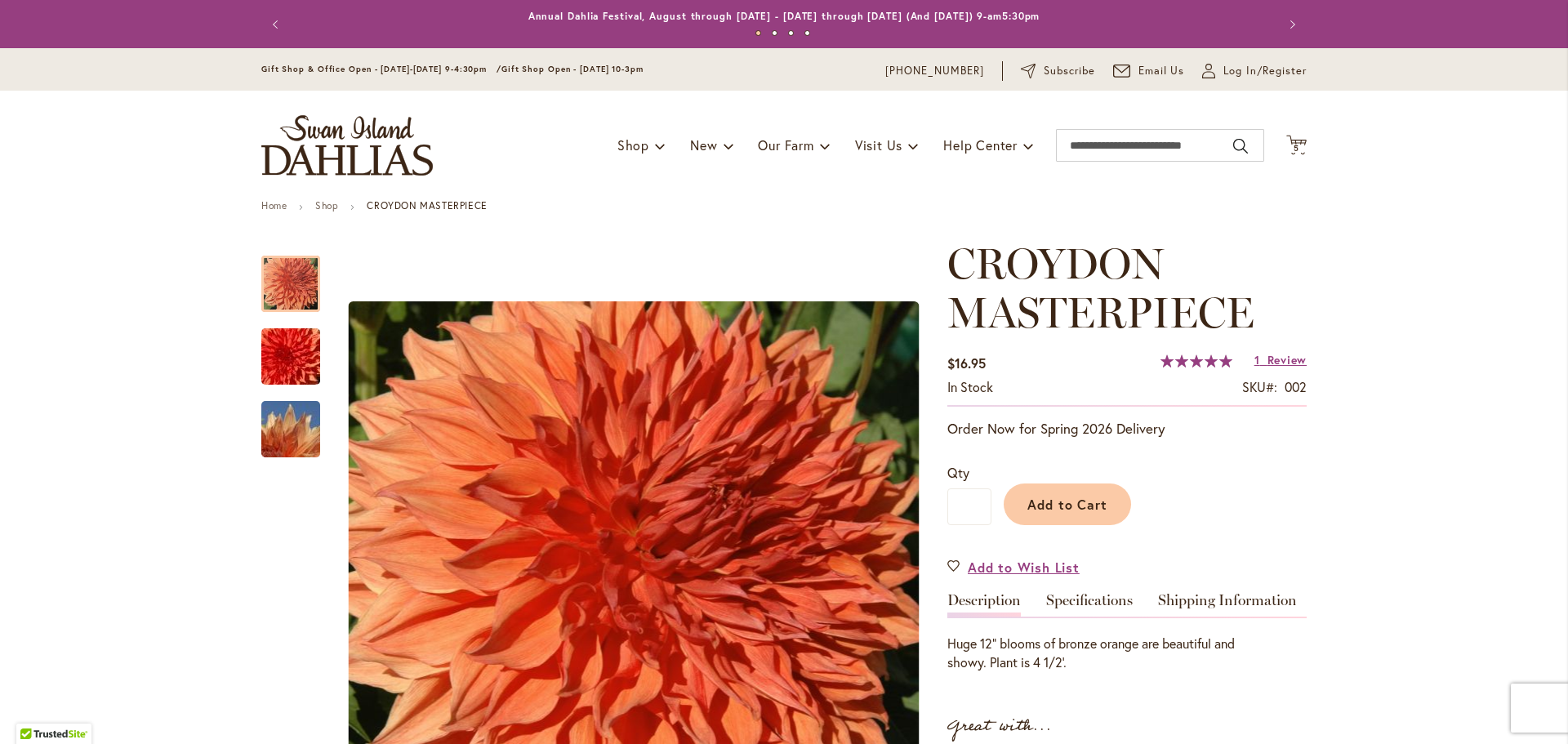
click at [389, 147] on img "store logo" at bounding box center [347, 145] width 171 height 60
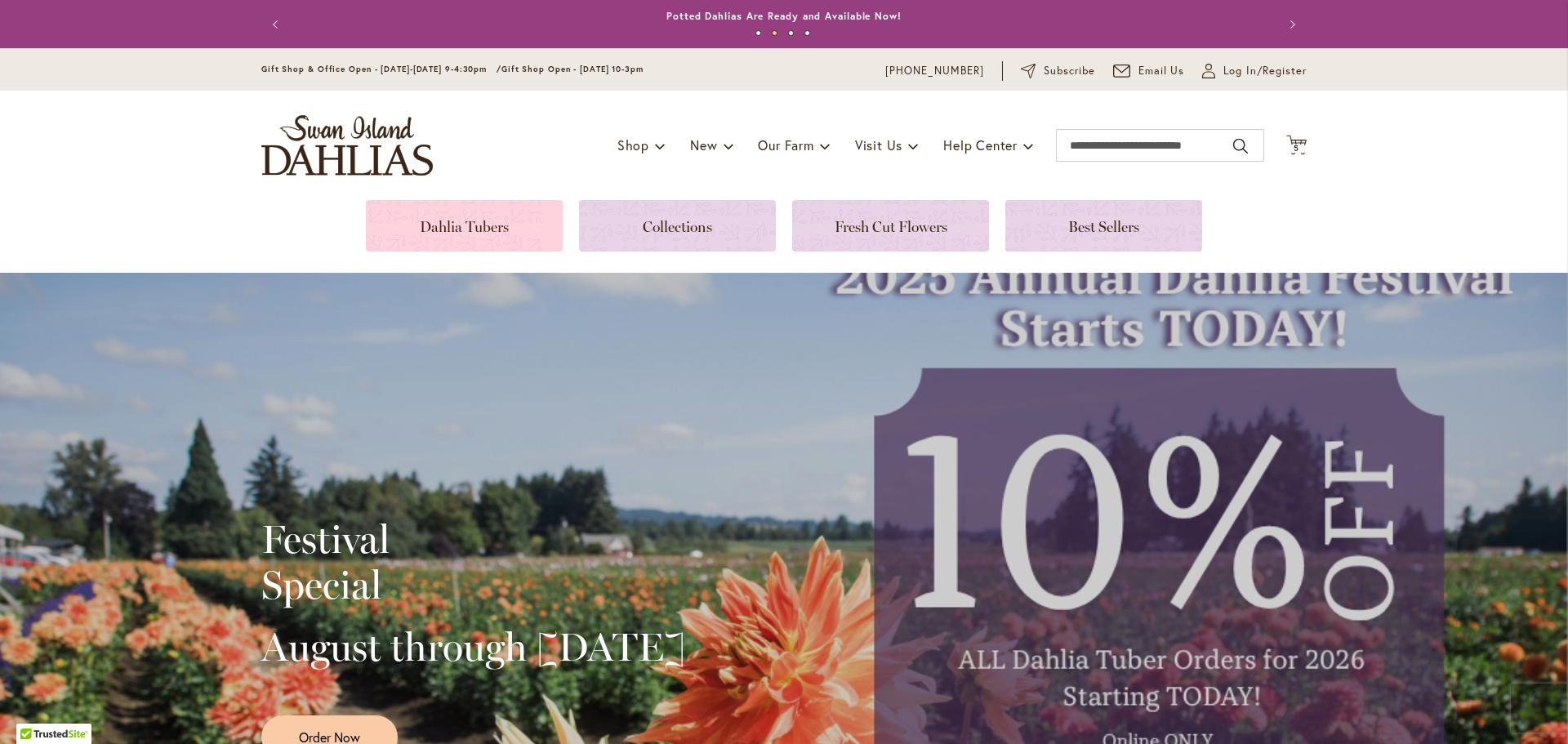
click at [480, 228] on link at bounding box center [464, 226] width 197 height 51
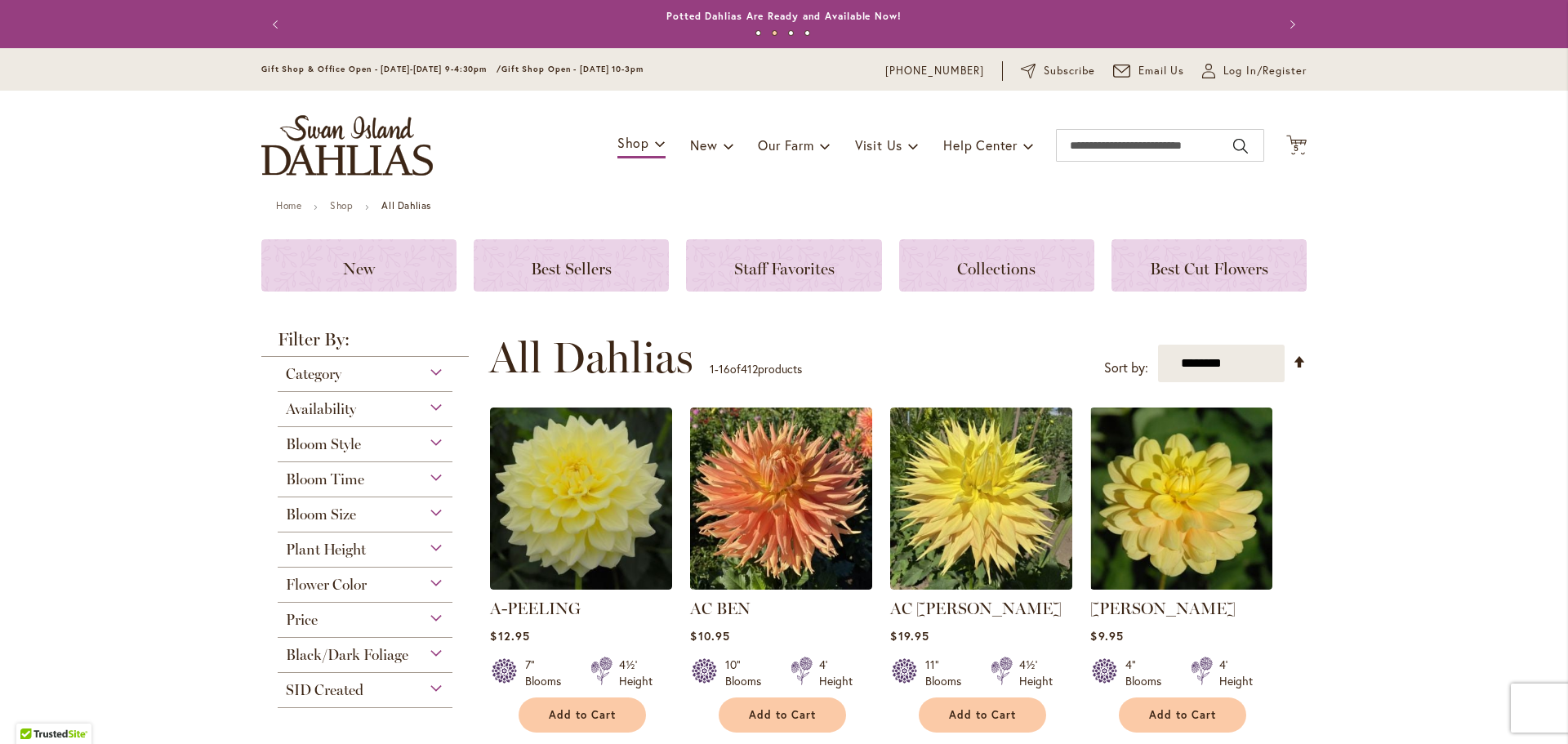
click at [379, 521] on div "Bloom Size" at bounding box center [365, 511] width 175 height 26
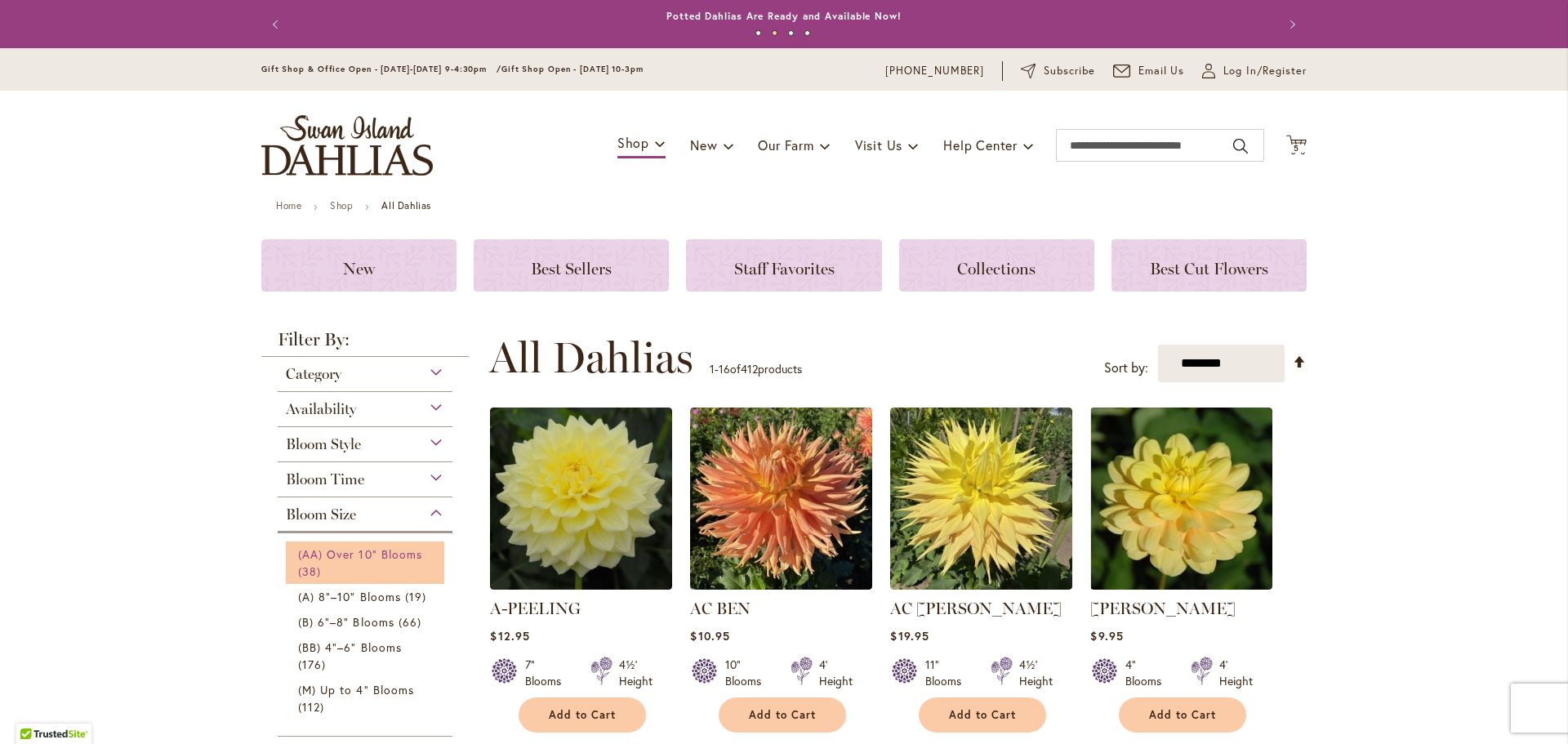
click at [379, 553] on span "(AA) Over 10" Blooms" at bounding box center [360, 554] width 124 height 16
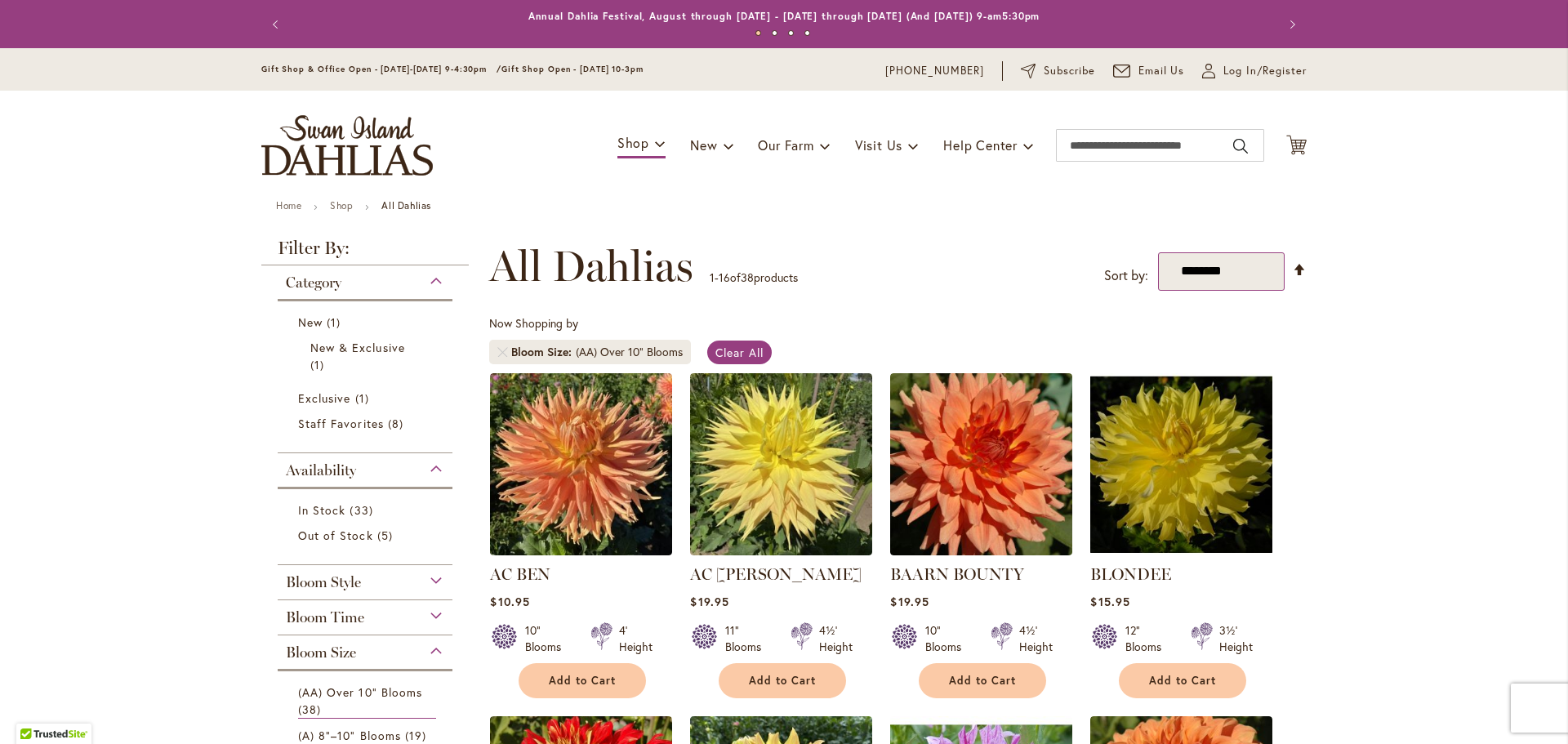
click at [1197, 252] on select "**********" at bounding box center [1220, 271] width 126 height 38
select select "*****"
click at [1158, 252] on select "**********" at bounding box center [1220, 271] width 126 height 38
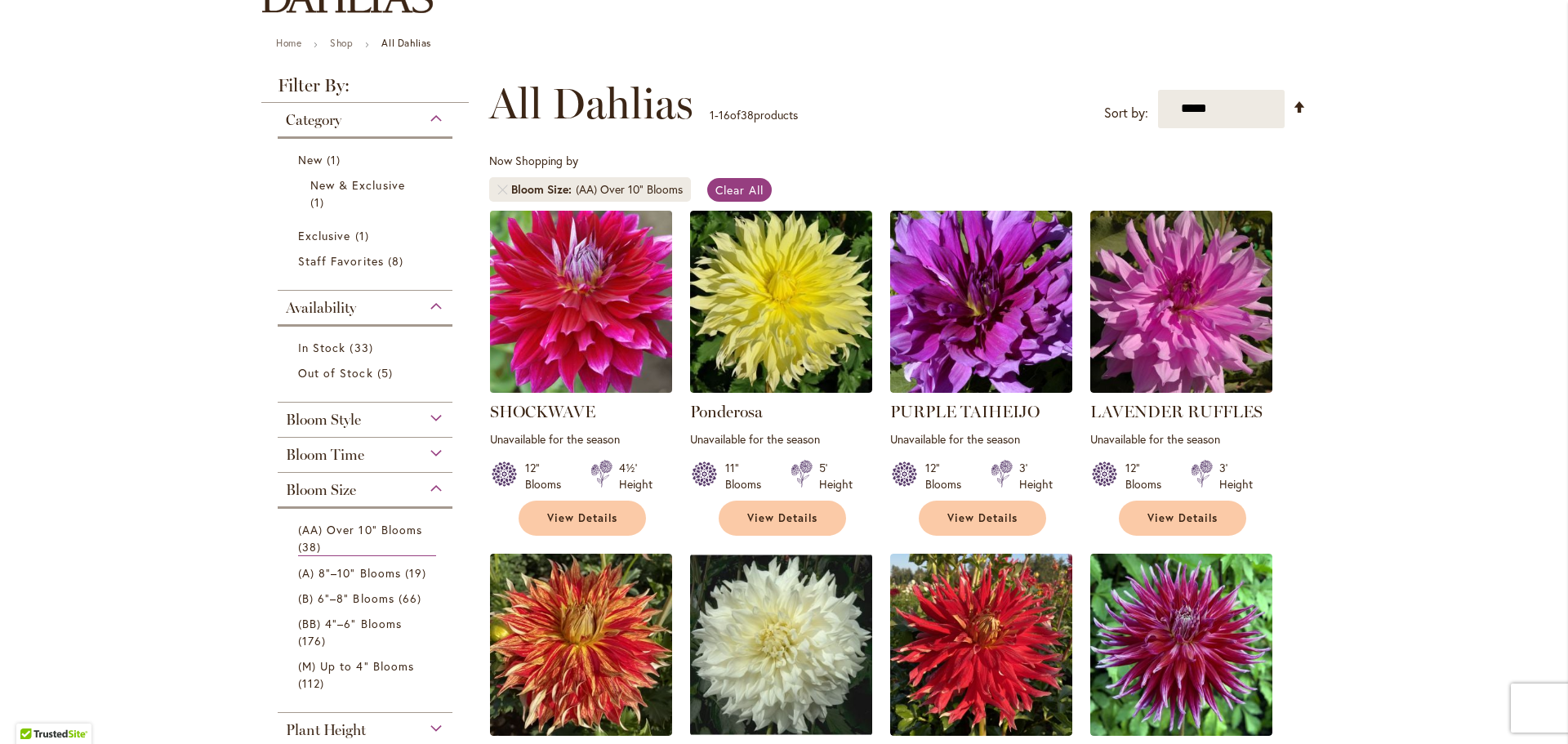
scroll to position [575, 0]
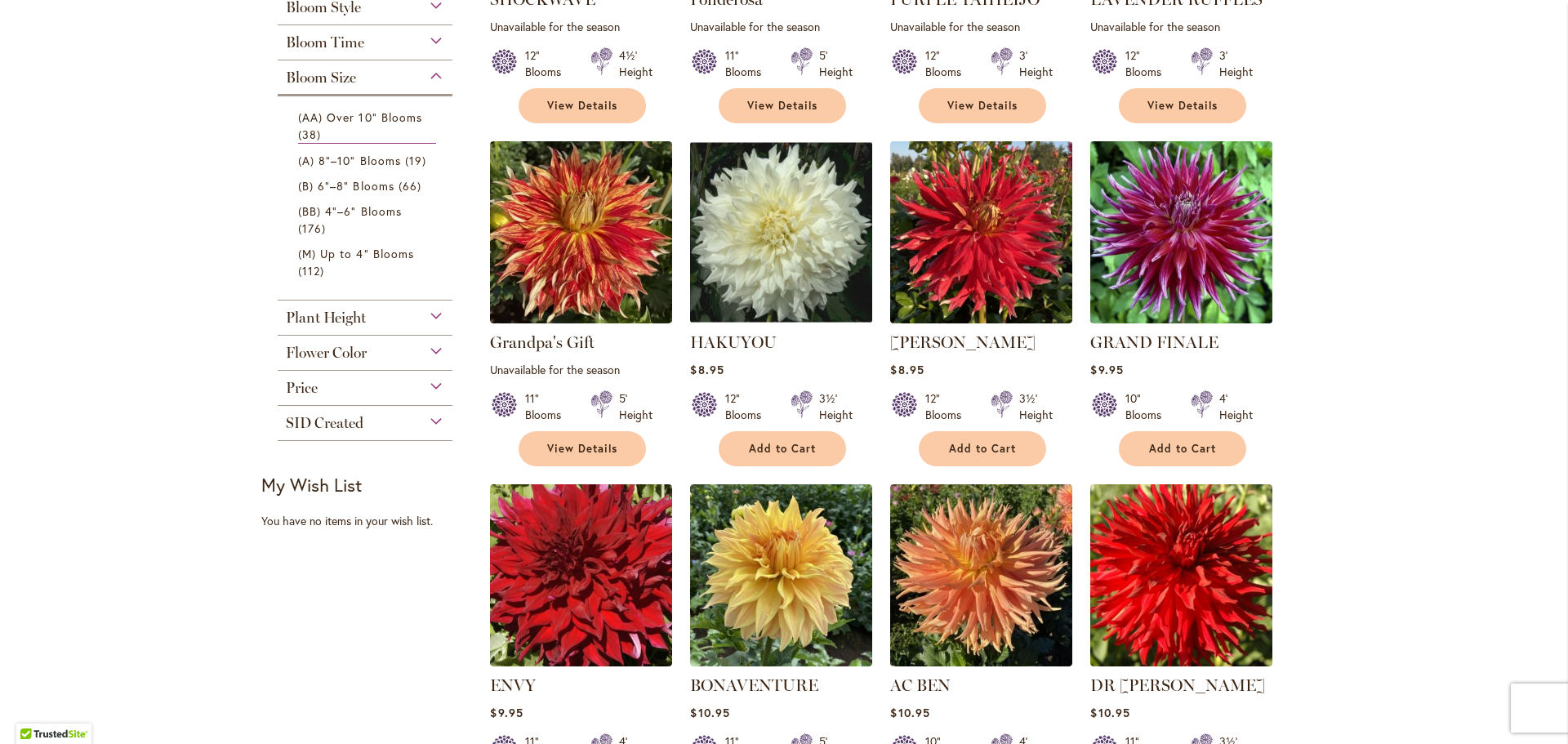
click at [1212, 231] on img at bounding box center [1182, 232] width 191 height 192
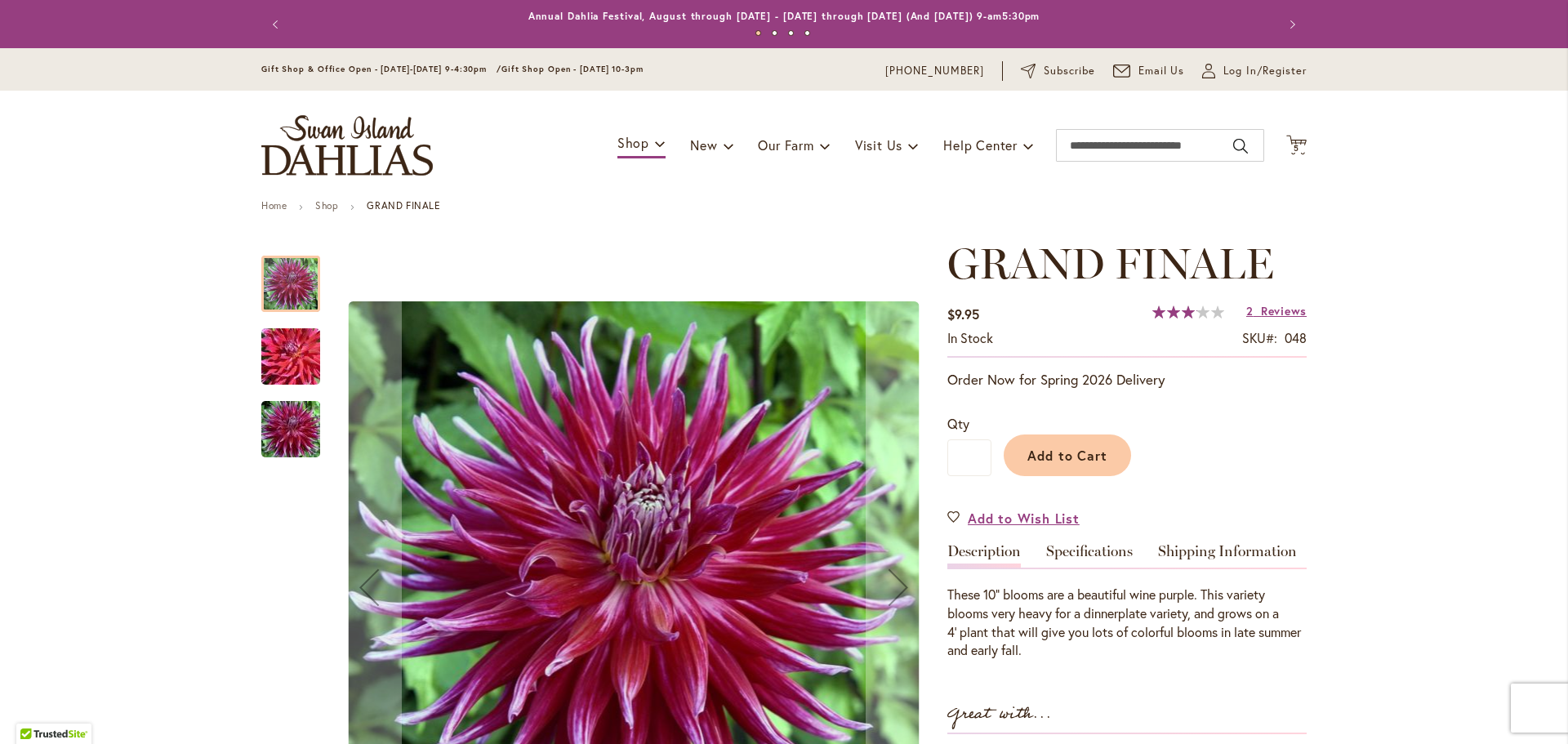
scroll to position [197, 0]
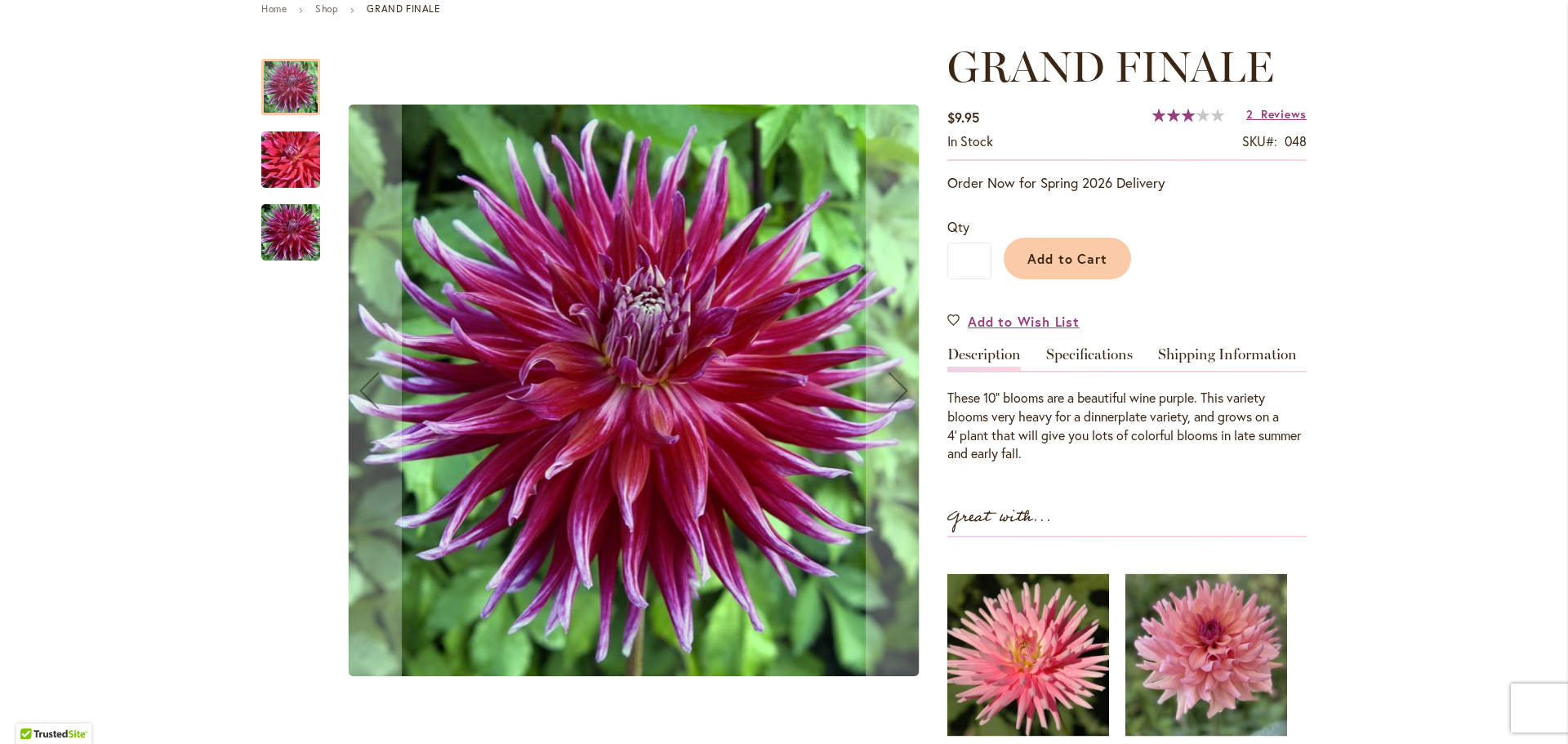
click at [277, 159] on img "Grand Finale" at bounding box center [290, 160] width 117 height 79
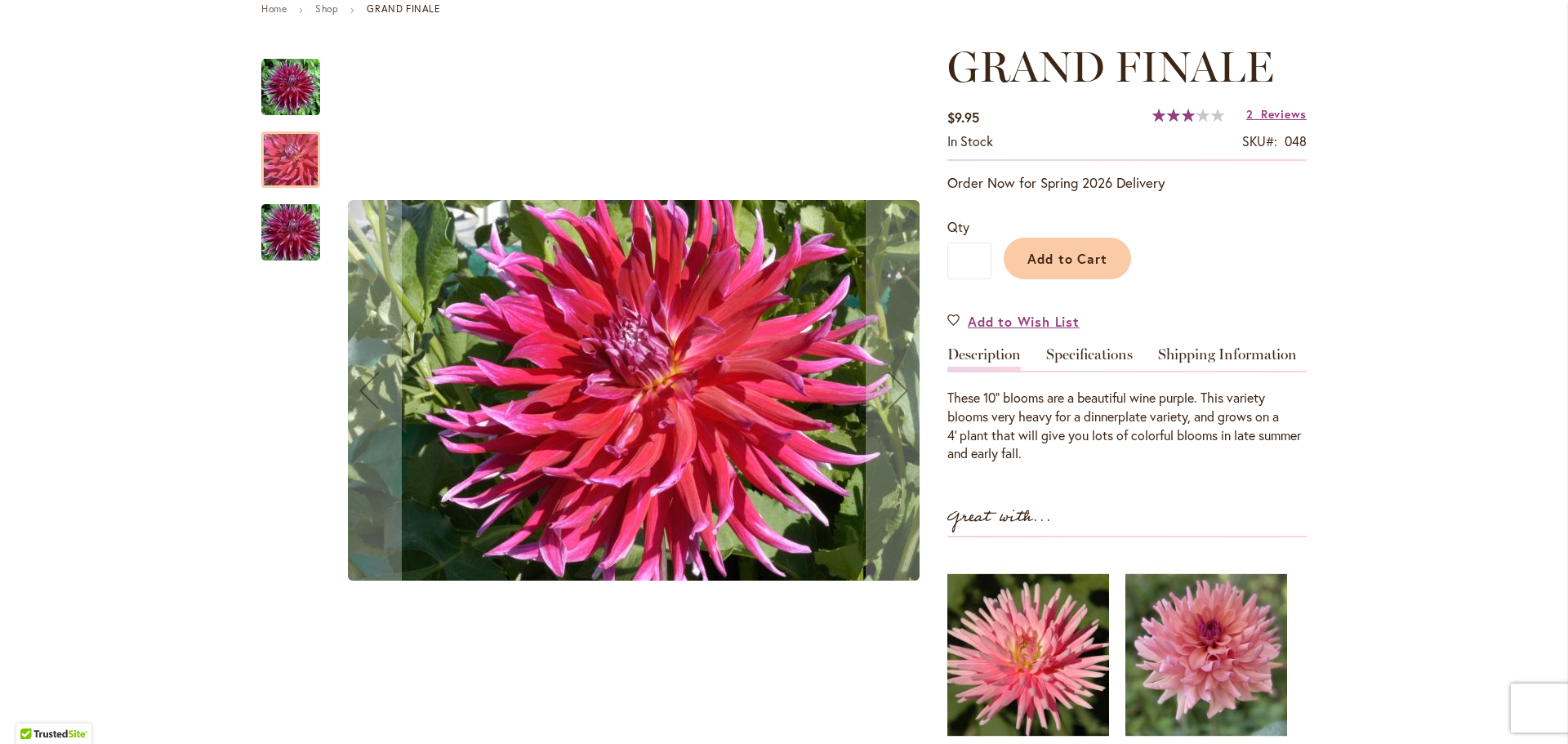
click at [290, 237] on img "Grand Finale" at bounding box center [290, 232] width 117 height 79
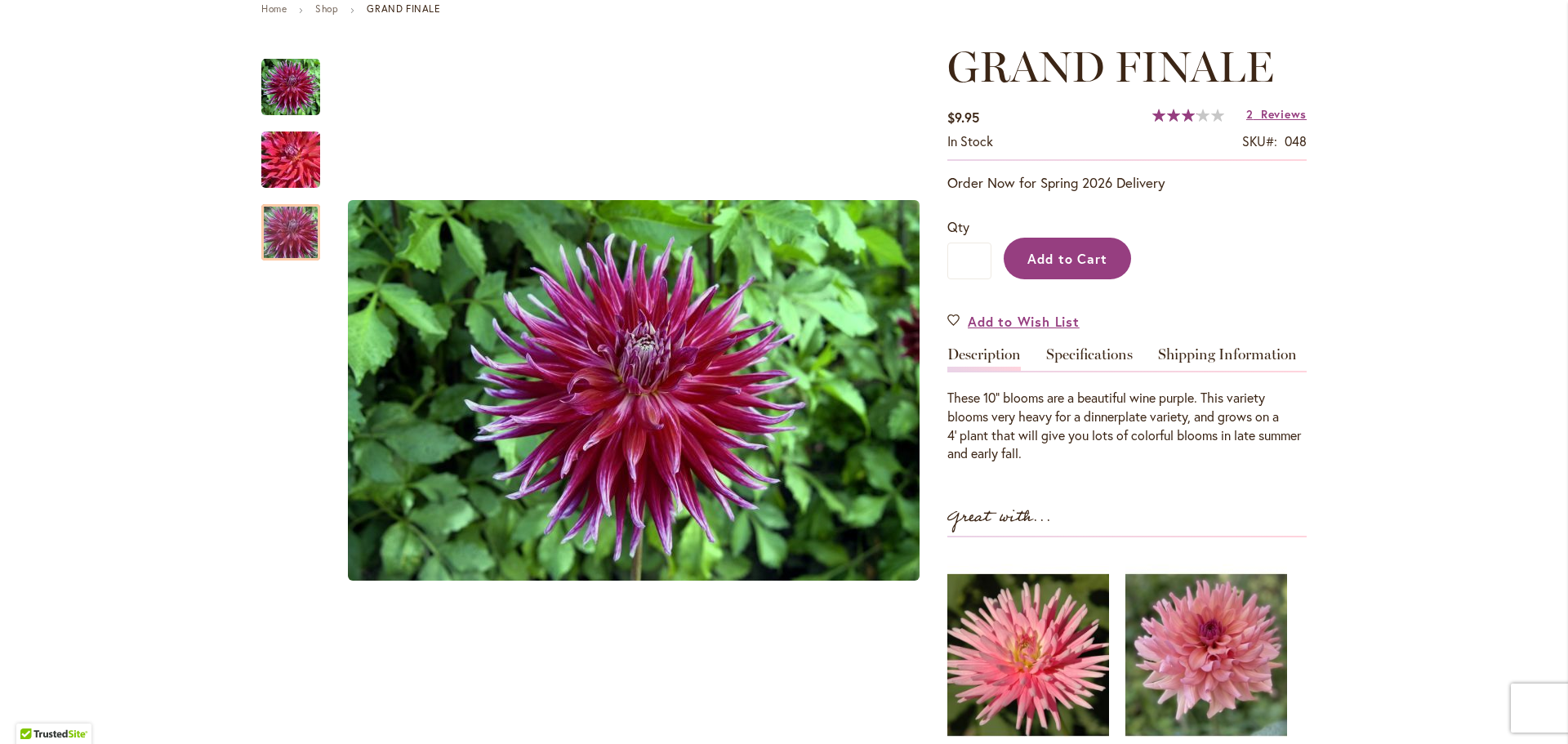
click at [1079, 274] on button "Add to Cart" at bounding box center [1067, 258] width 127 height 41
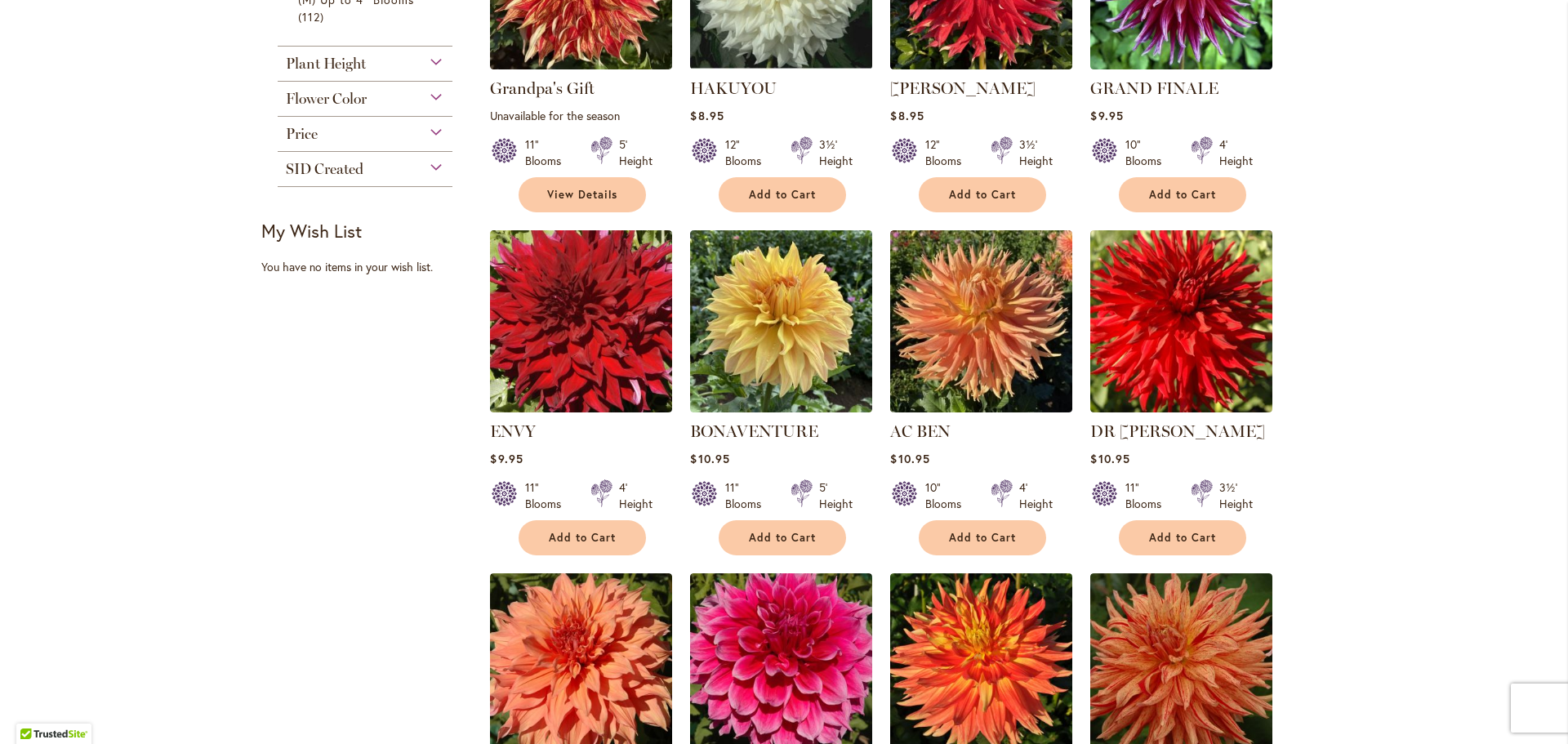
scroll to position [831, 0]
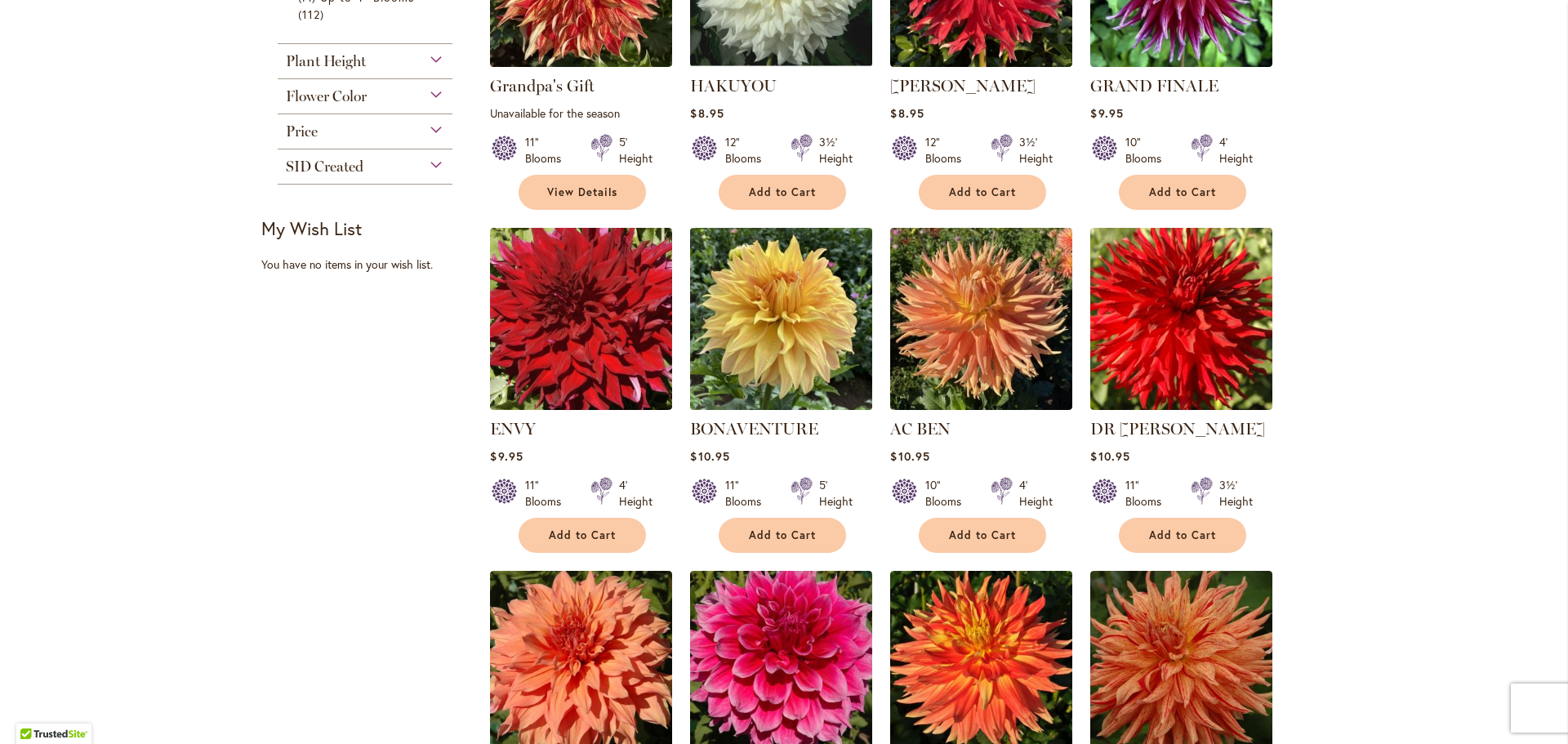
click at [793, 392] on img at bounding box center [781, 319] width 191 height 192
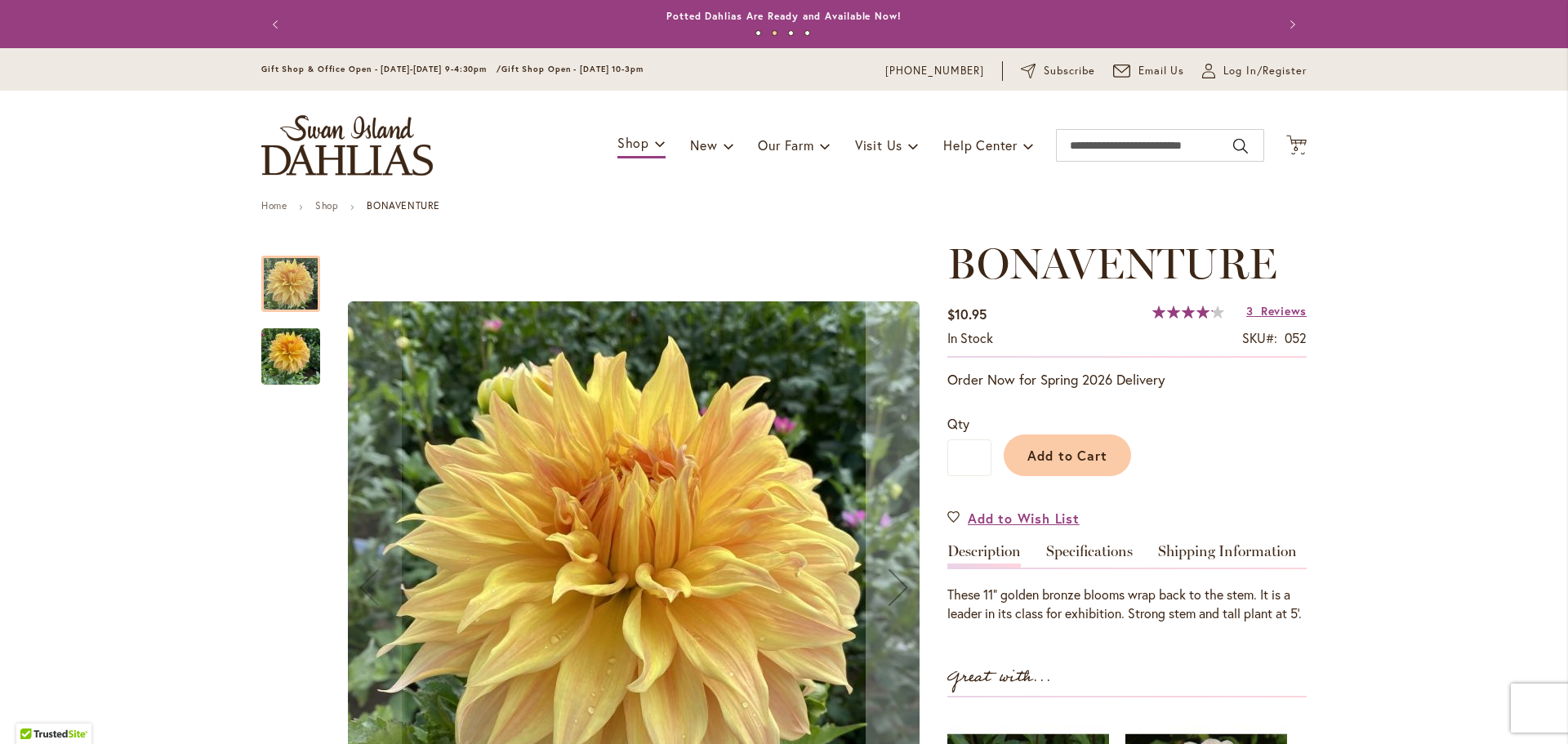
click at [286, 360] on img "Bonaventure" at bounding box center [290, 357] width 59 height 79
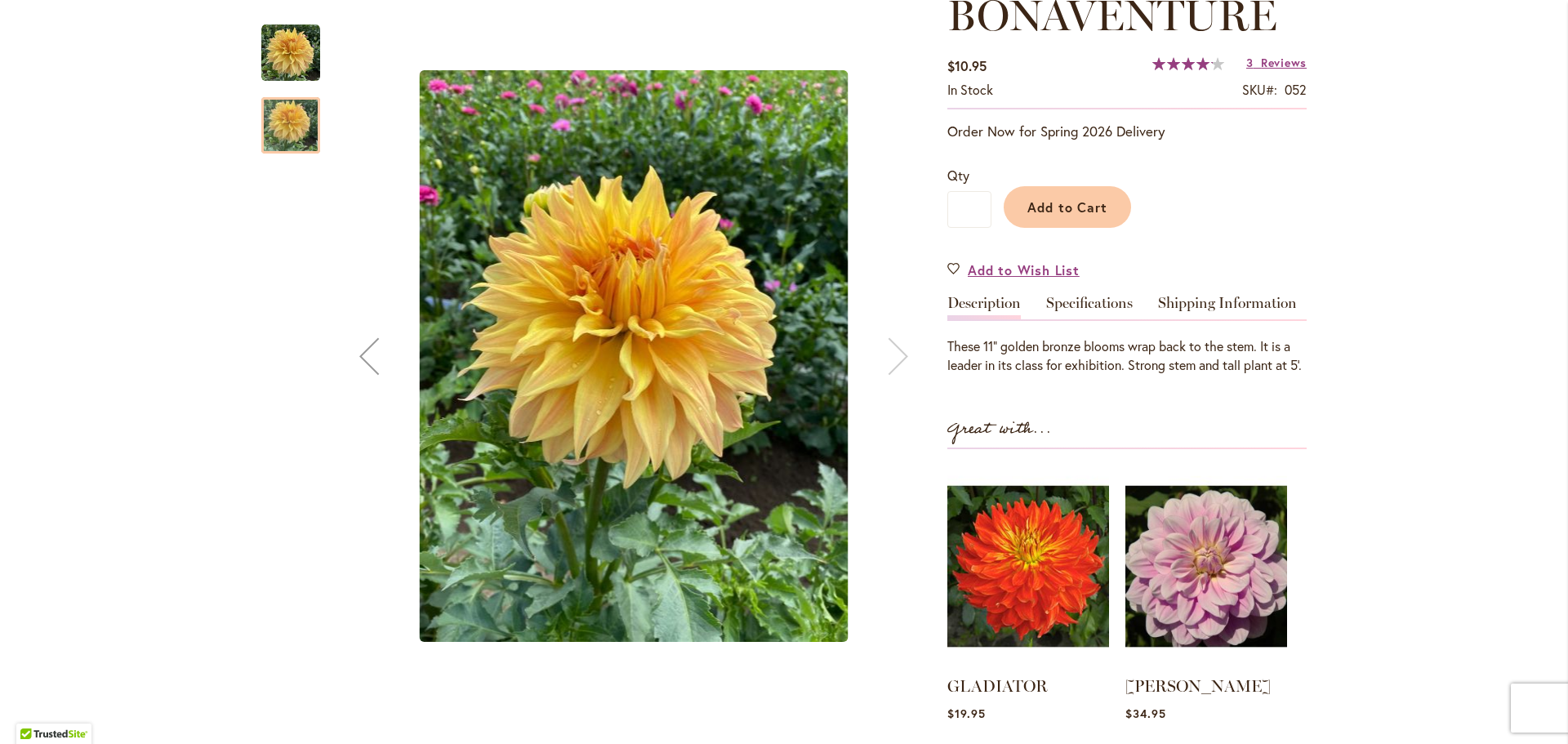
scroll to position [252, 0]
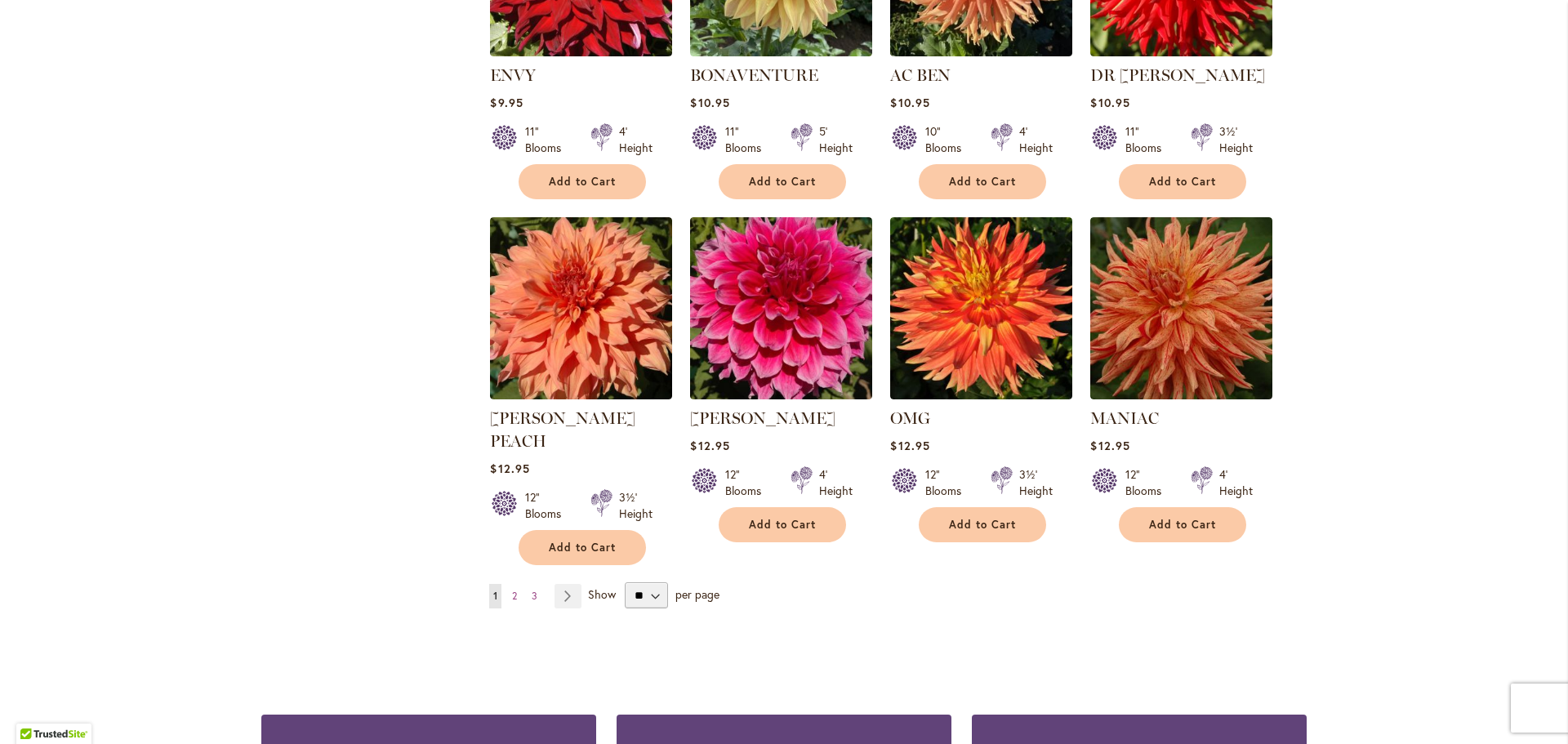
scroll to position [1184, 0]
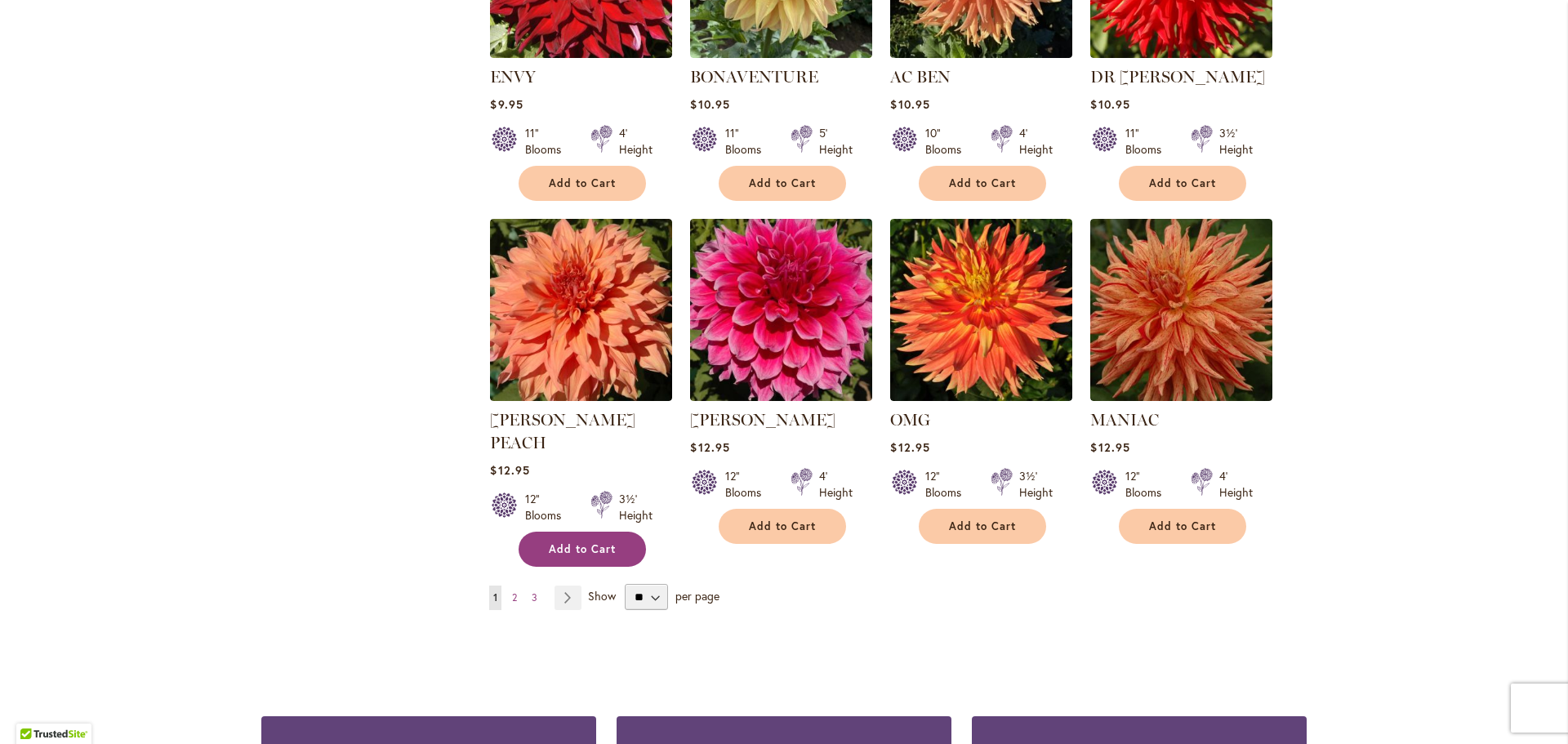
click at [586, 535] on button "Add to Cart" at bounding box center [582, 549] width 127 height 35
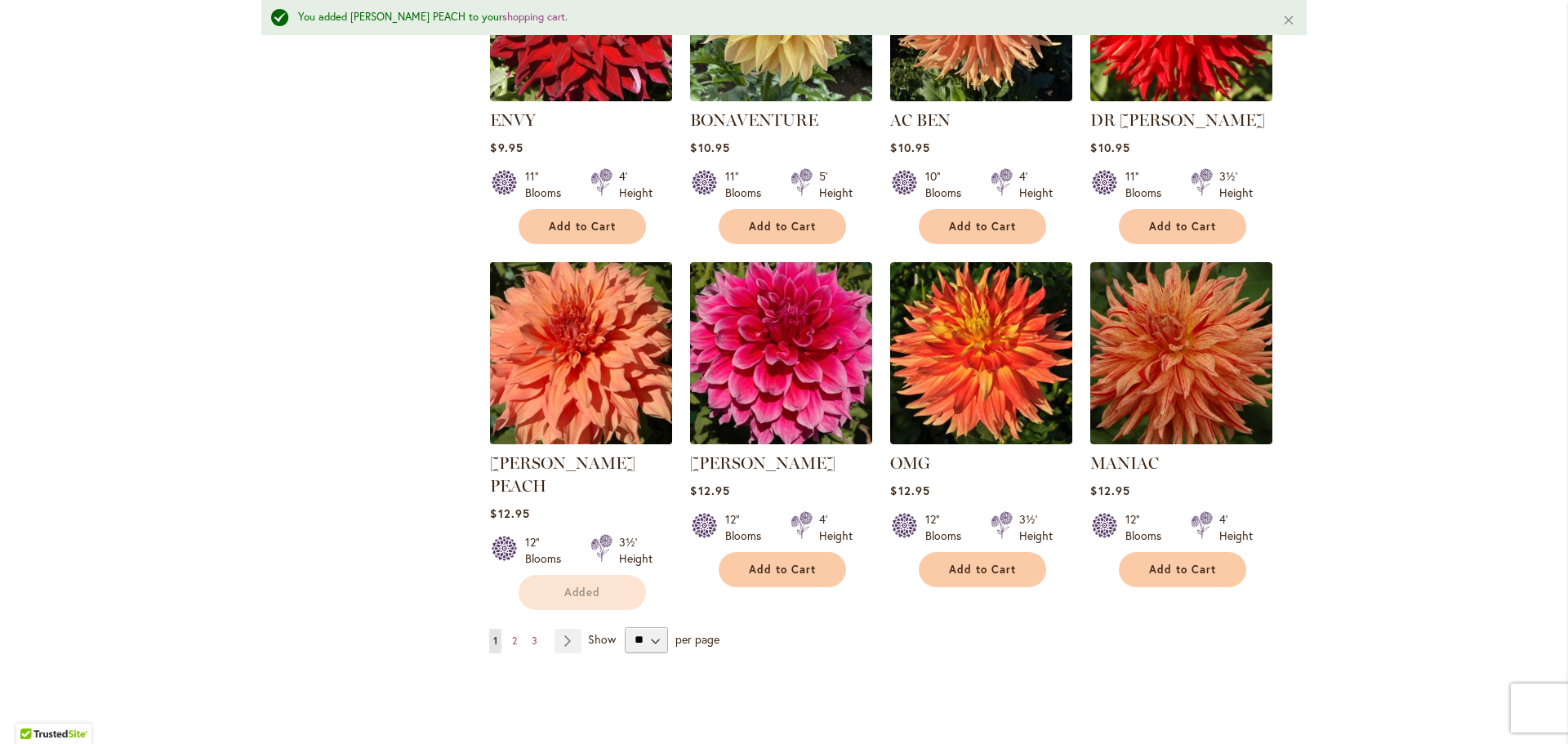
click at [589, 354] on img at bounding box center [581, 352] width 191 height 192
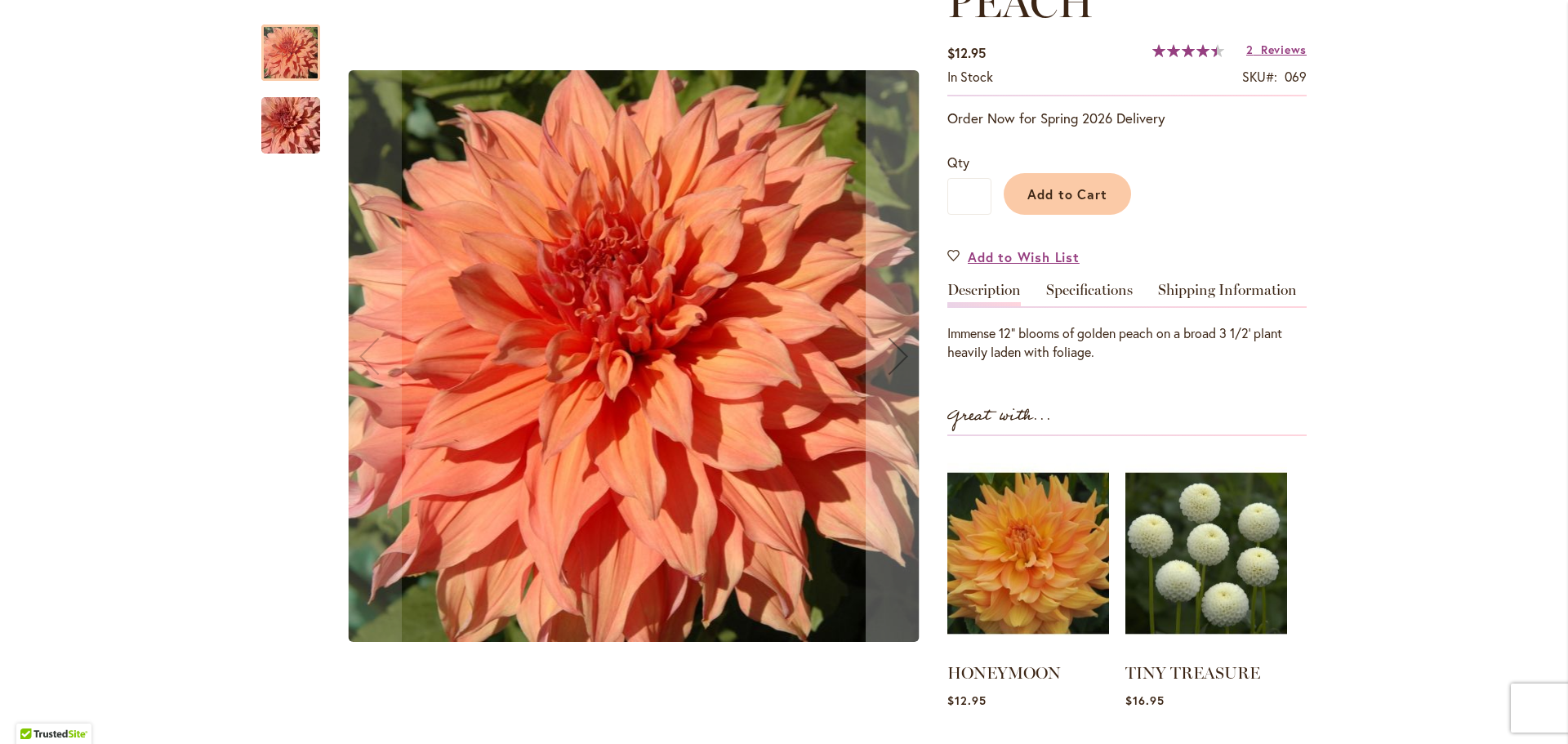
scroll to position [315, 0]
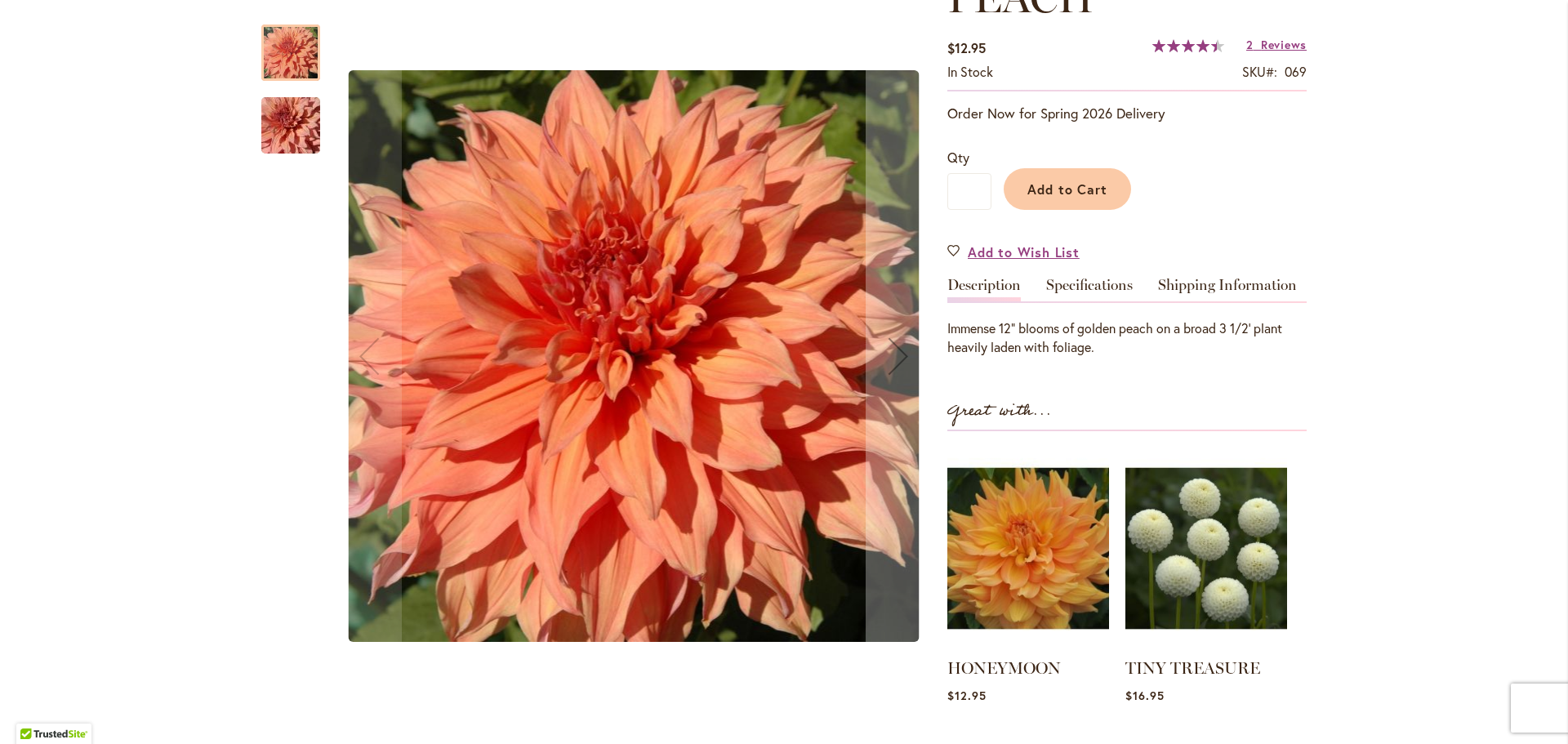
click at [289, 118] on img "Sherwood's Peach" at bounding box center [290, 125] width 117 height 79
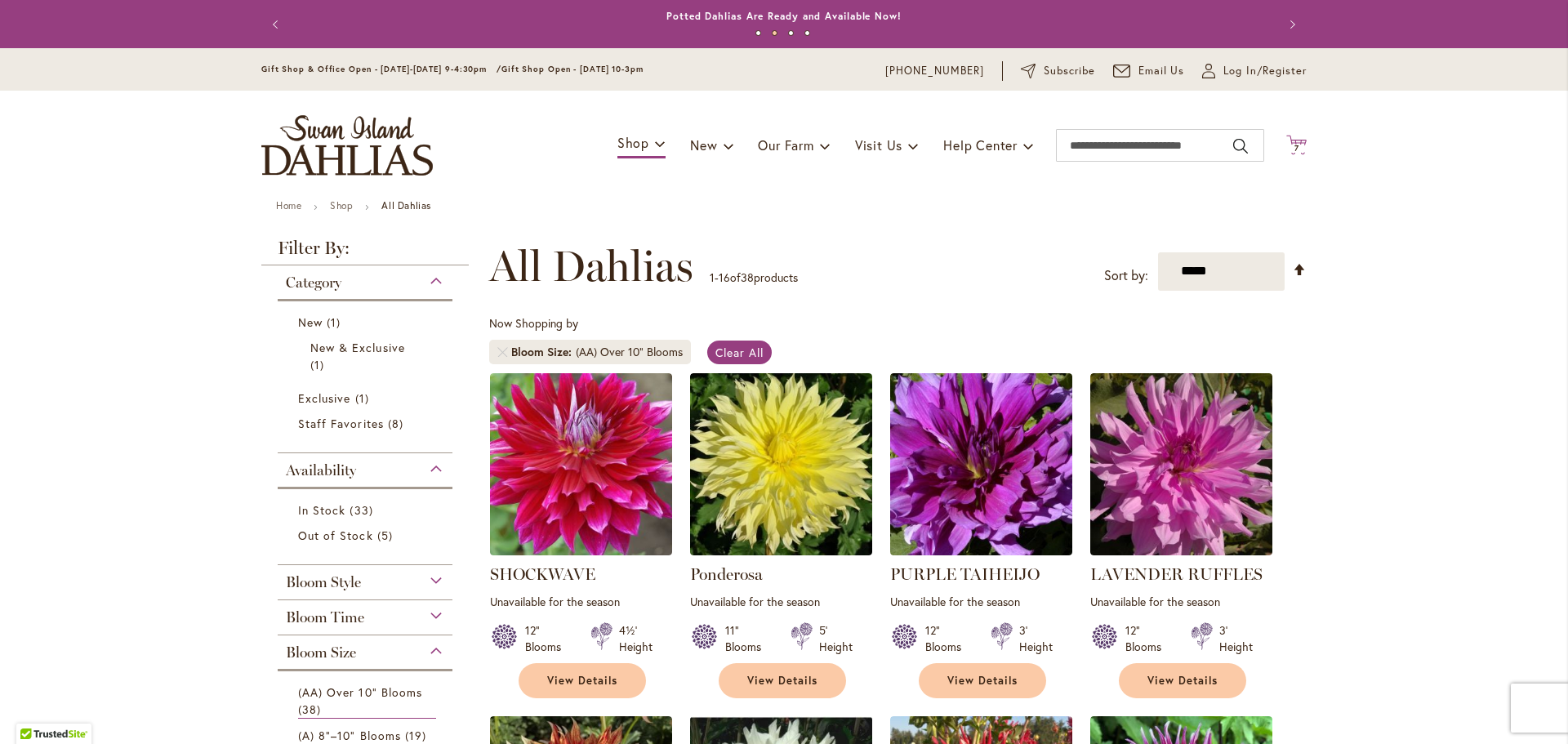
click at [1294, 150] on span "7" at bounding box center [1297, 148] width 5 height 11
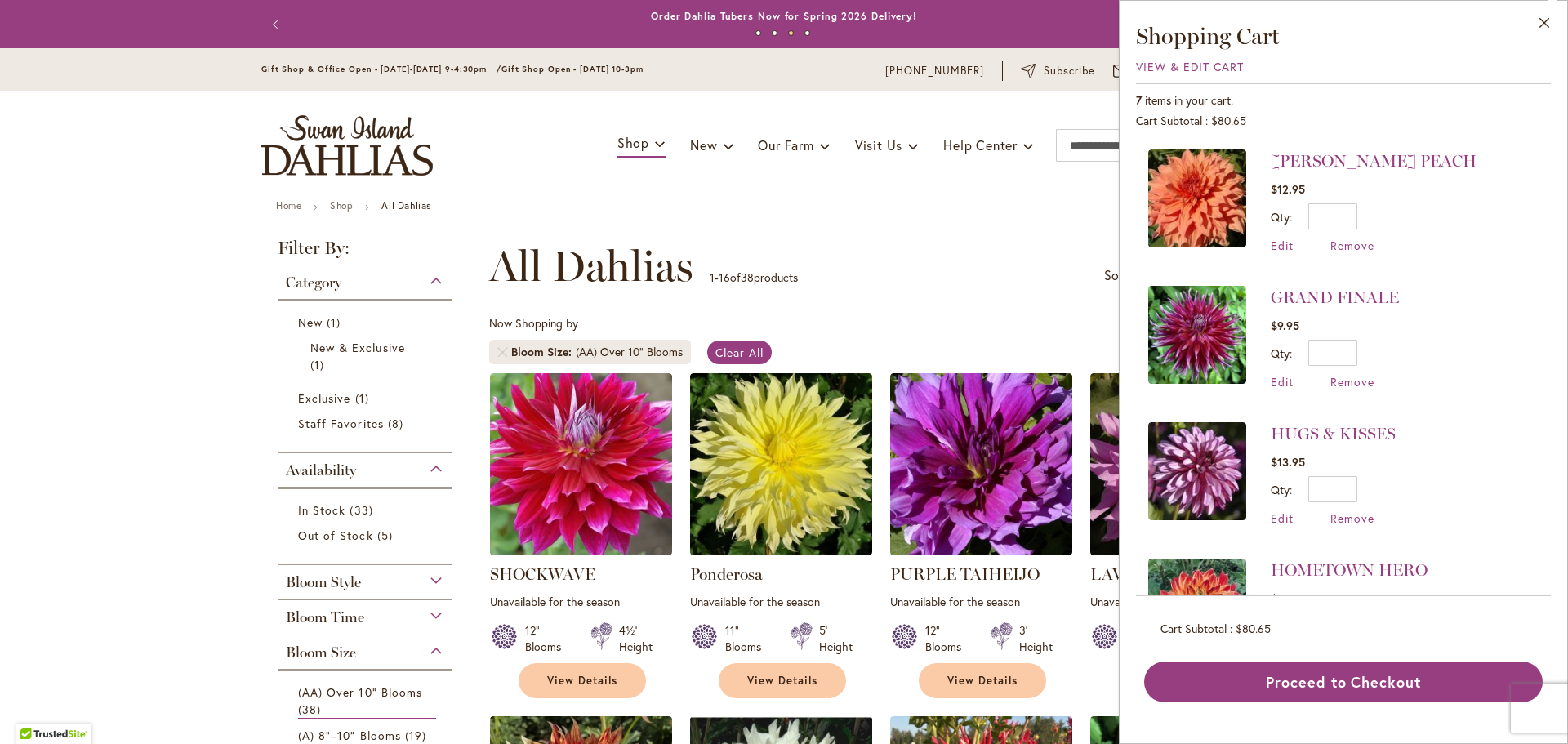
scroll to position [499, 0]
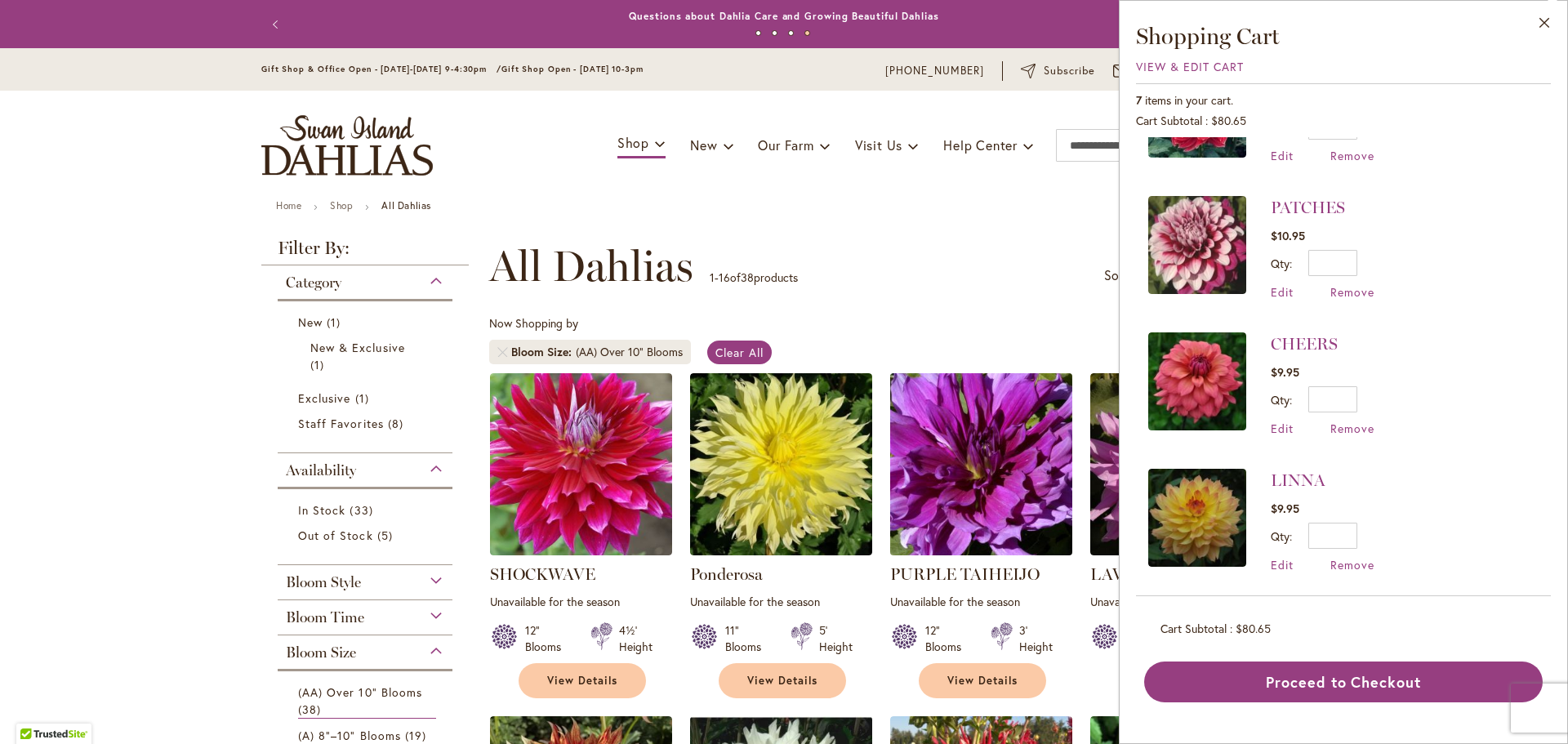
click at [982, 449] on img at bounding box center [981, 463] width 191 height 192
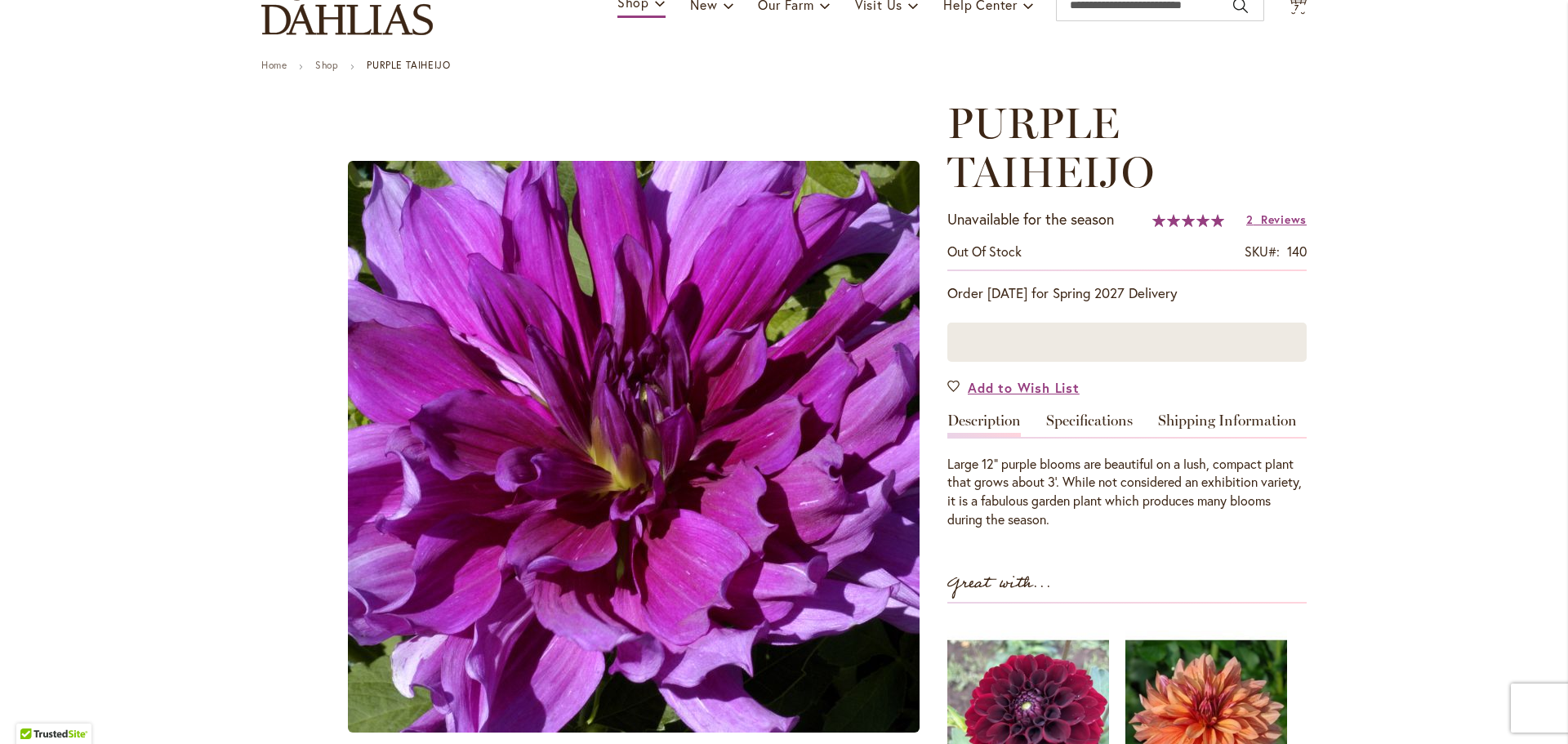
scroll to position [139, 0]
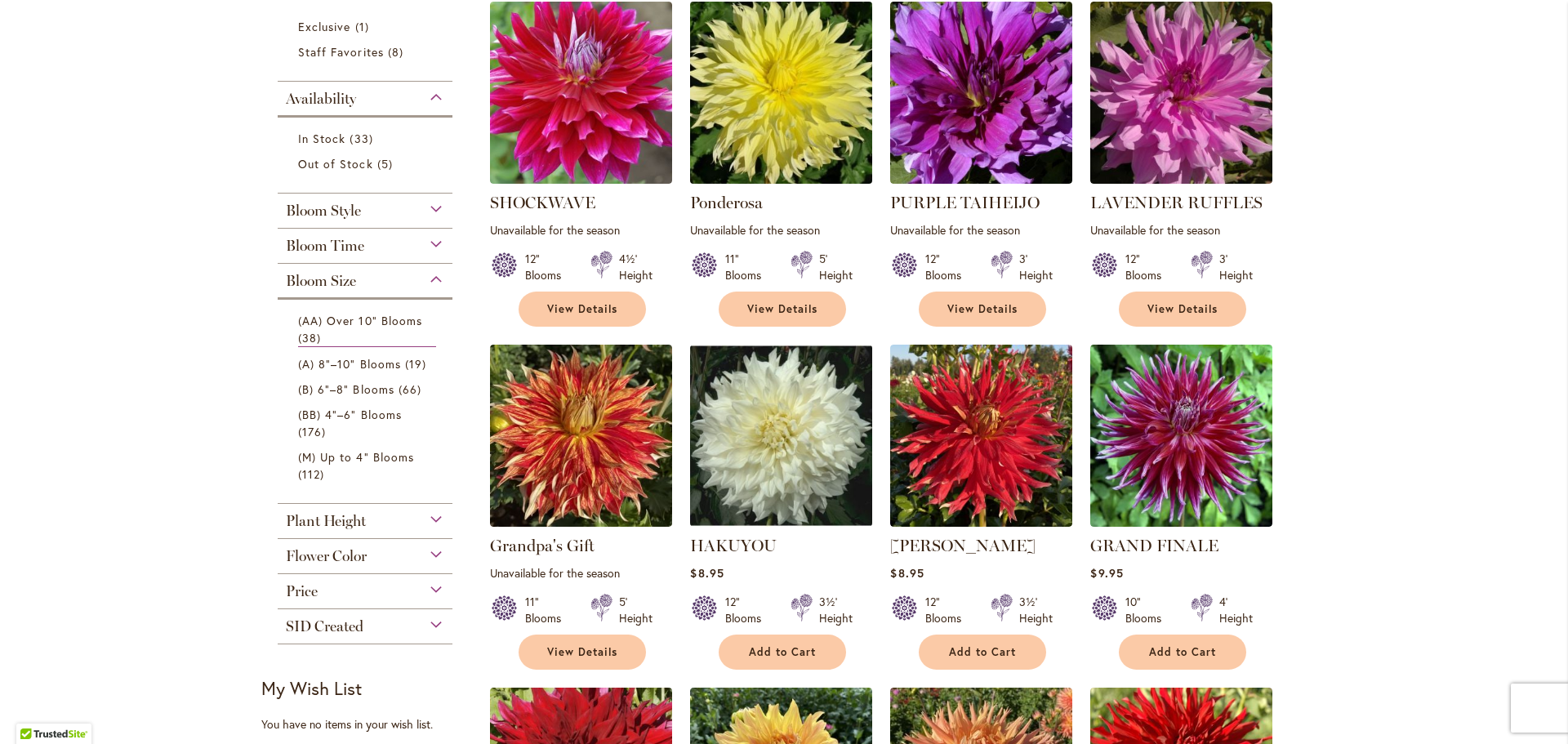
scroll to position [377, 0]
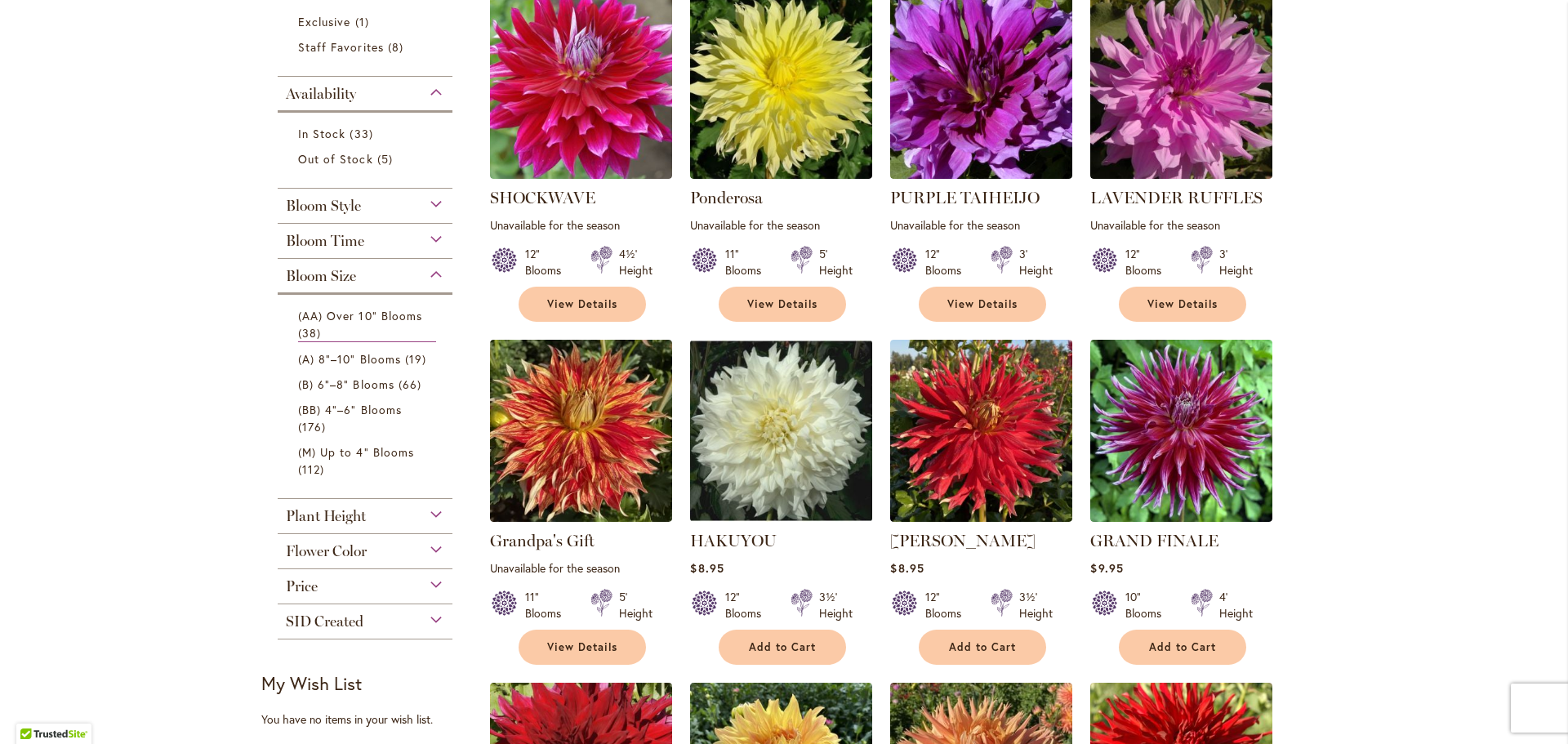
click at [323, 549] on span "Flower Color" at bounding box center [326, 551] width 81 height 18
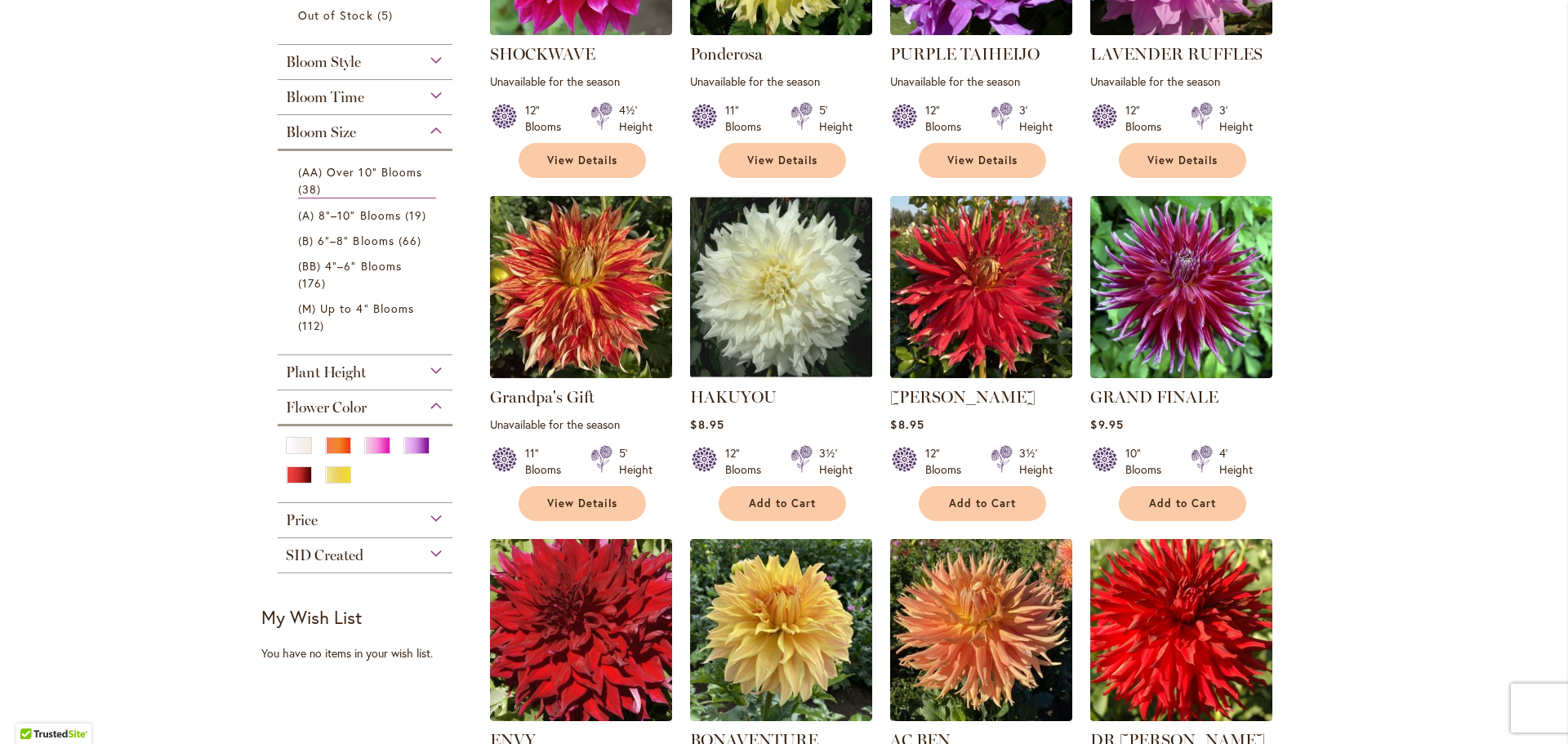
scroll to position [530, 0]
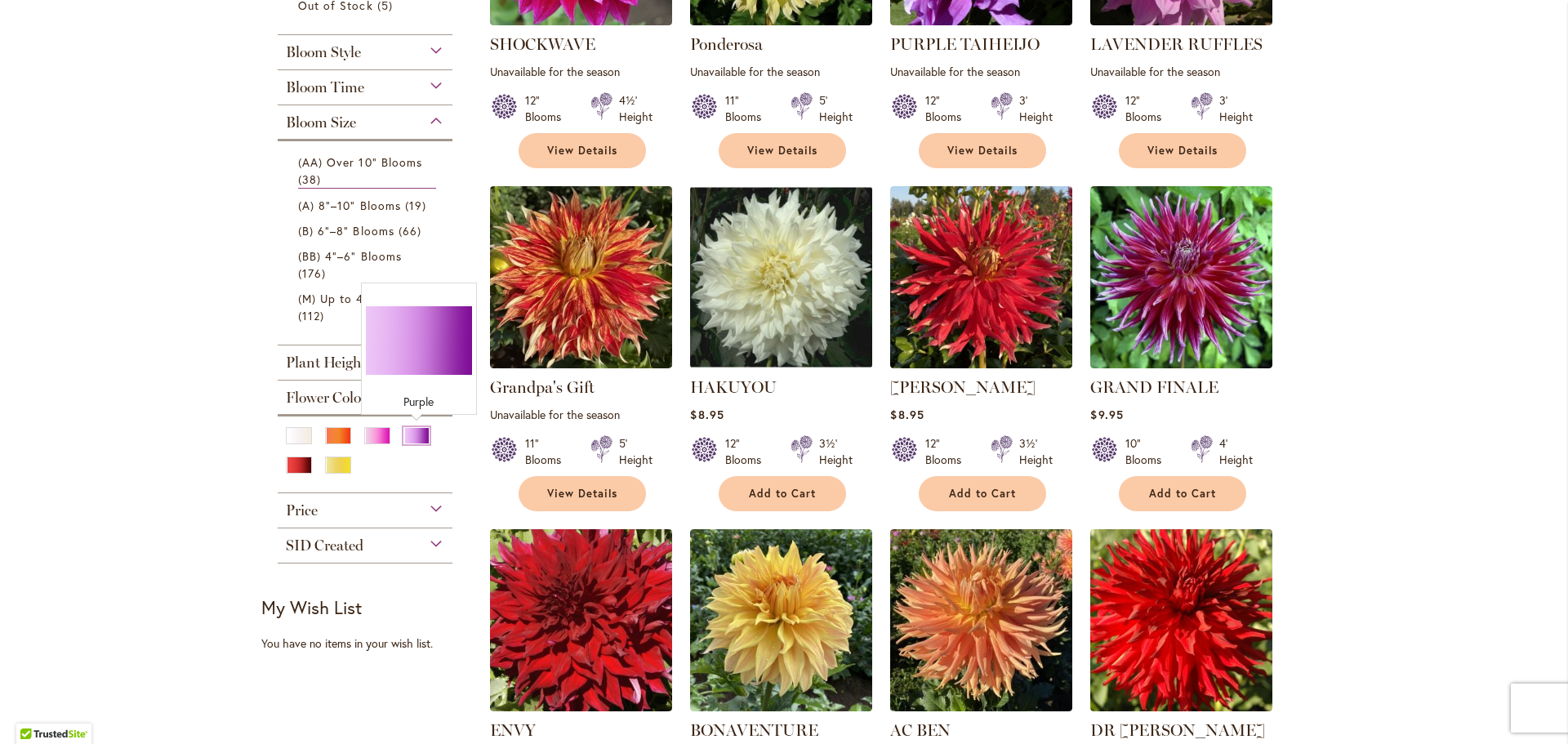
click at [423, 433] on div "Purple" at bounding box center [416, 435] width 26 height 17
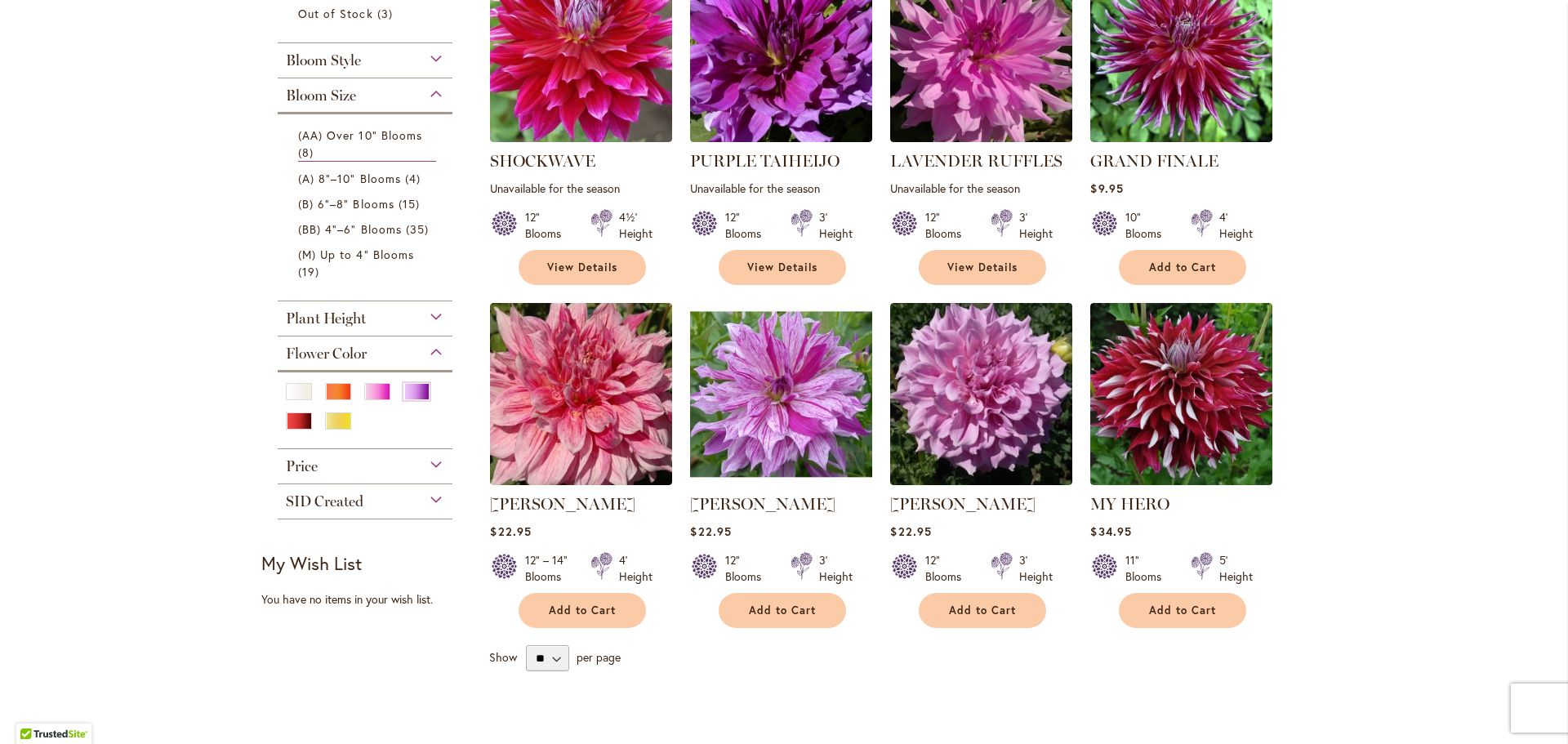
scroll to position [402, 0]
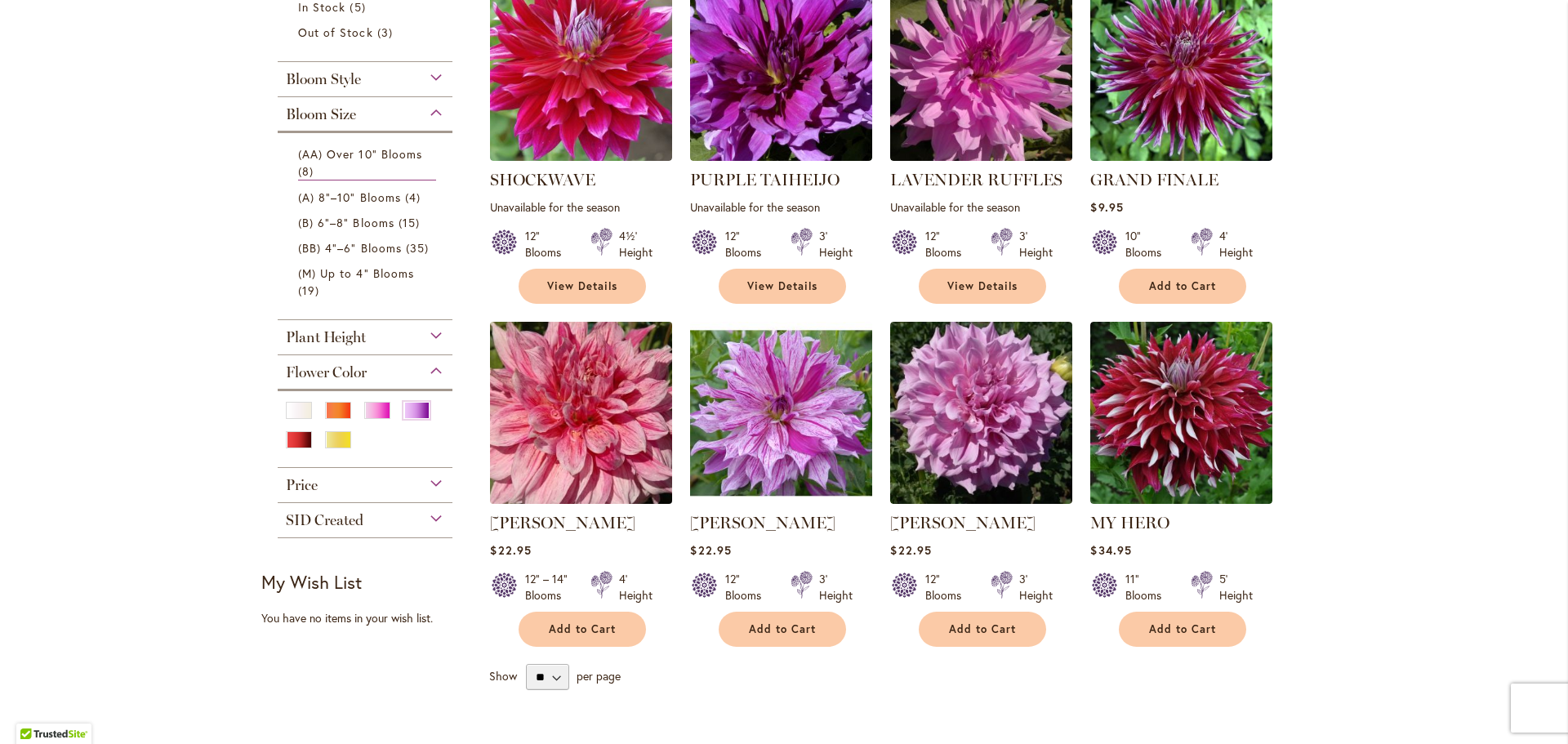
click at [629, 410] on img at bounding box center [581, 412] width 191 height 192
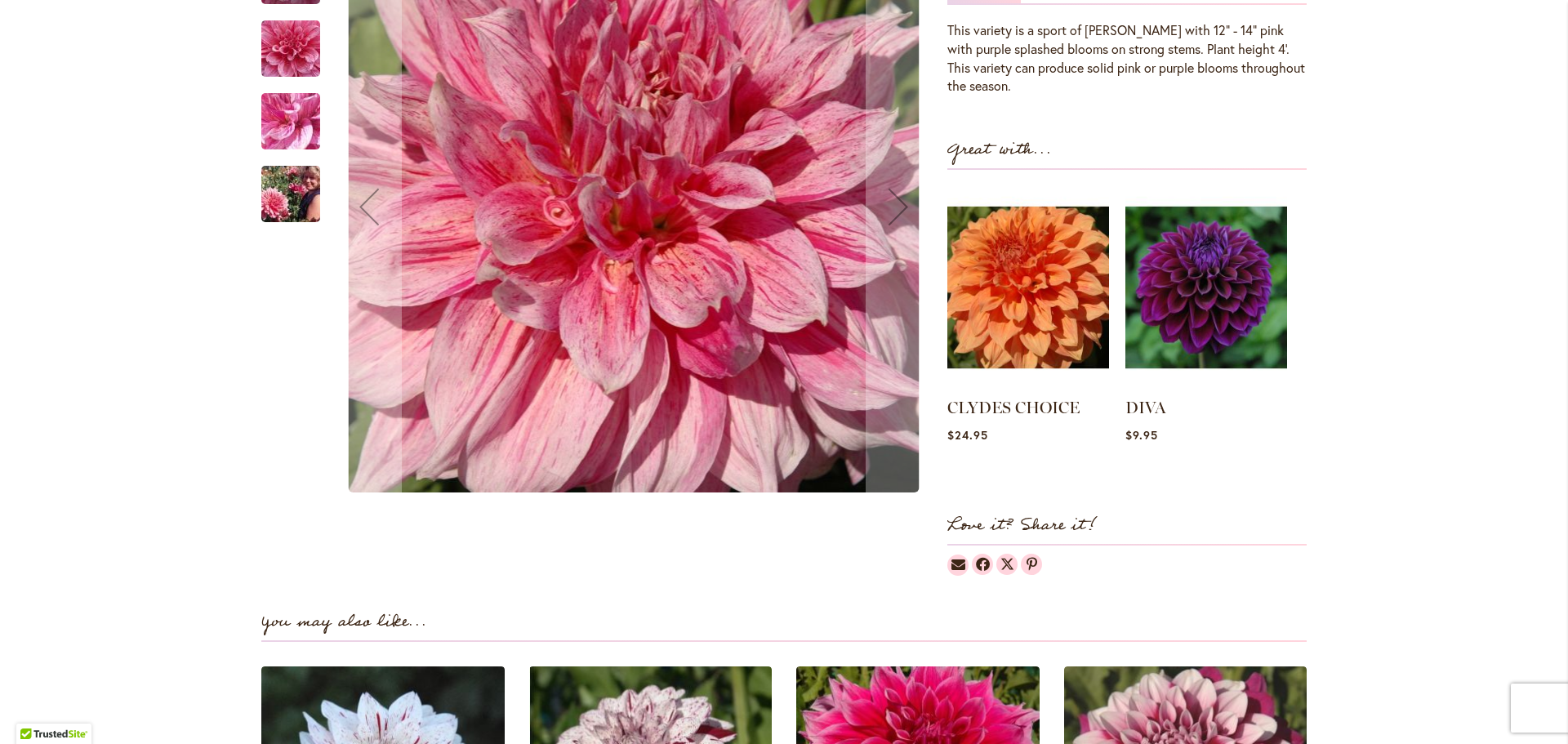
scroll to position [632, 0]
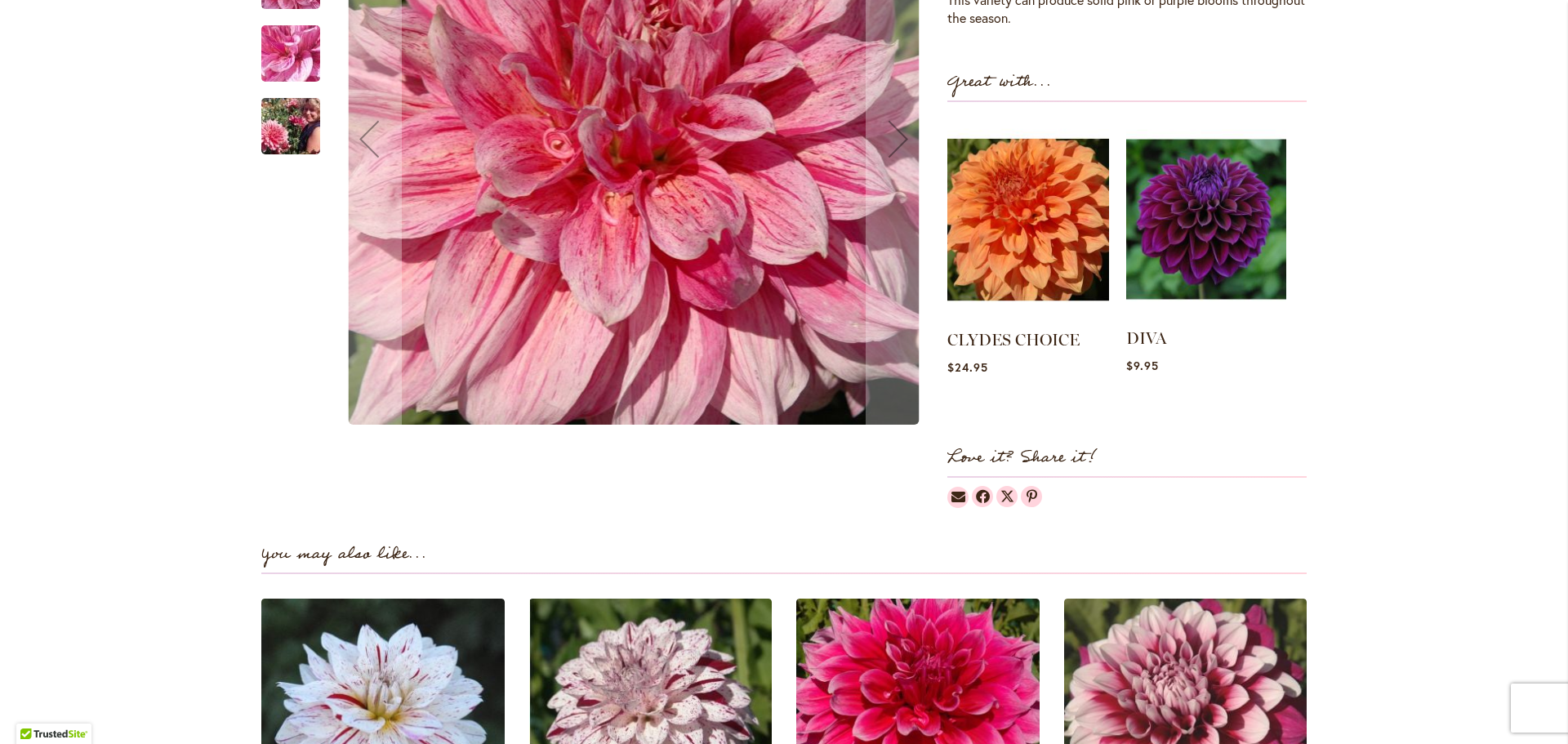
click at [1212, 216] on img at bounding box center [1205, 219] width 160 height 200
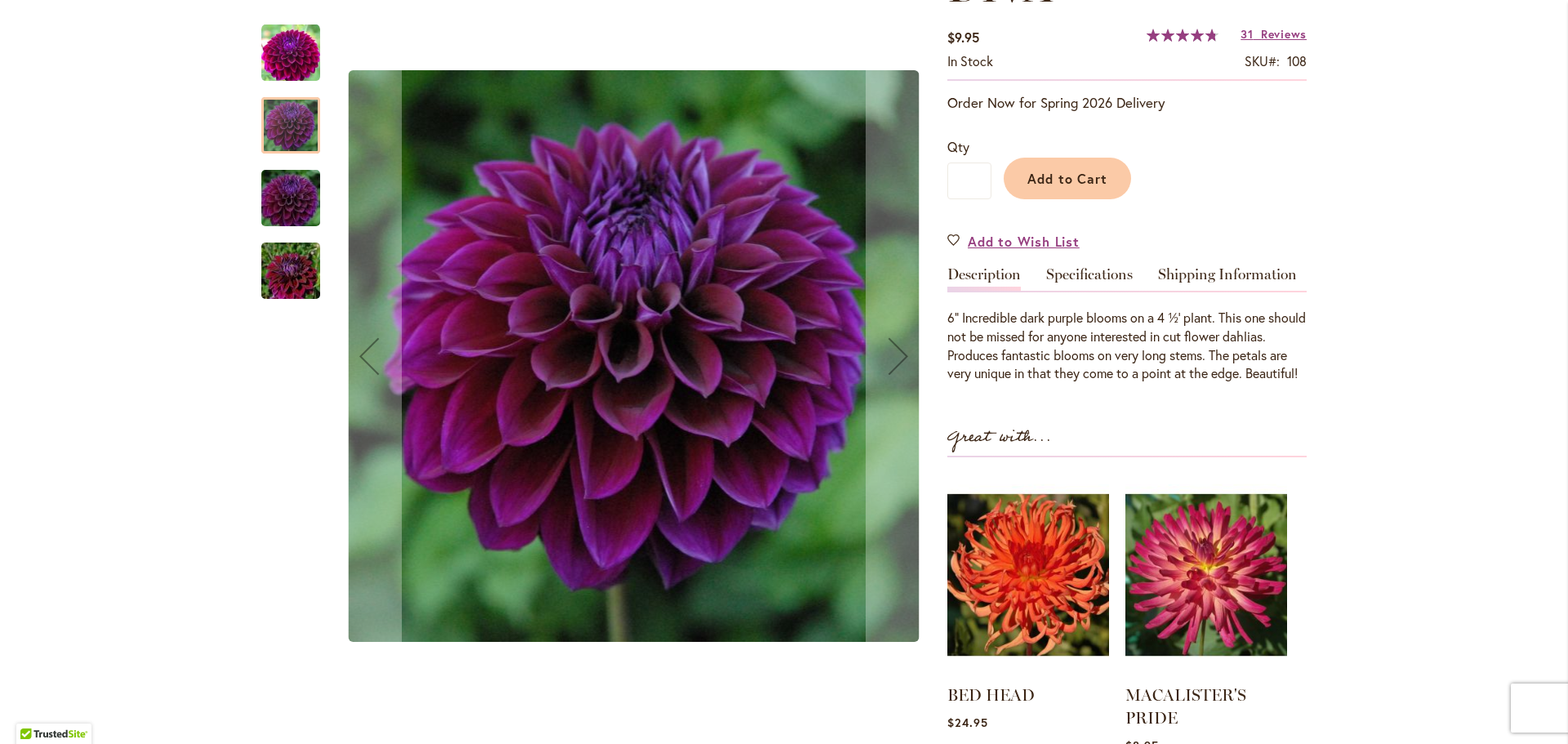
scroll to position [357, 0]
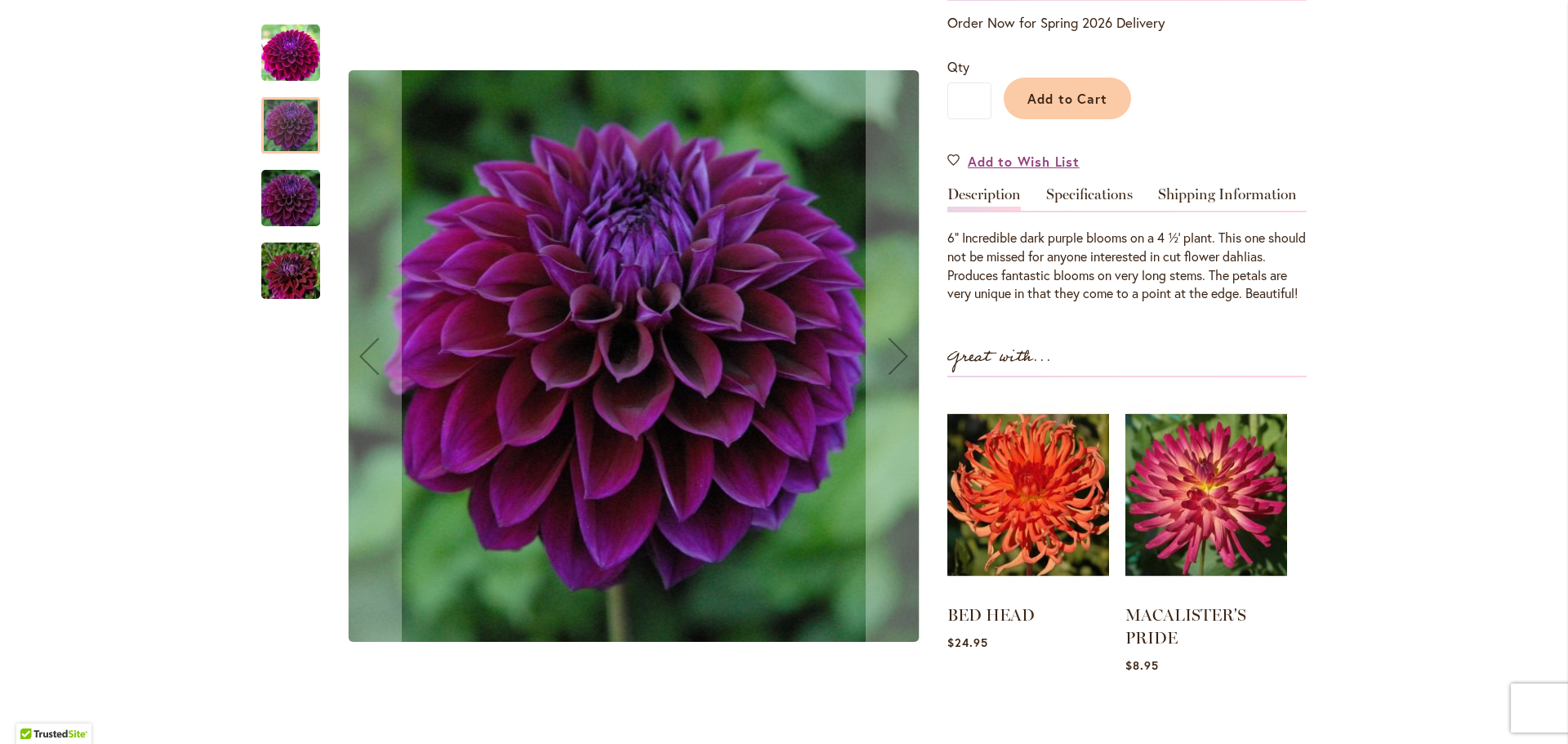
click at [291, 278] on img "Diva" at bounding box center [290, 271] width 117 height 79
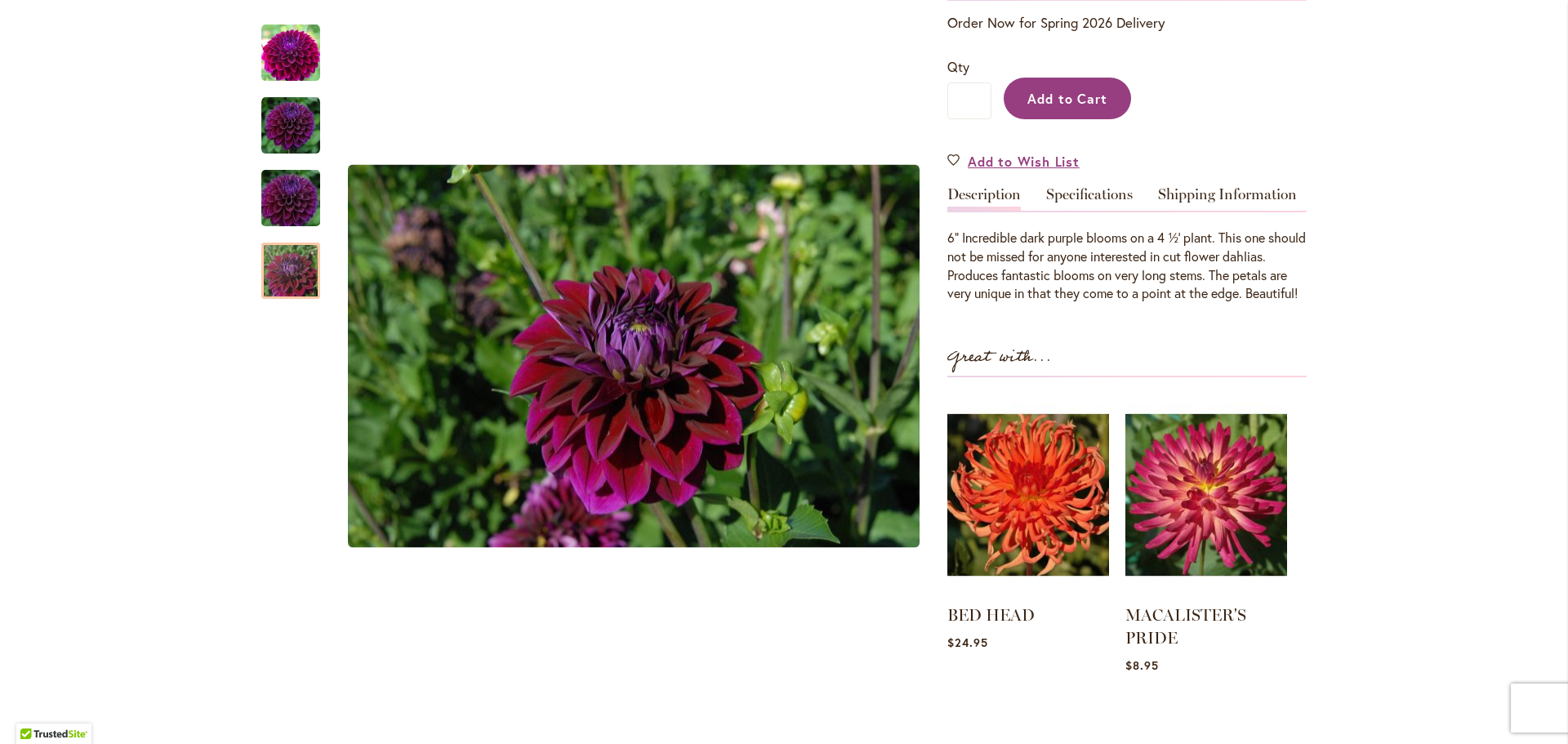
click at [1087, 100] on span "Add to Cart" at bounding box center [1068, 98] width 81 height 17
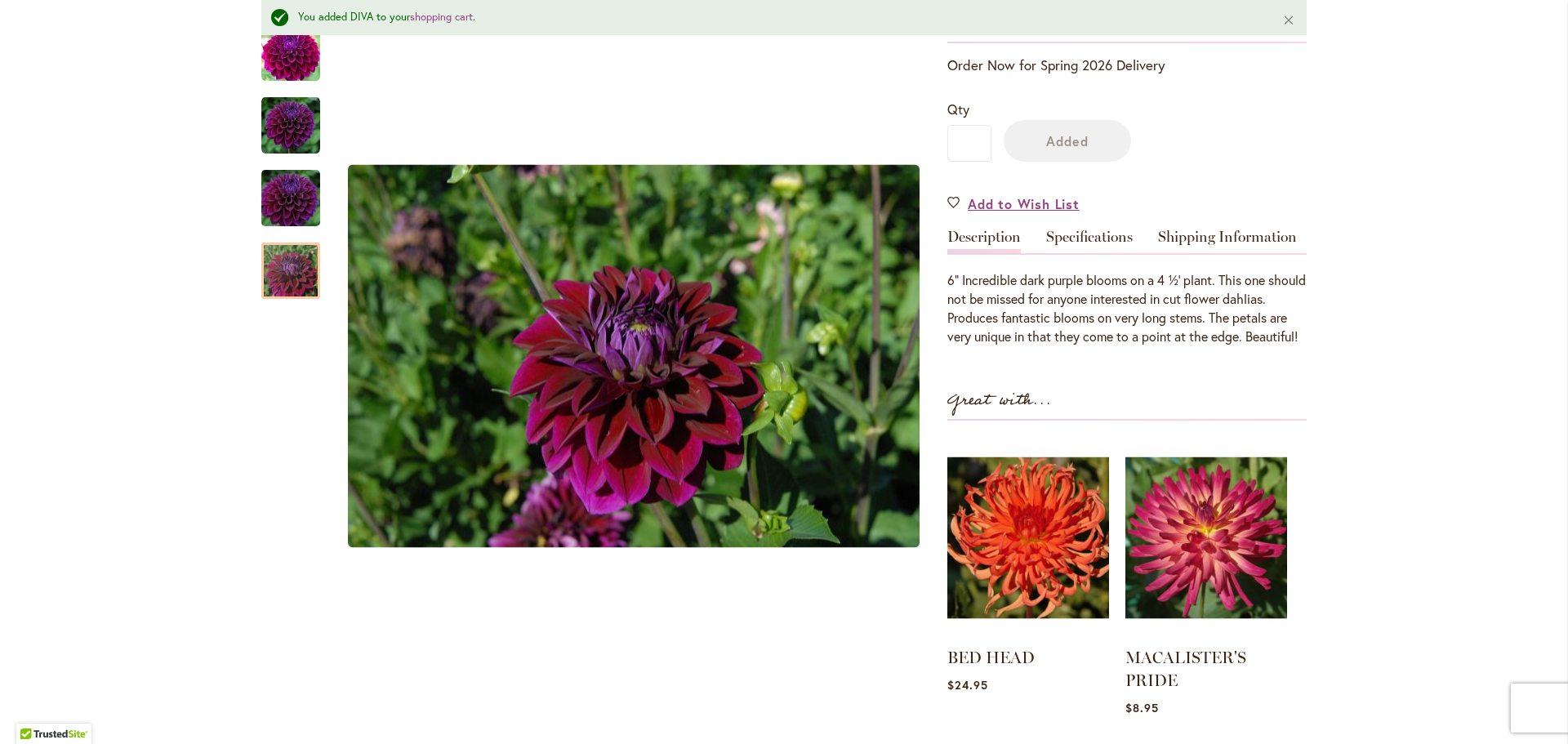
scroll to position [43, 0]
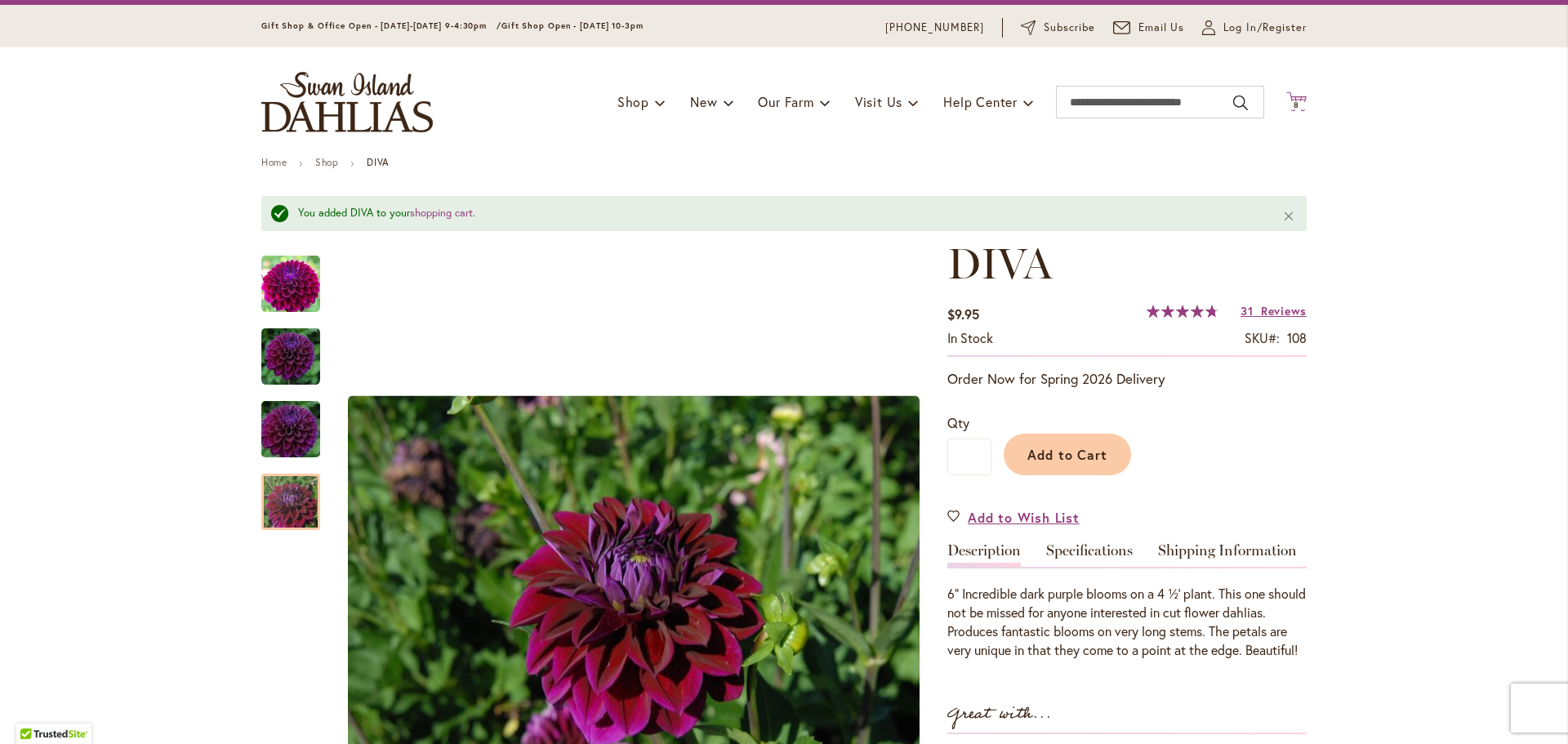
click at [1296, 106] on span "8" at bounding box center [1296, 105] width 5 height 11
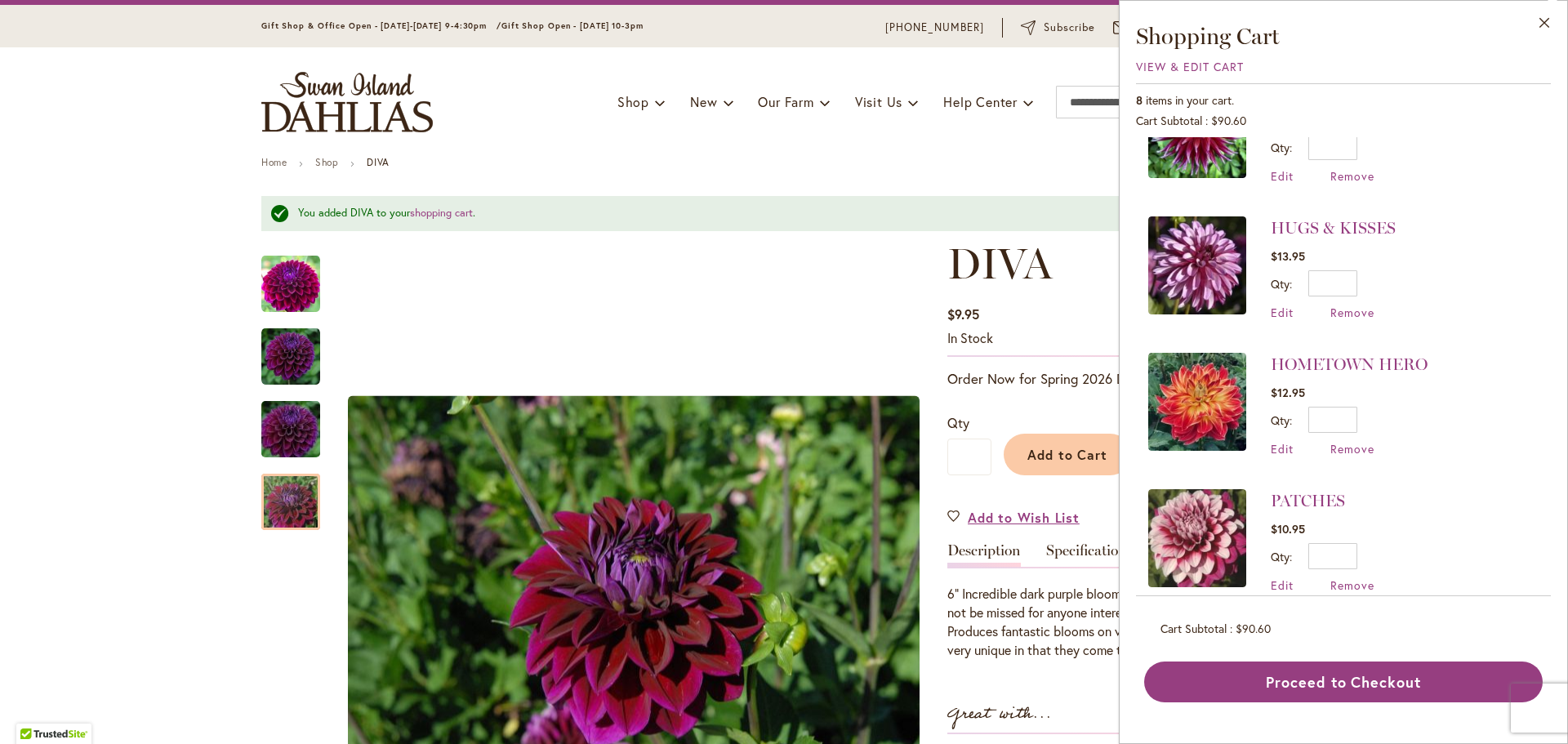
scroll to position [360, 0]
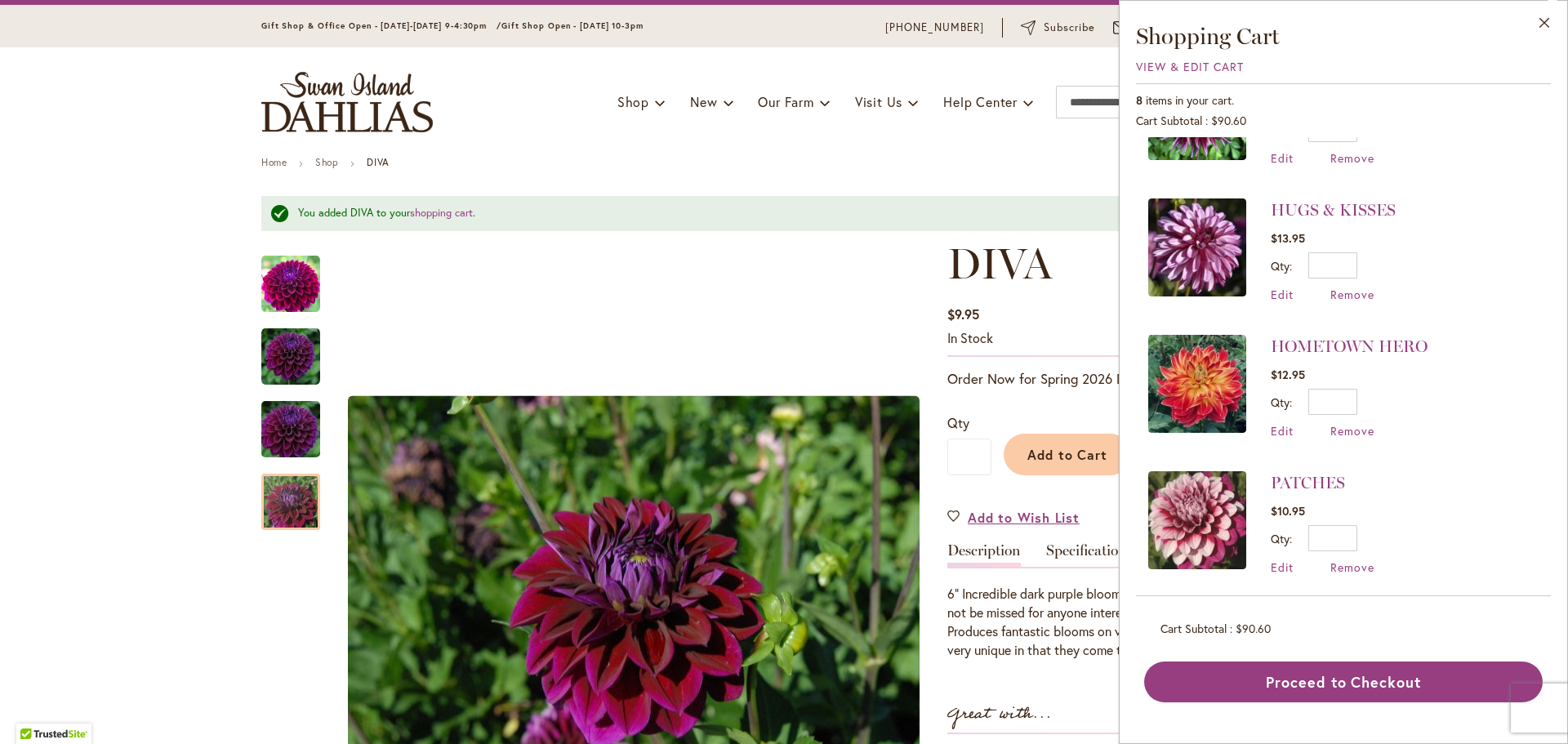
click at [1198, 515] on img at bounding box center [1197, 520] width 98 height 98
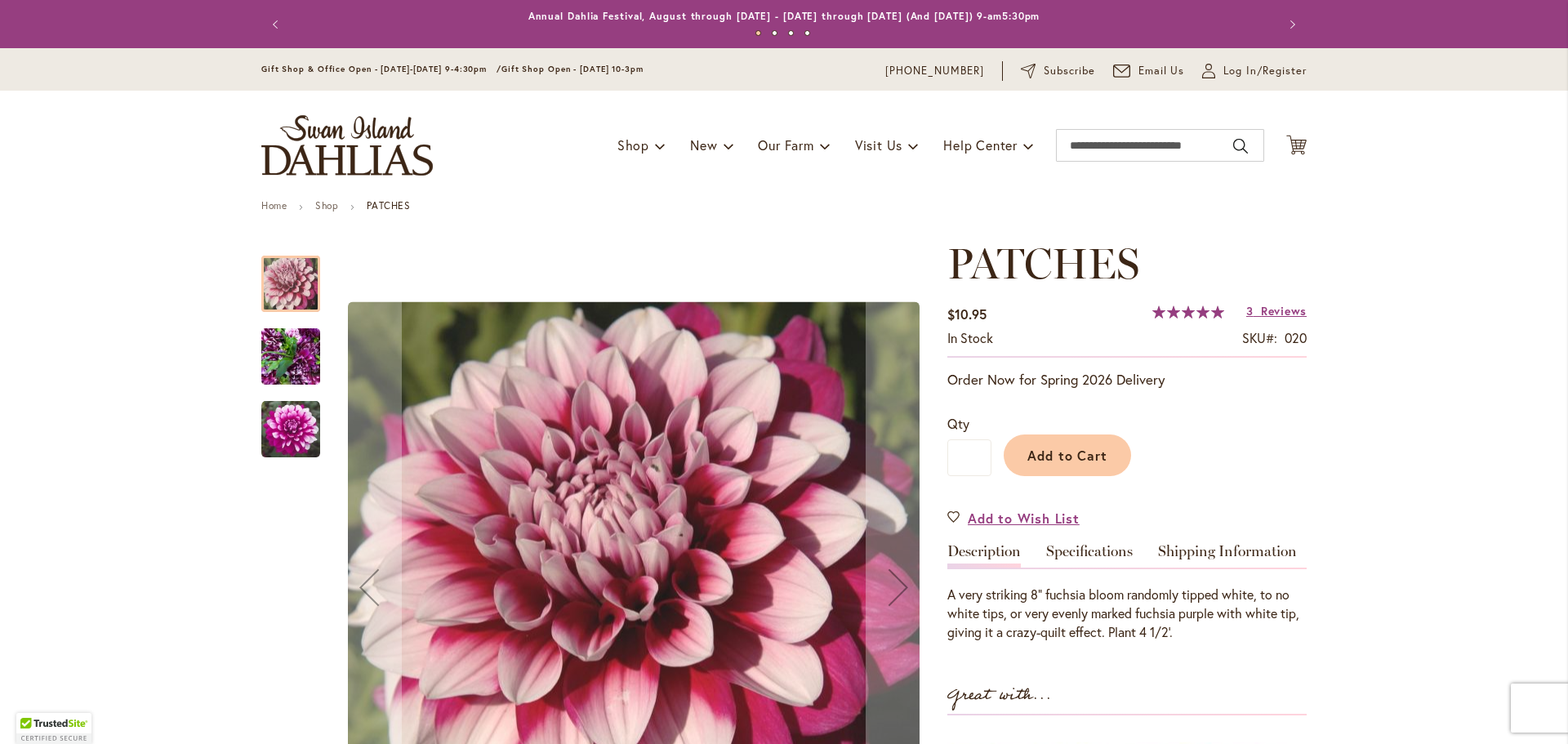
scroll to position [329, 0]
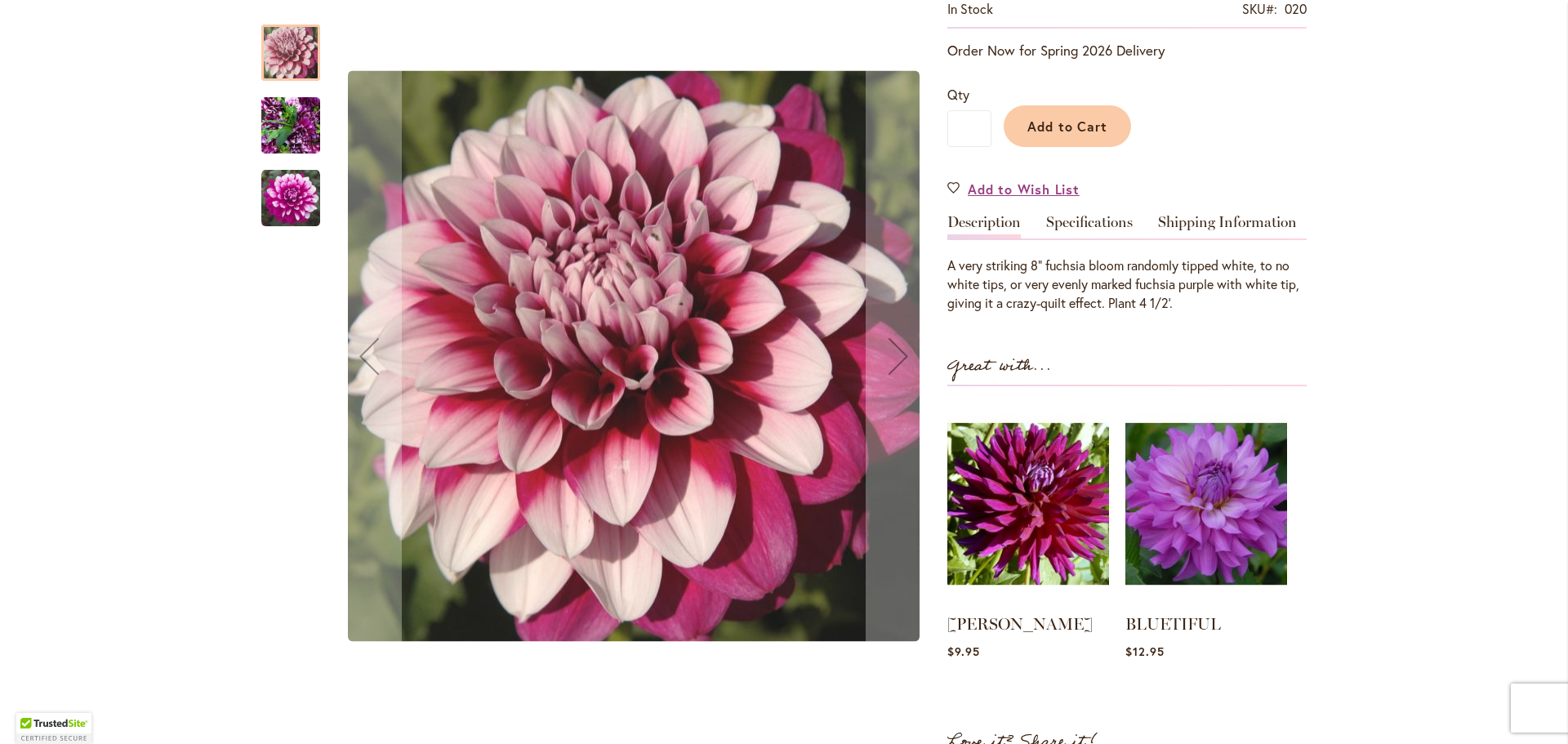
click at [303, 206] on img "Patches" at bounding box center [290, 199] width 59 height 59
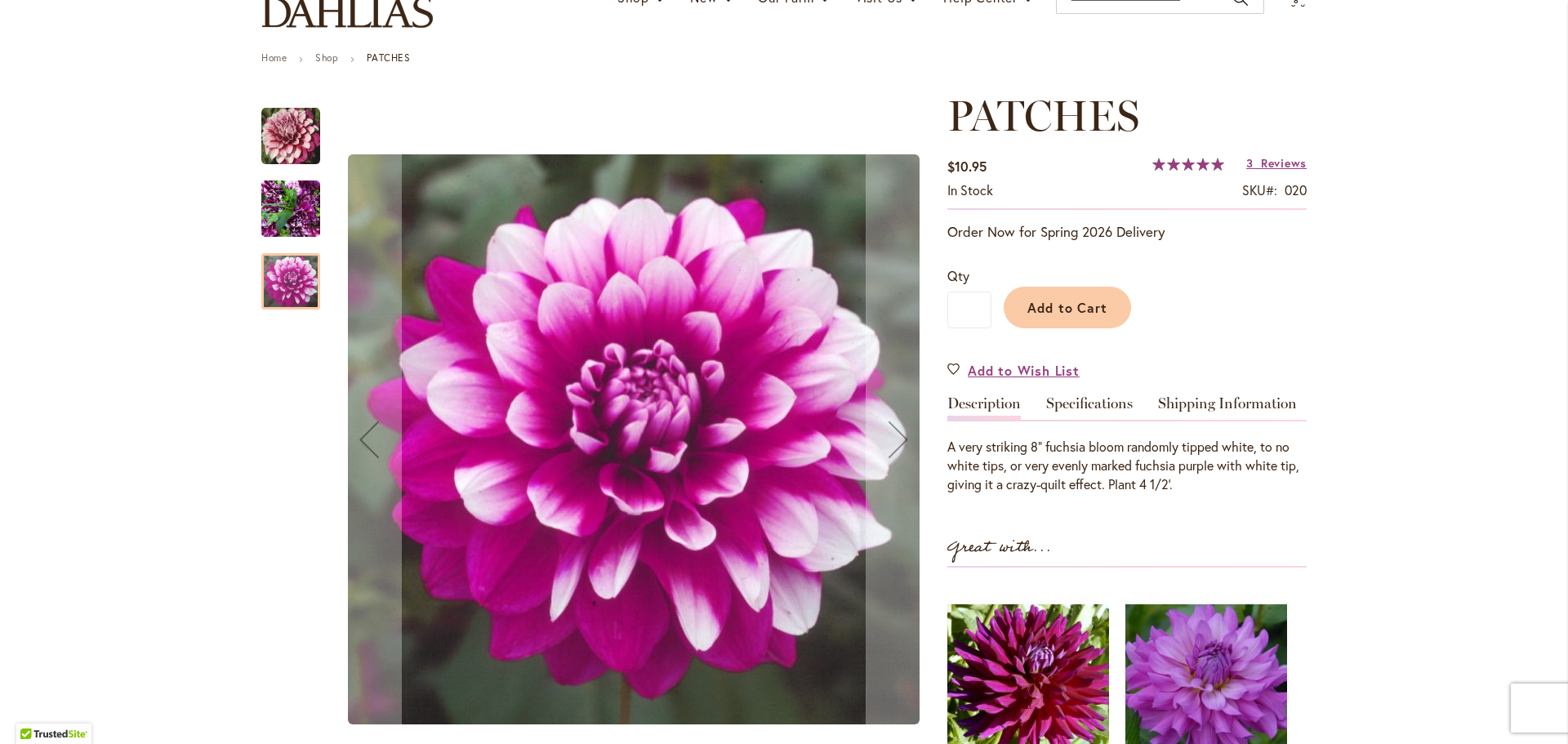
scroll to position [146, 0]
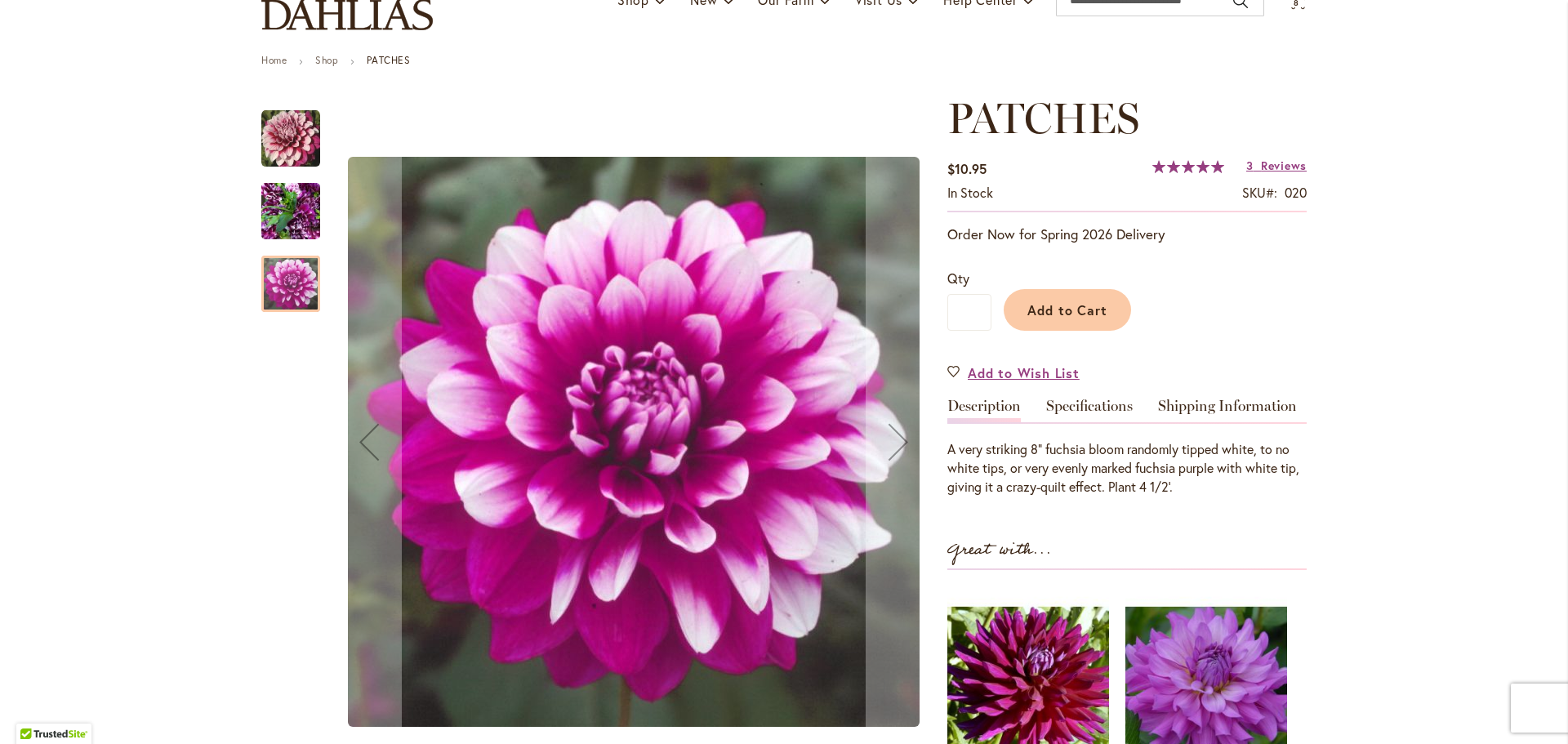
click at [275, 152] on img "Patches" at bounding box center [290, 139] width 59 height 59
